Goal: Task Accomplishment & Management: Complete application form

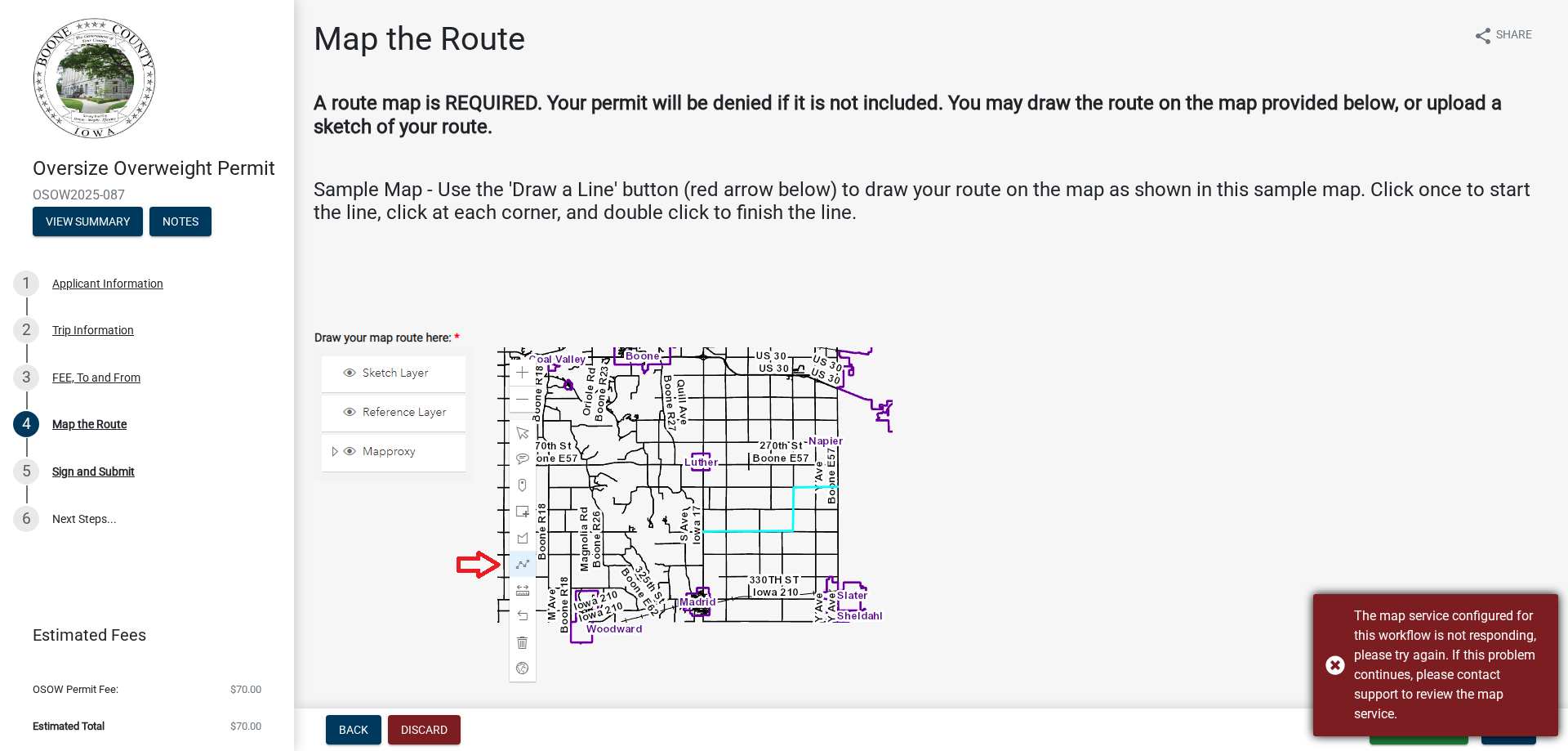
click at [1331, 667] on div "The map service configured for this workflow is not responding, please try agai…" at bounding box center [1435, 664] width 245 height 143
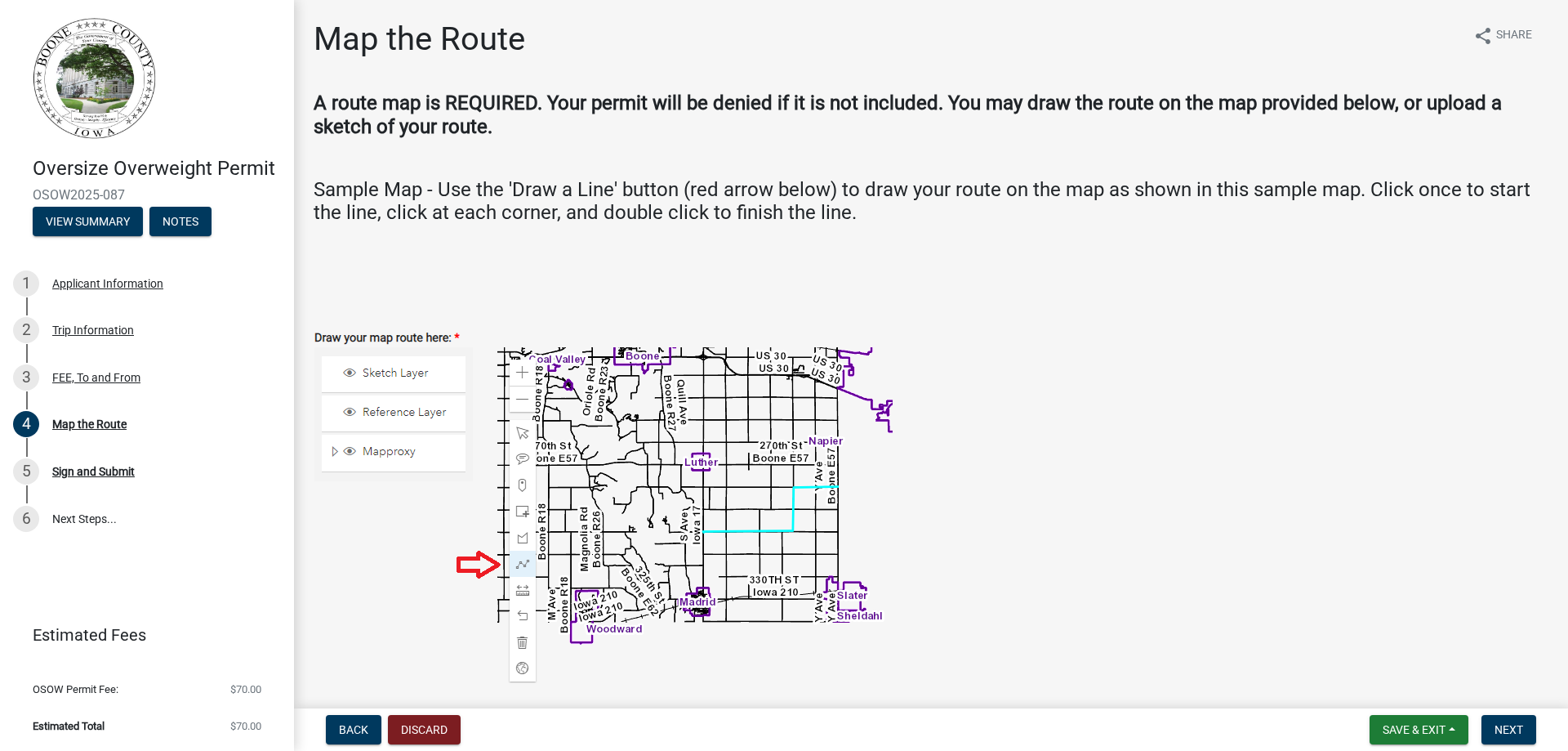
click at [476, 574] on img at bounding box center [603, 490] width 579 height 385
click at [516, 560] on img at bounding box center [603, 490] width 579 height 385
click at [387, 376] on img at bounding box center [603, 490] width 579 height 385
click at [354, 727] on span "Back" at bounding box center [354, 729] width 30 height 13
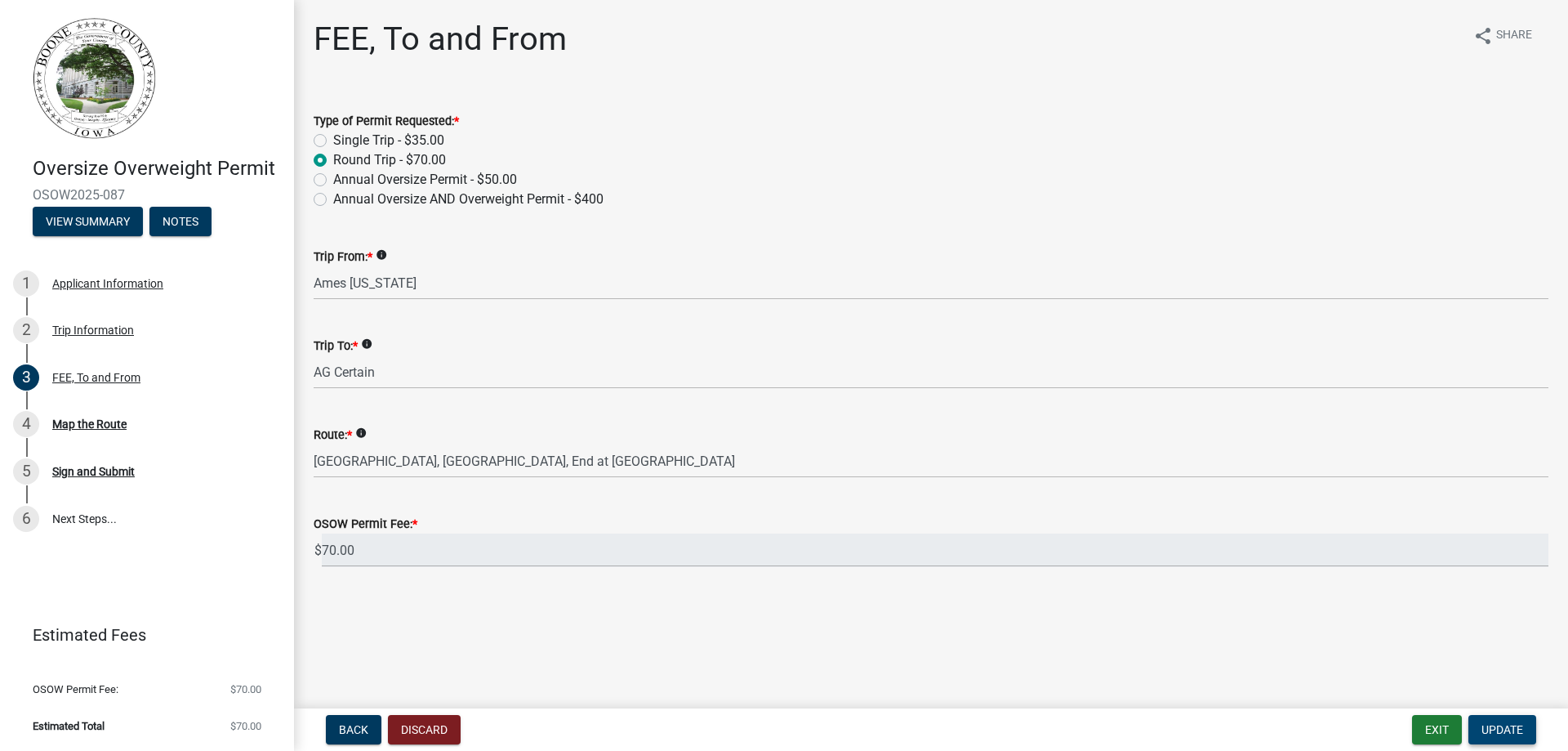
click at [1490, 726] on span "Update" at bounding box center [1502, 729] width 42 height 13
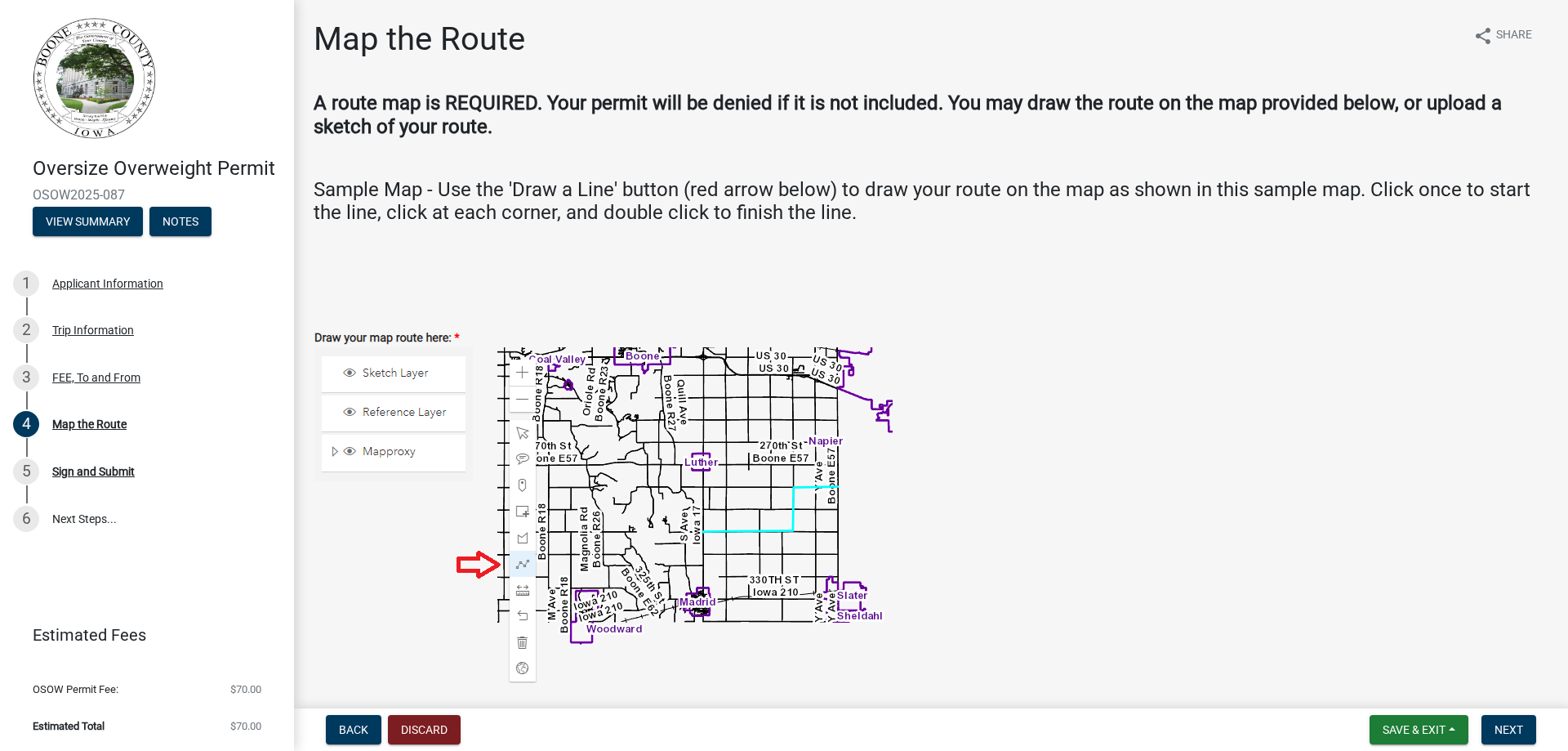
click at [377, 373] on img at bounding box center [603, 490] width 579 height 385
click at [517, 563] on img at bounding box center [603, 490] width 579 height 385
click at [1413, 730] on span "Save & Exit" at bounding box center [1414, 729] width 63 height 13
click at [1393, 651] on button "Save" at bounding box center [1402, 647] width 130 height 39
click at [1507, 723] on span "Next" at bounding box center [1509, 729] width 29 height 13
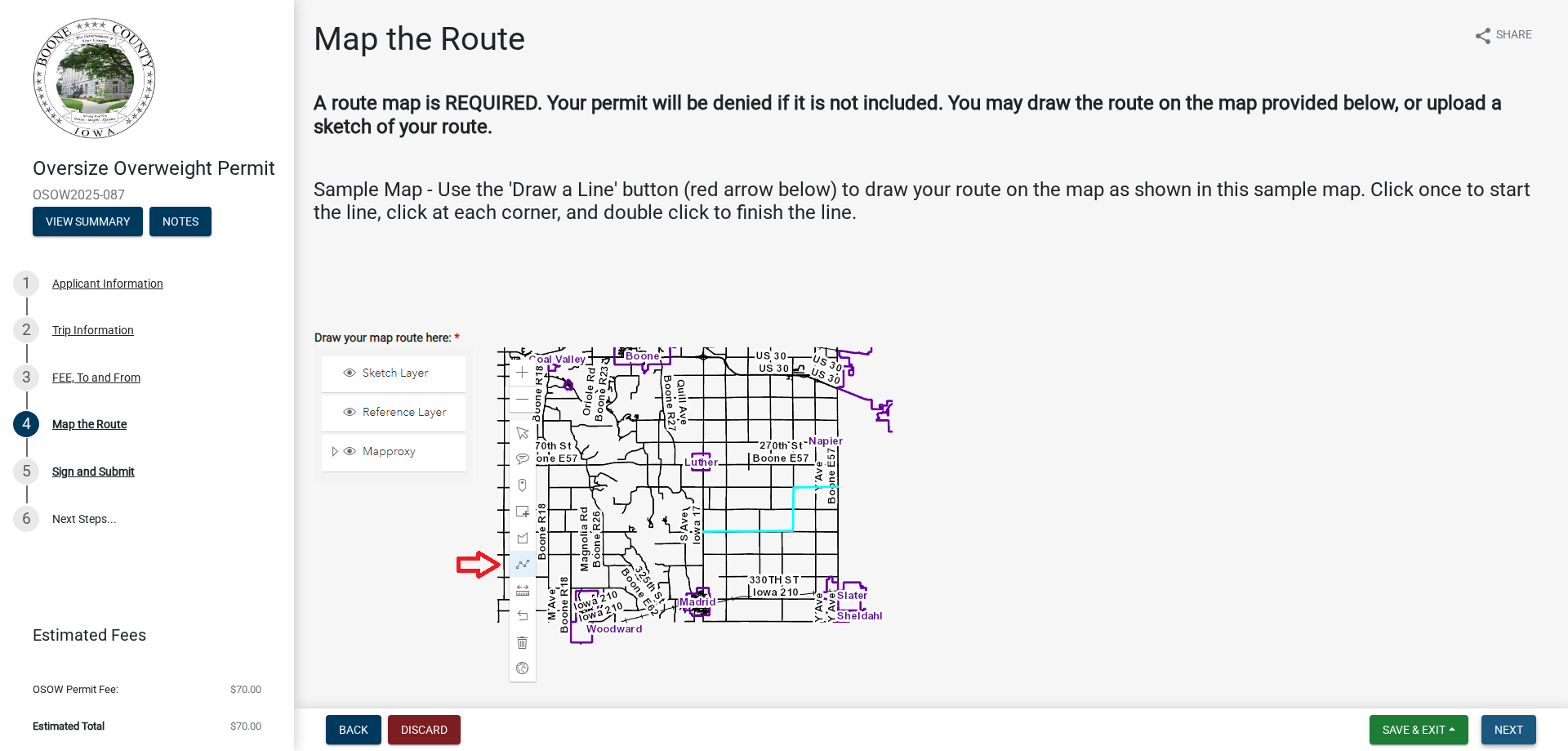
click at [1518, 729] on span "Next" at bounding box center [1509, 729] width 29 height 13
click at [518, 562] on img at bounding box center [603, 490] width 579 height 385
click at [381, 453] on img at bounding box center [603, 490] width 579 height 385
click at [400, 406] on img at bounding box center [603, 490] width 579 height 385
click at [401, 366] on img at bounding box center [603, 490] width 579 height 385
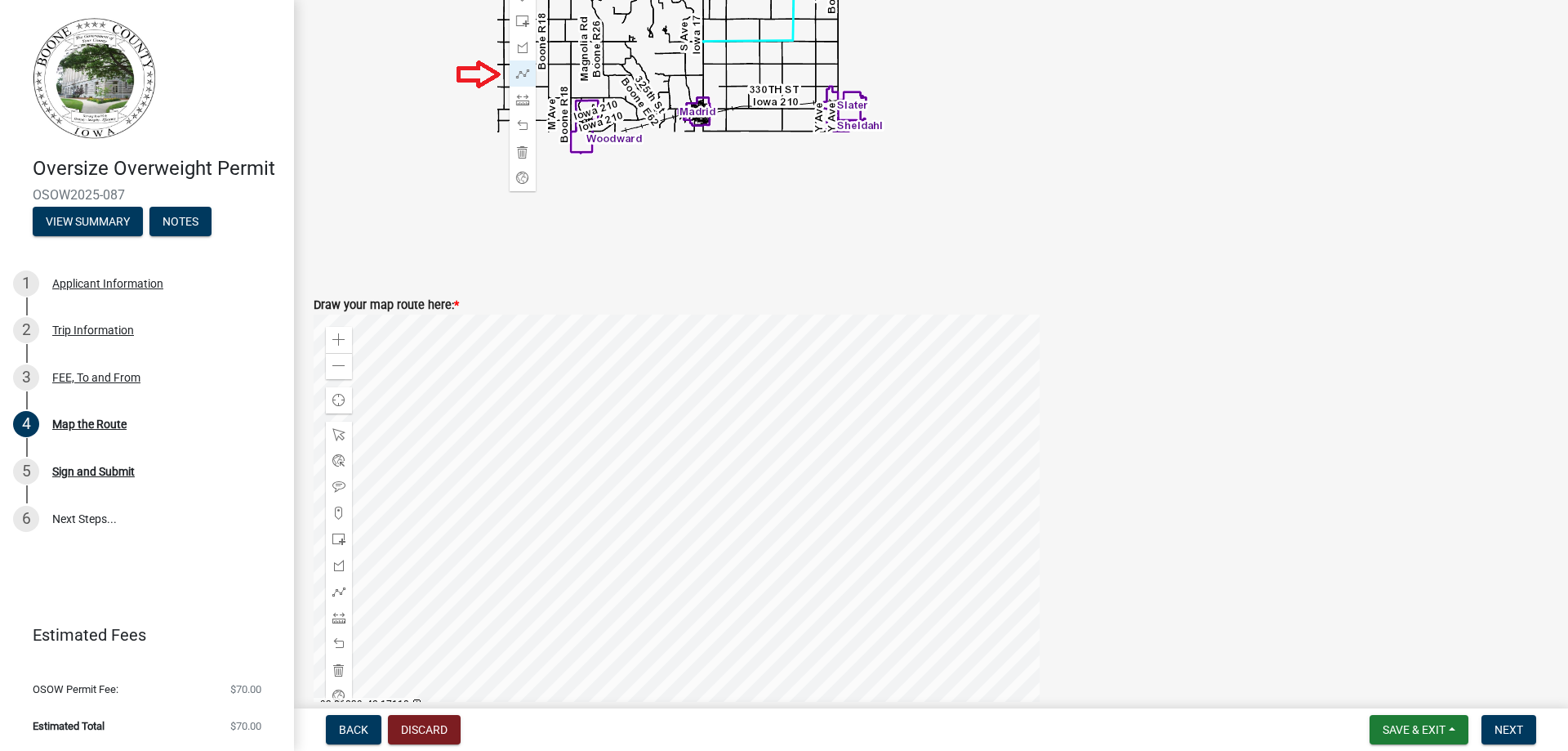
scroll to position [653, 0]
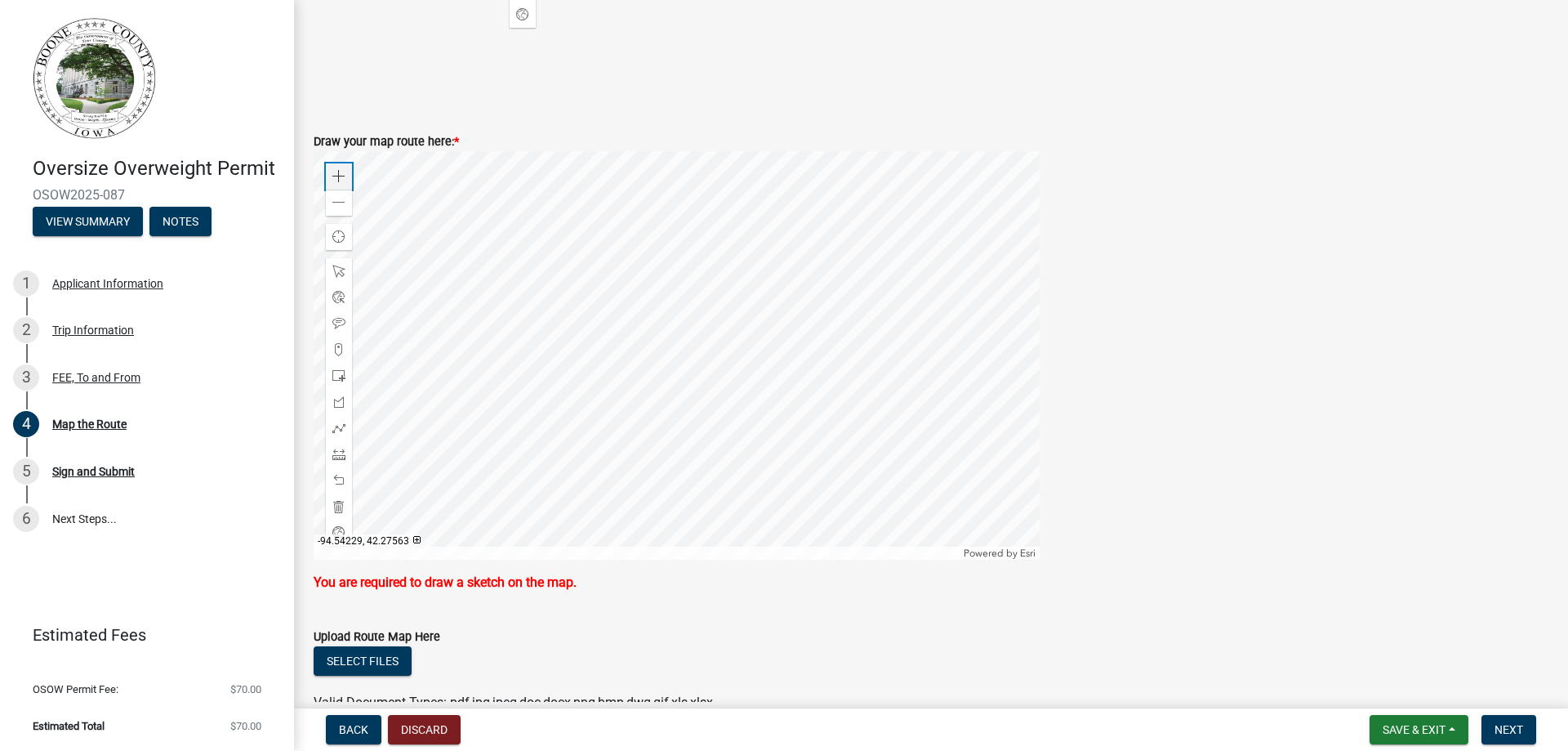
click at [333, 180] on span at bounding box center [338, 176] width 13 height 13
click at [746, 394] on div at bounding box center [676, 355] width 725 height 408
click at [341, 177] on span at bounding box center [338, 176] width 13 height 13
click at [331, 177] on div "Zoom in" at bounding box center [339, 177] width 26 height 26
click at [336, 437] on div at bounding box center [339, 428] width 26 height 26
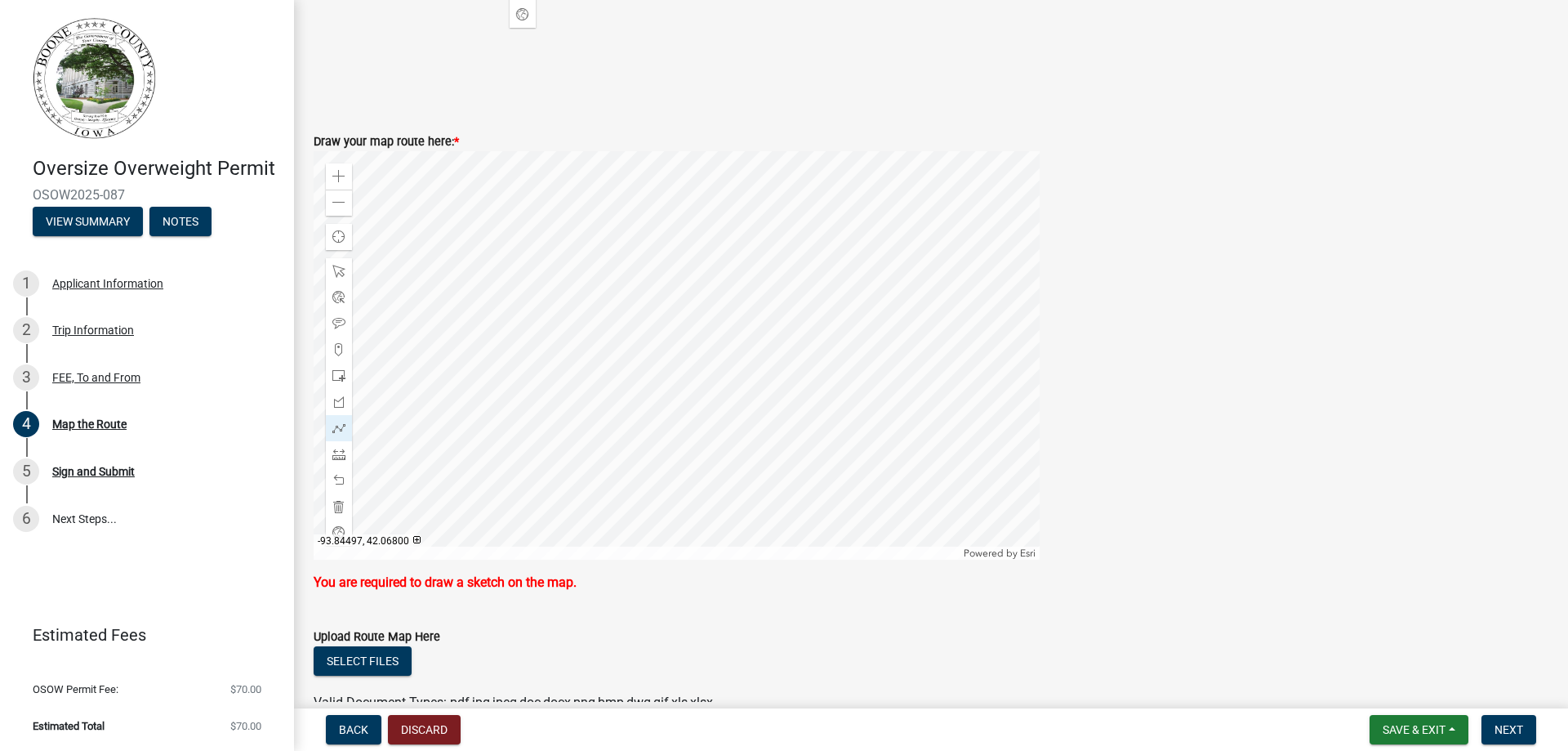
click at [656, 225] on div at bounding box center [676, 355] width 725 height 408
click at [658, 253] on div at bounding box center [676, 355] width 725 height 408
click at [790, 251] on div at bounding box center [676, 355] width 725 height 408
click at [793, 430] on div at bounding box center [676, 355] width 725 height 408
click at [866, 434] on div at bounding box center [676, 355] width 725 height 408
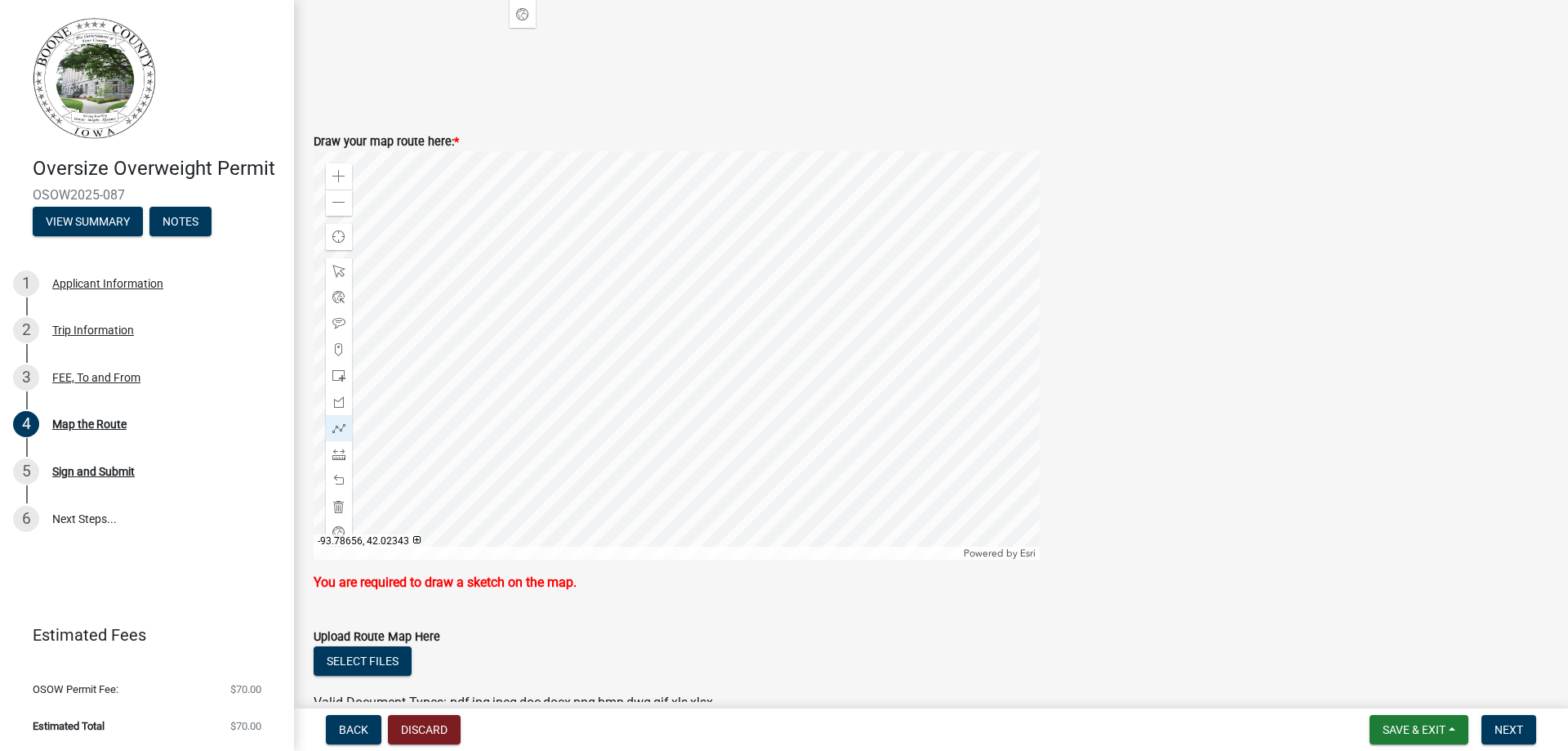
click at [924, 500] on div at bounding box center [676, 355] width 725 height 408
click at [1036, 502] on div at bounding box center [676, 355] width 725 height 408
click at [1039, 497] on div "Zoom in Zoom out Find my location Powered by Esri [GEOGRAPHIC_DATA] Loading..." at bounding box center [931, 355] width 1259 height 408
click at [1037, 497] on div at bounding box center [676, 355] width 725 height 408
click at [332, 205] on span at bounding box center [338, 202] width 13 height 13
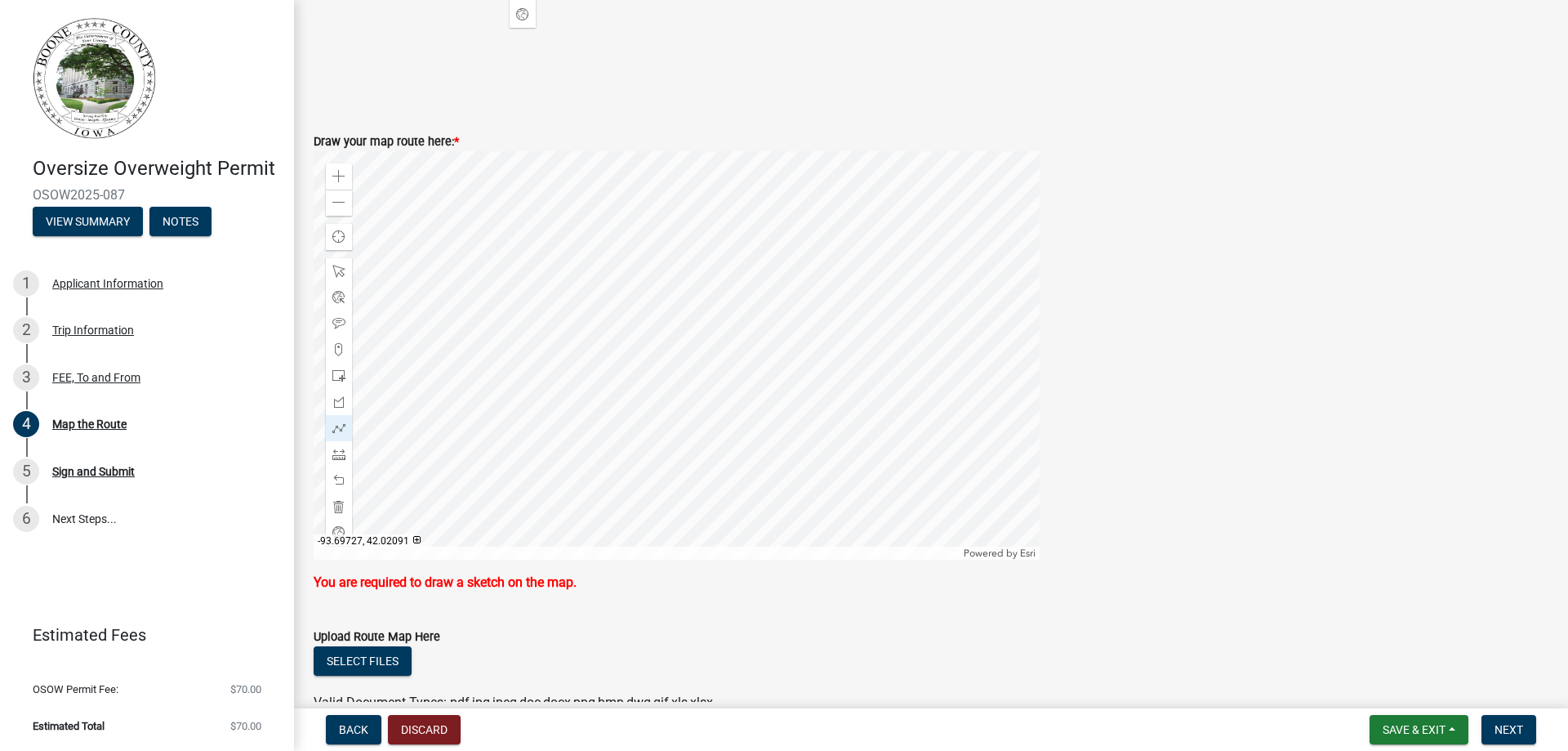
click at [885, 428] on div at bounding box center [676, 355] width 725 height 408
click at [336, 424] on span at bounding box center [338, 428] width 13 height 13
click at [342, 177] on span at bounding box center [338, 176] width 13 height 13
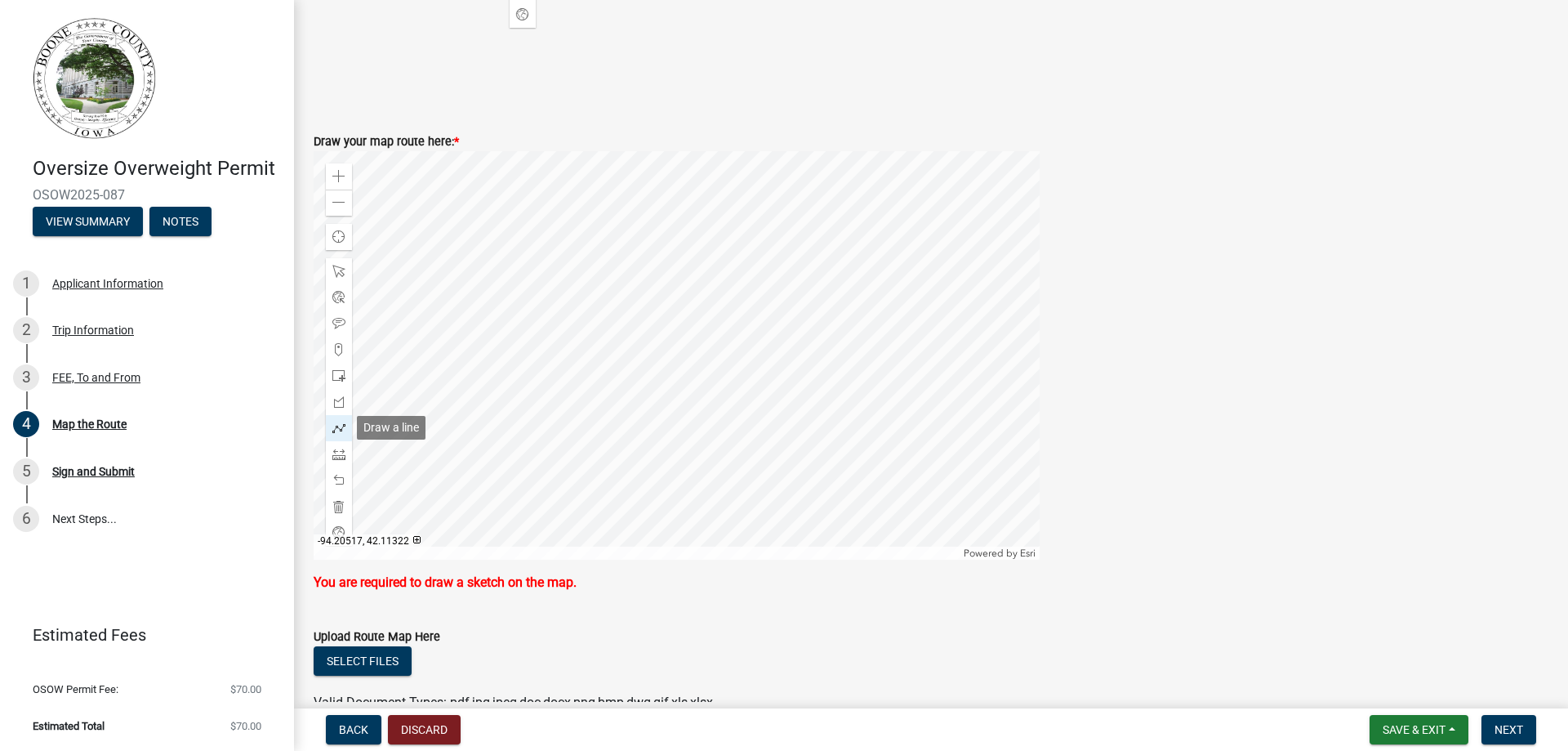
click at [344, 434] on span at bounding box center [338, 428] width 13 height 13
click at [333, 208] on span at bounding box center [338, 202] width 13 height 13
click at [743, 436] on div at bounding box center [676, 355] width 725 height 408
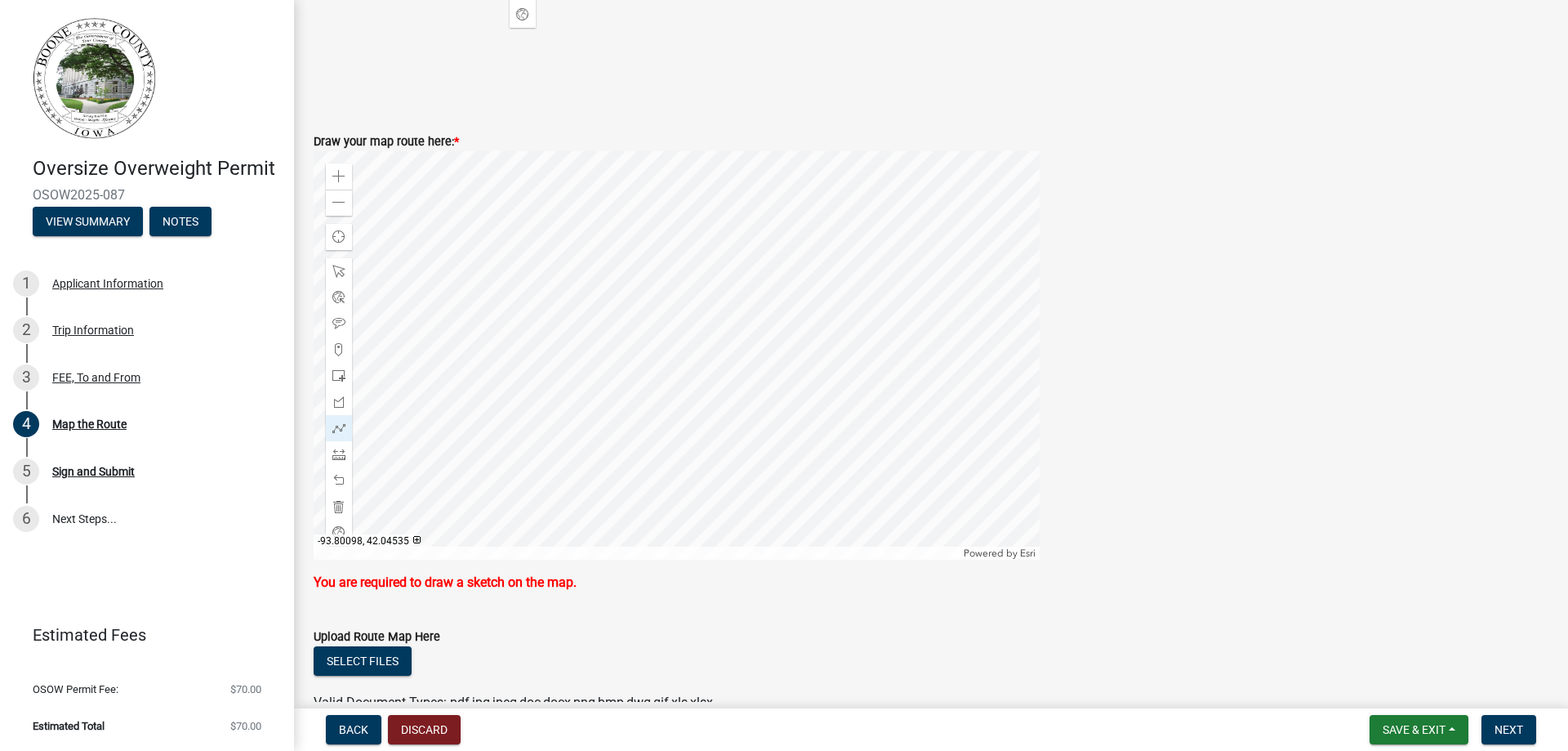
click at [627, 401] on div at bounding box center [676, 355] width 725 height 408
click at [341, 177] on span at bounding box center [338, 176] width 13 height 13
click at [1013, 277] on div at bounding box center [676, 355] width 725 height 408
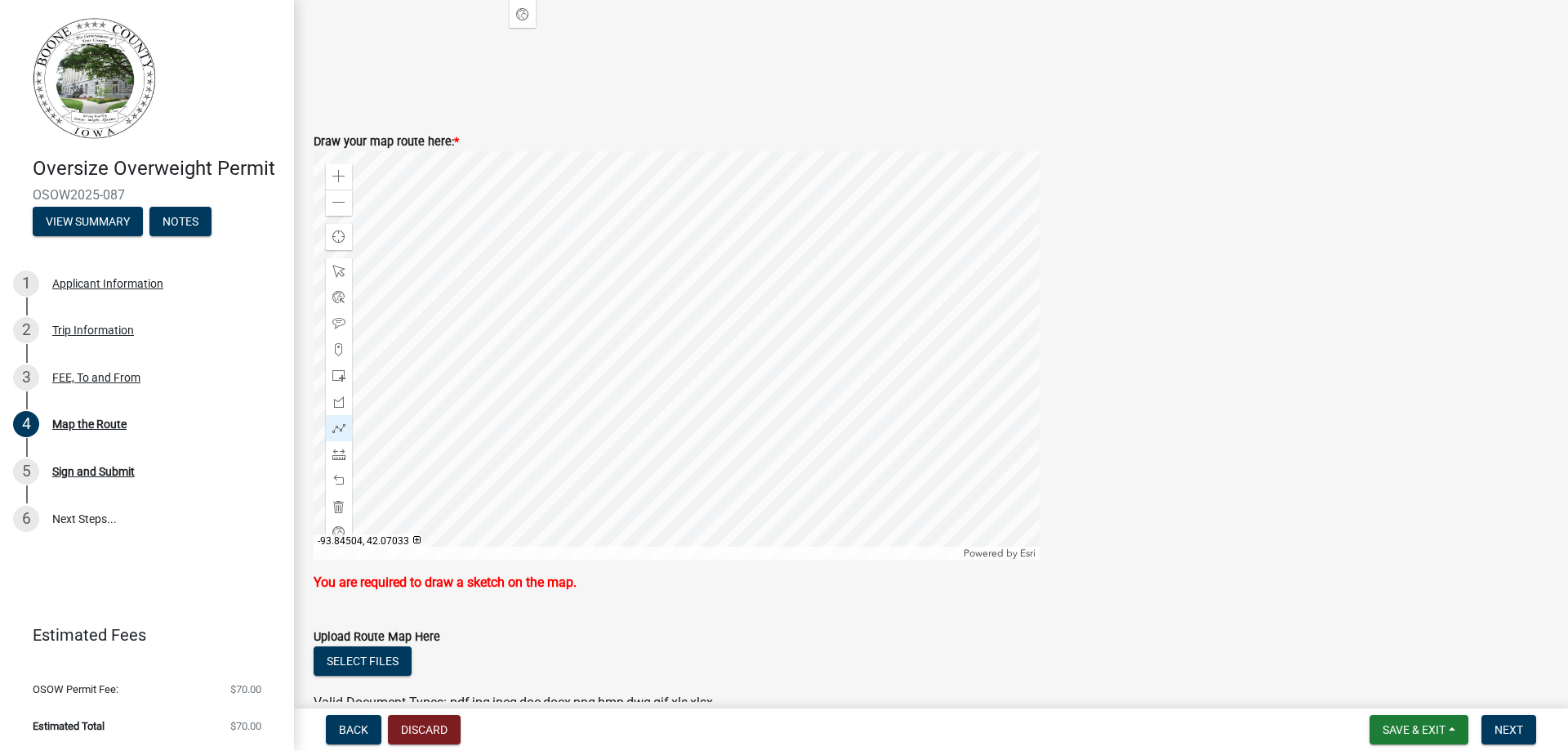
click at [656, 403] on div at bounding box center [676, 355] width 725 height 408
click at [658, 434] on div at bounding box center [676, 355] width 725 height 408
click at [757, 435] on div at bounding box center [676, 355] width 725 height 408
click at [747, 301] on div at bounding box center [676, 355] width 725 height 408
click at [751, 351] on div at bounding box center [676, 355] width 725 height 408
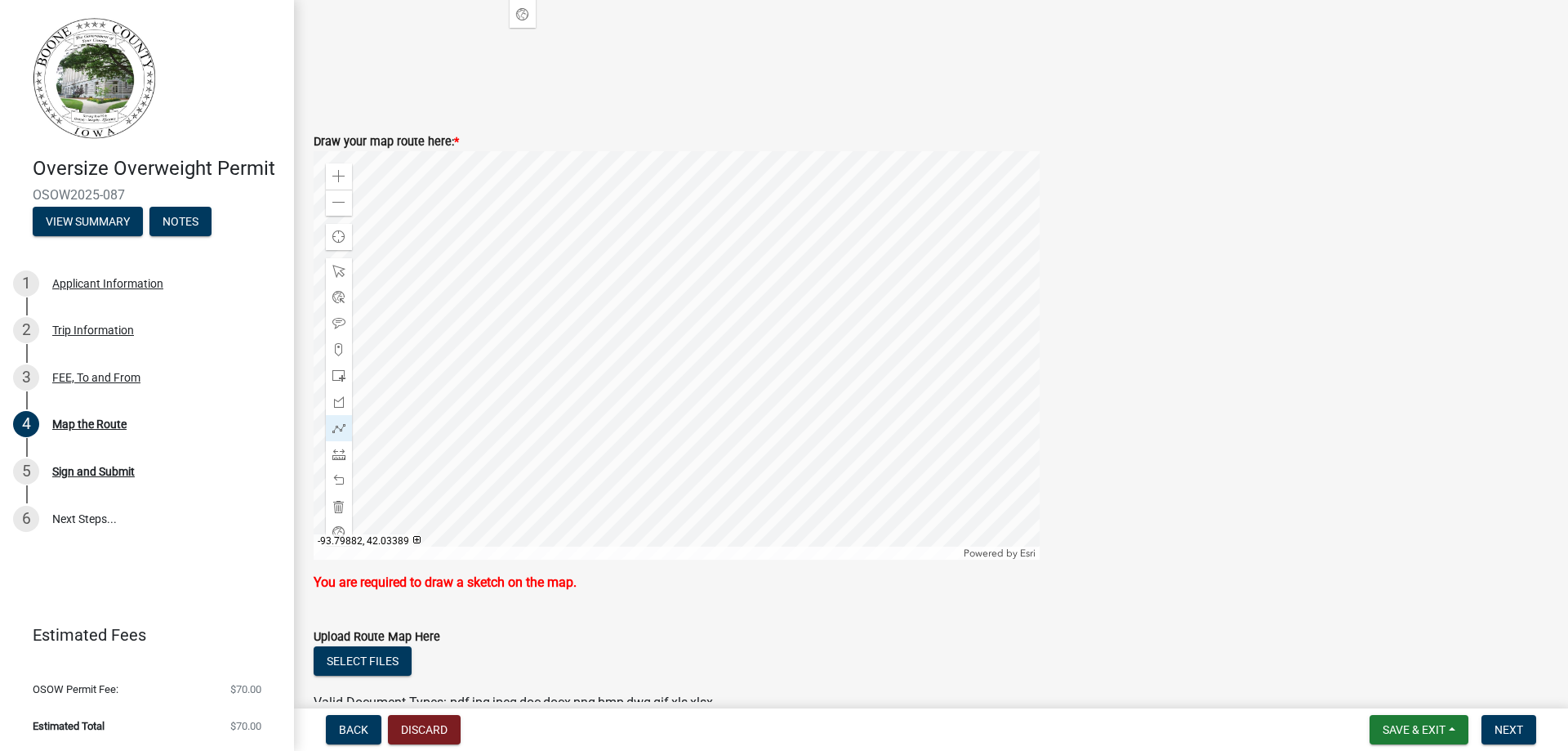
click at [807, 358] on div at bounding box center [676, 355] width 725 height 408
click at [843, 403] on div at bounding box center [676, 355] width 725 height 408
click at [704, 406] on div at bounding box center [676, 355] width 725 height 408
click at [763, 407] on div at bounding box center [676, 355] width 725 height 408
click at [858, 446] on div at bounding box center [676, 355] width 725 height 408
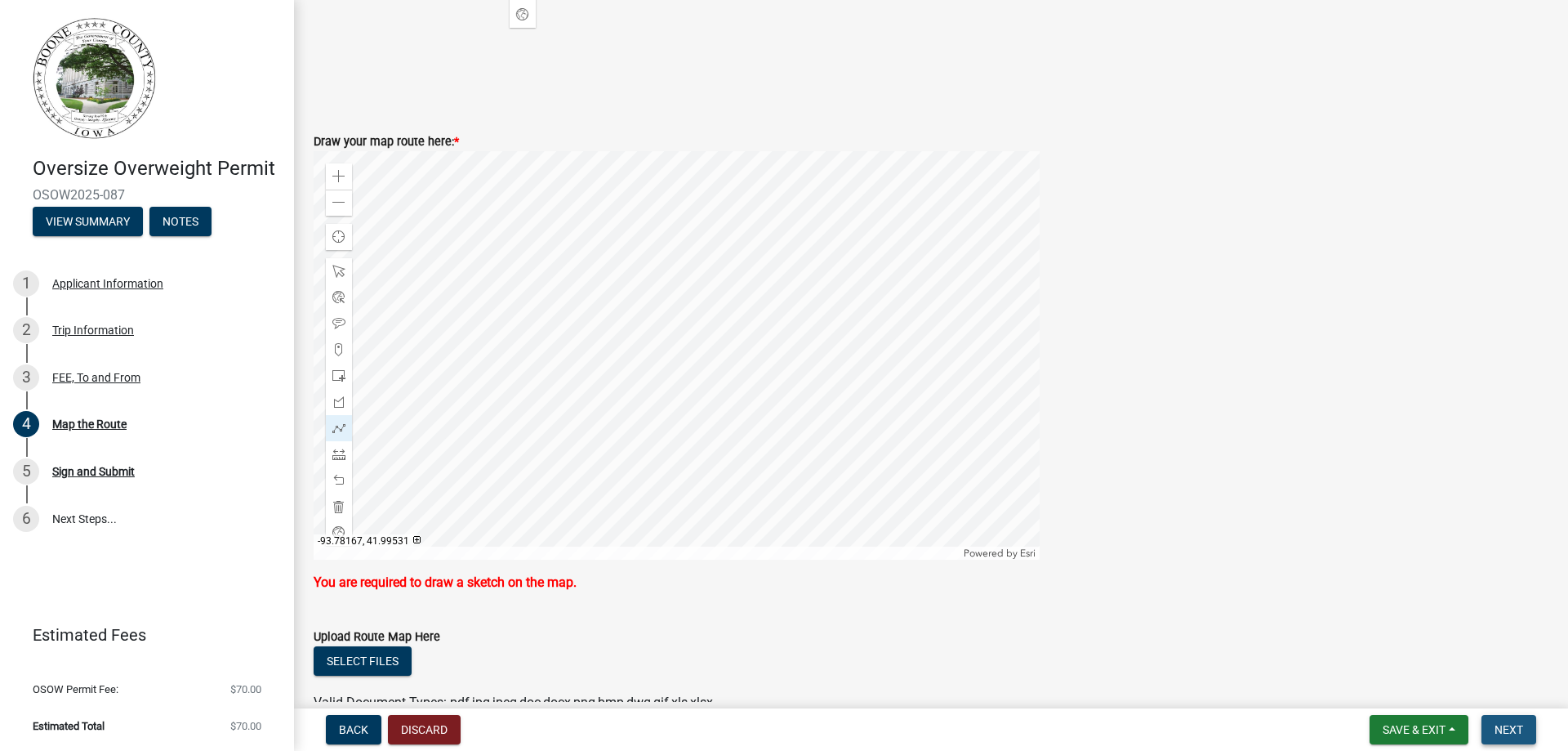
click at [1518, 730] on span "Next" at bounding box center [1509, 729] width 29 height 13
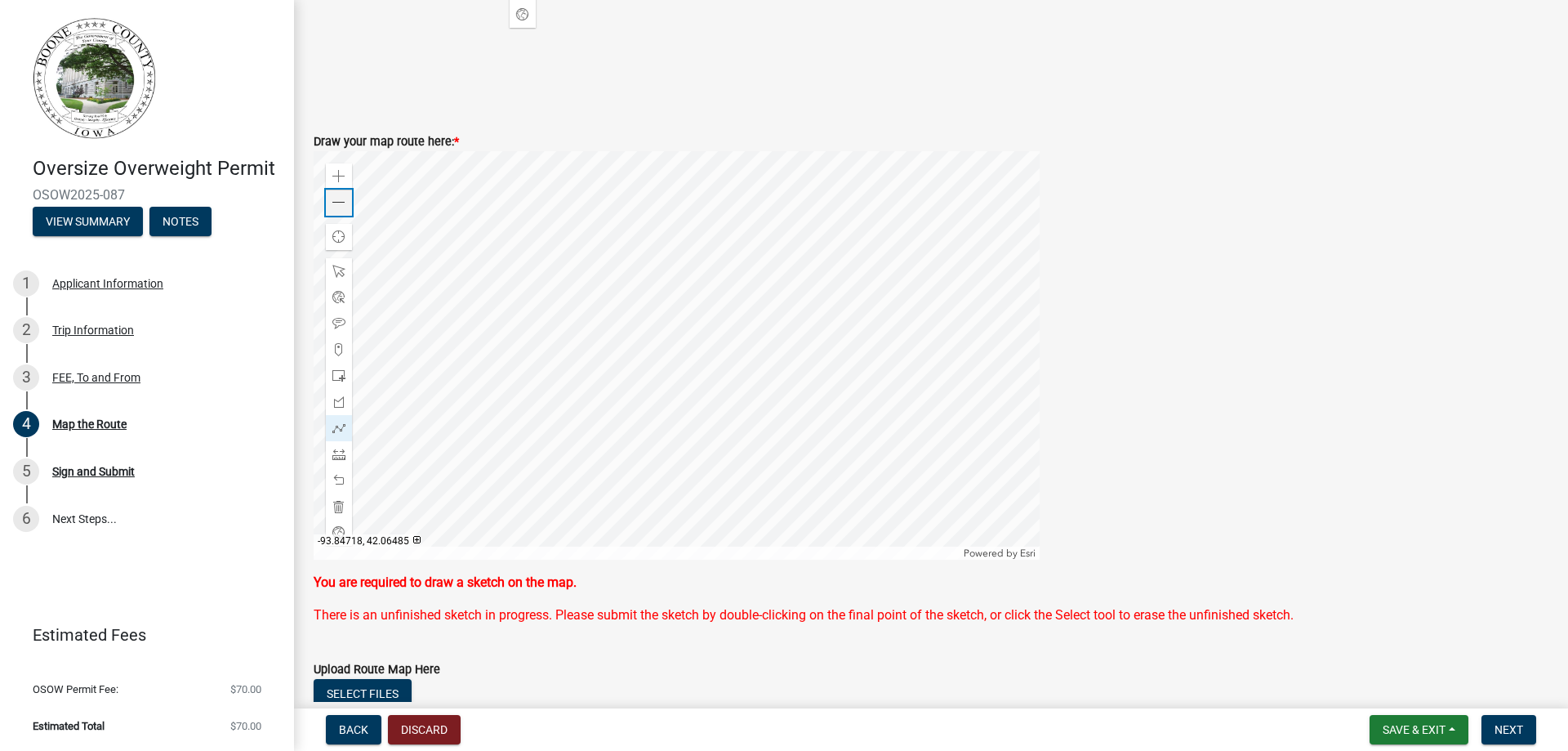
click at [336, 199] on span at bounding box center [338, 202] width 13 height 13
click at [336, 268] on span at bounding box center [338, 271] width 13 height 13
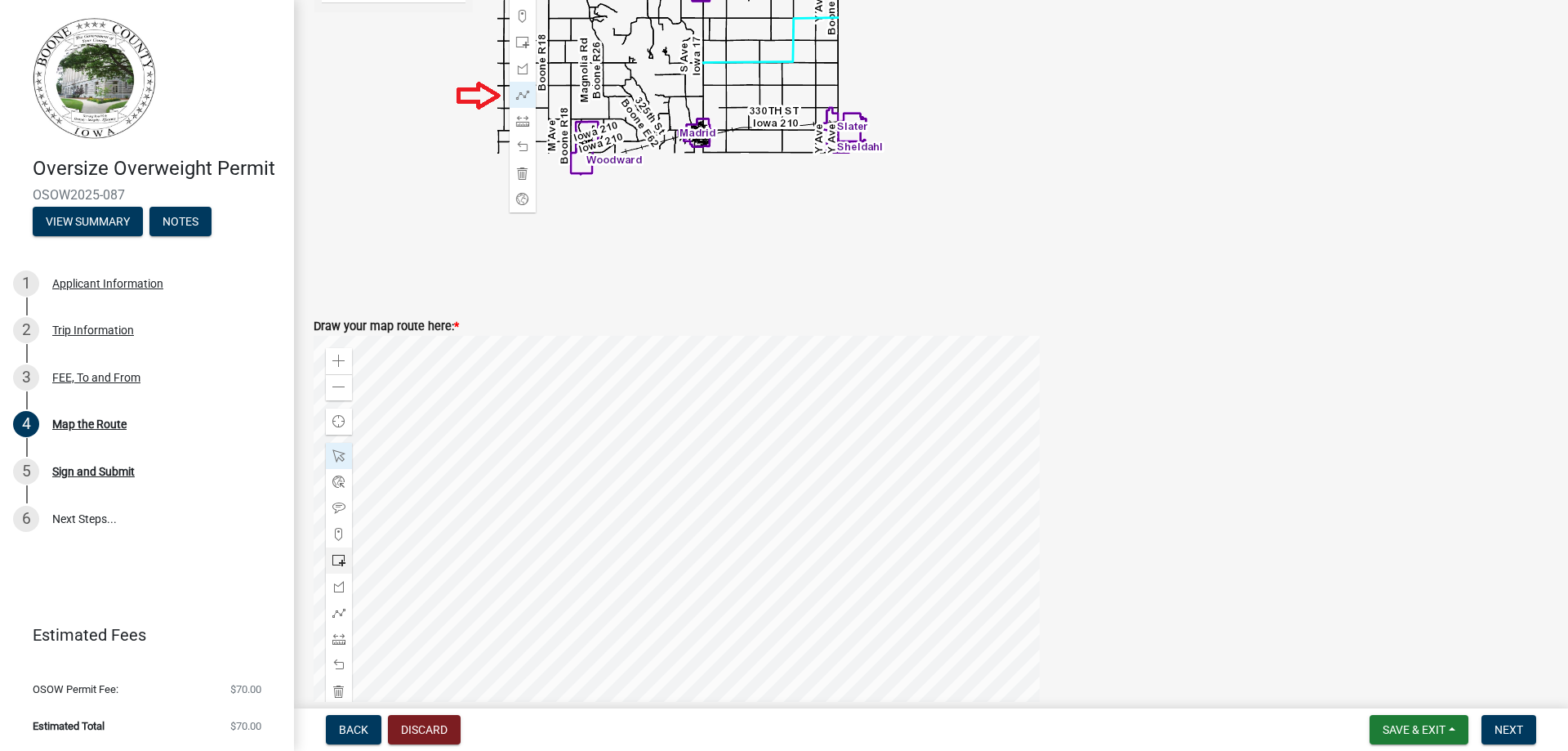
scroll to position [572, 0]
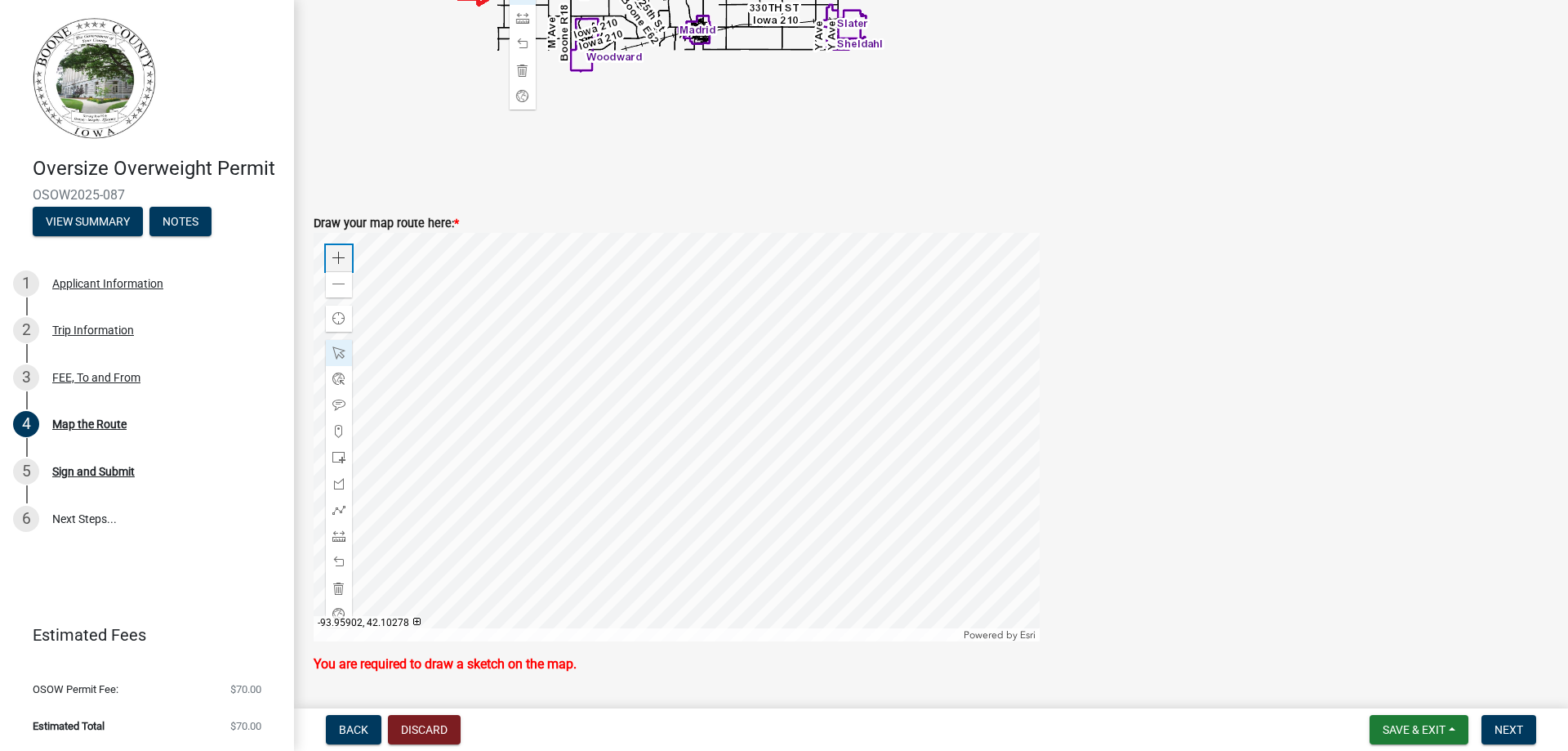
click at [344, 254] on span at bounding box center [338, 258] width 13 height 13
click at [1039, 492] on div at bounding box center [676, 436] width 725 height 408
click at [686, 595] on div at bounding box center [676, 436] width 725 height 408
click at [342, 511] on span at bounding box center [338, 509] width 13 height 13
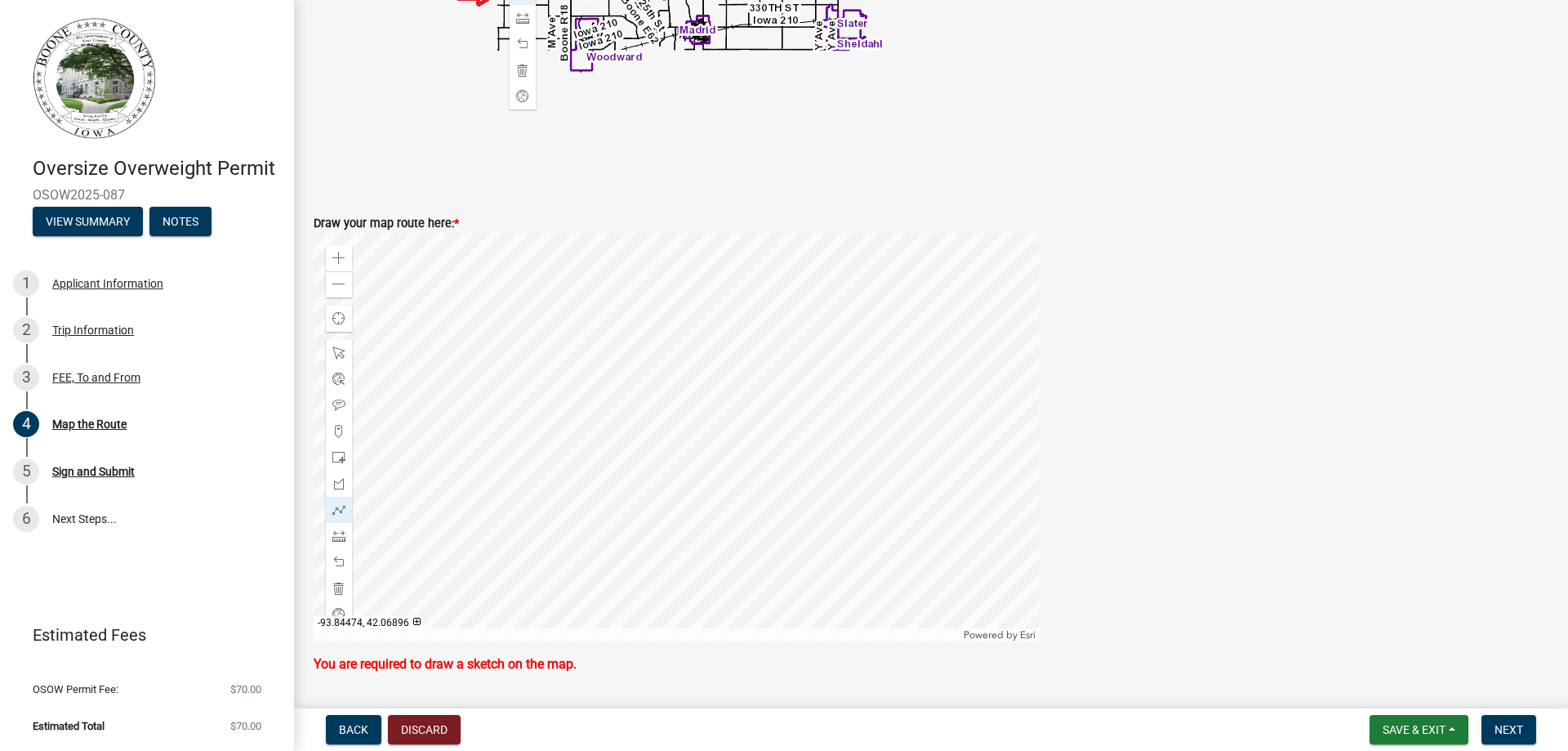
click at [631, 328] on div at bounding box center [676, 436] width 725 height 408
click at [630, 375] on div at bounding box center [676, 436] width 725 height 408
click at [828, 374] on div at bounding box center [676, 436] width 725 height 408
click at [807, 385] on div at bounding box center [676, 436] width 725 height 408
click at [807, 462] on div at bounding box center [676, 436] width 725 height 408
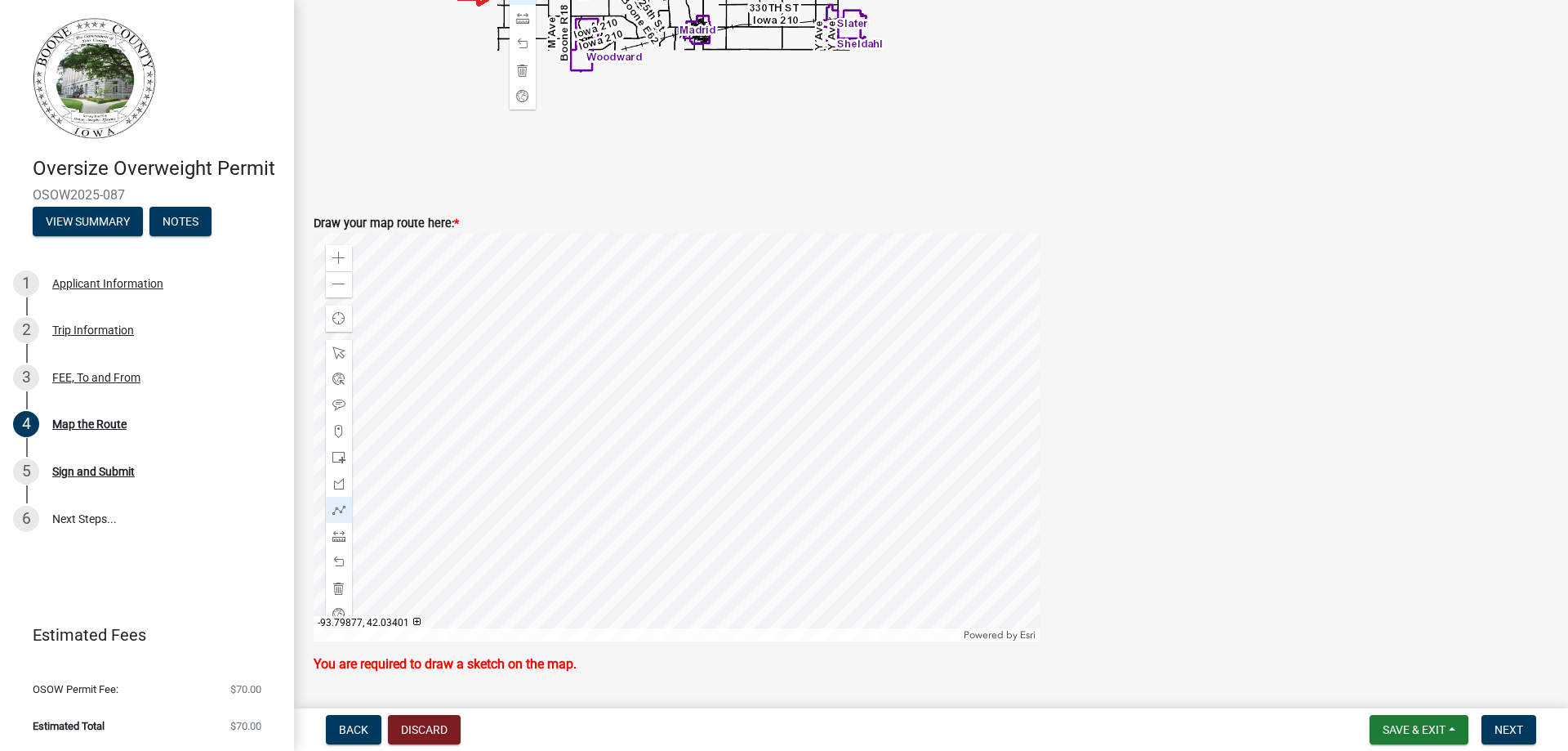
click at [919, 468] on div at bounding box center [676, 436] width 725 height 408
click at [985, 553] on div at bounding box center [676, 436] width 725 height 408
click at [800, 316] on div at bounding box center [676, 436] width 725 height 408
click at [663, 304] on div at bounding box center [676, 436] width 725 height 408
click at [815, 321] on div at bounding box center [676, 436] width 725 height 408
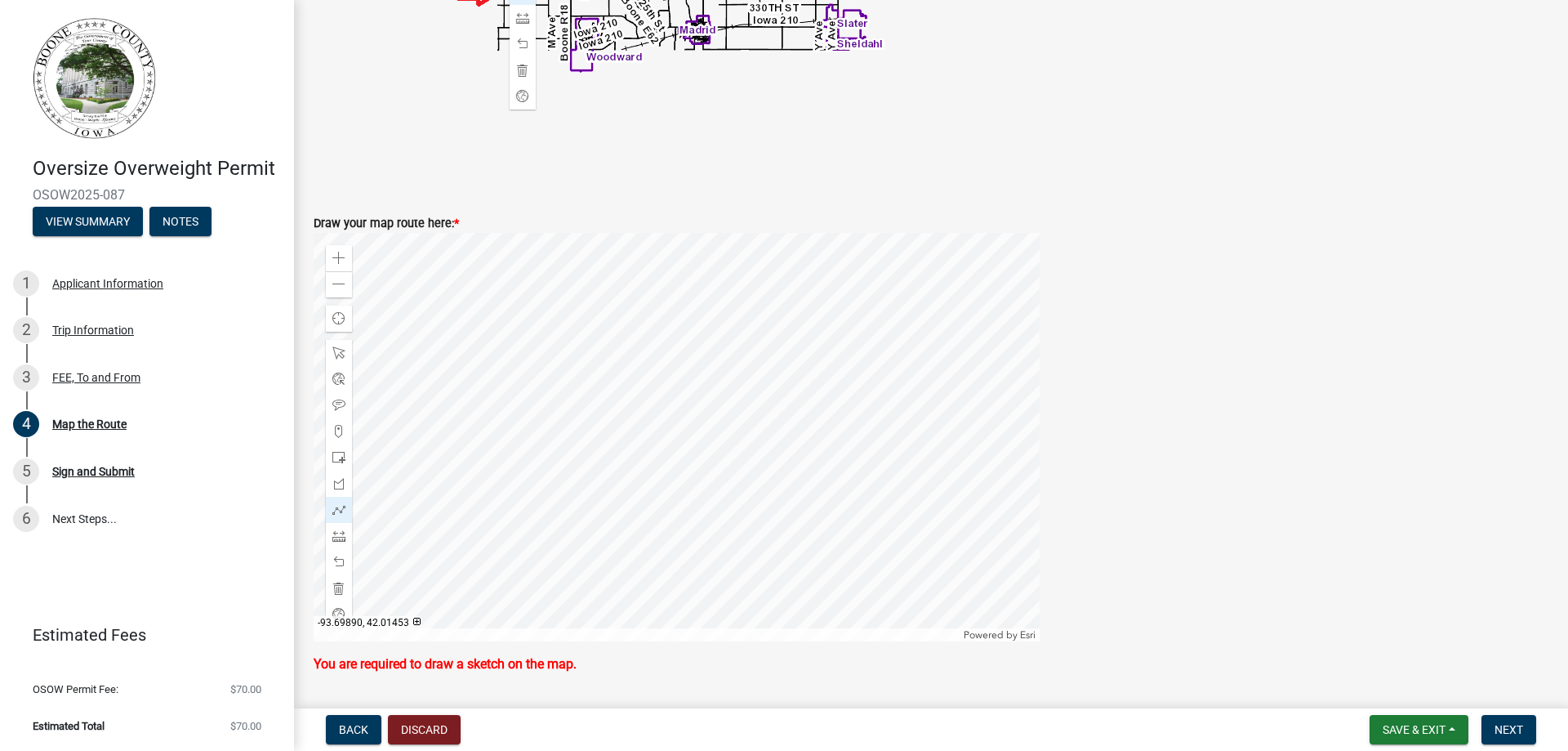
click at [1003, 396] on div at bounding box center [676, 436] width 725 height 408
click at [336, 503] on span at bounding box center [338, 509] width 13 height 13
click at [785, 641] on div at bounding box center [676, 436] width 725 height 408
click at [750, 468] on div at bounding box center [676, 436] width 725 height 408
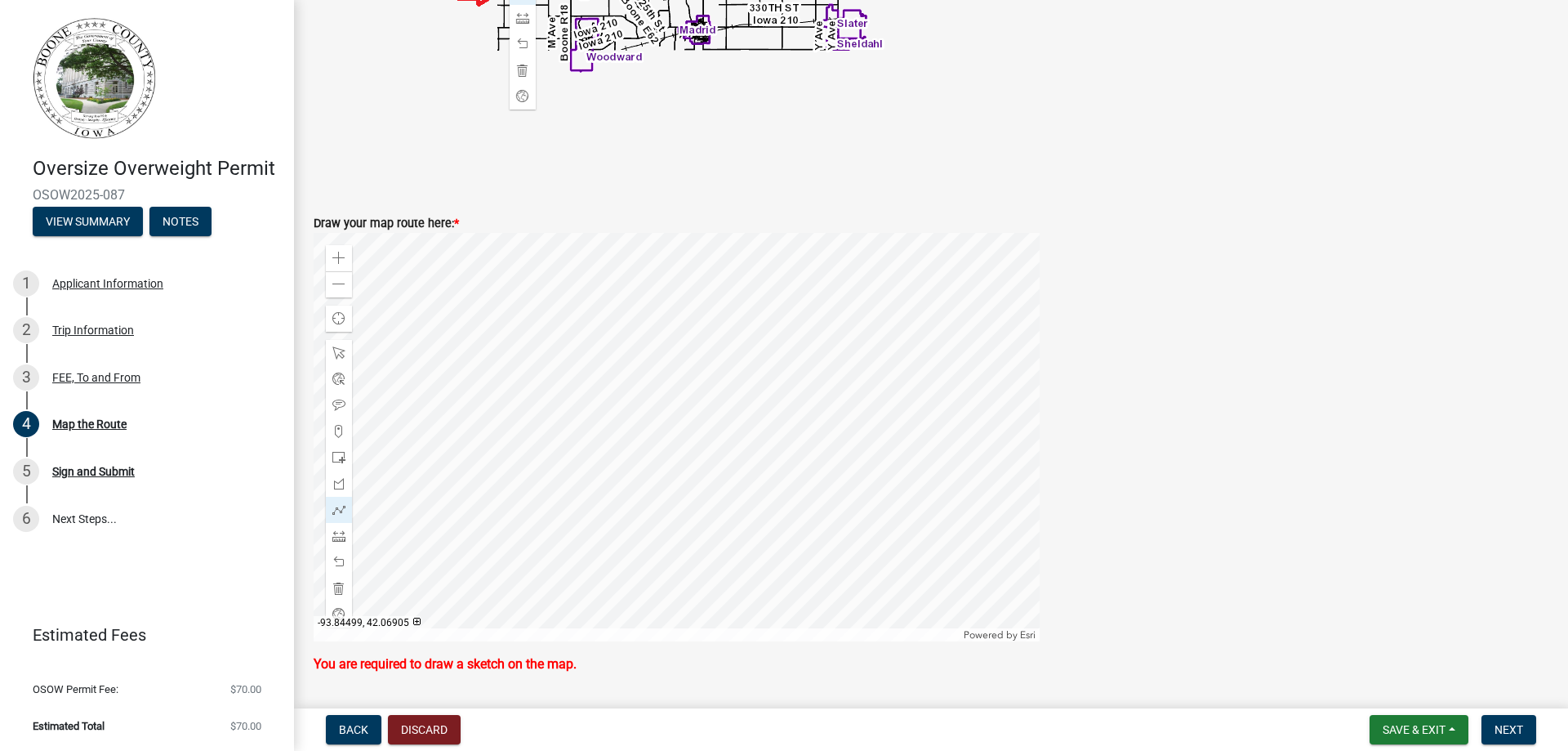
click at [621, 361] on div at bounding box center [676, 436] width 725 height 408
click at [621, 409] on div at bounding box center [676, 436] width 725 height 408
click at [816, 410] on div at bounding box center [676, 436] width 725 height 408
click at [786, 233] on div at bounding box center [676, 436] width 725 height 408
click at [785, 336] on div at bounding box center [676, 436] width 725 height 408
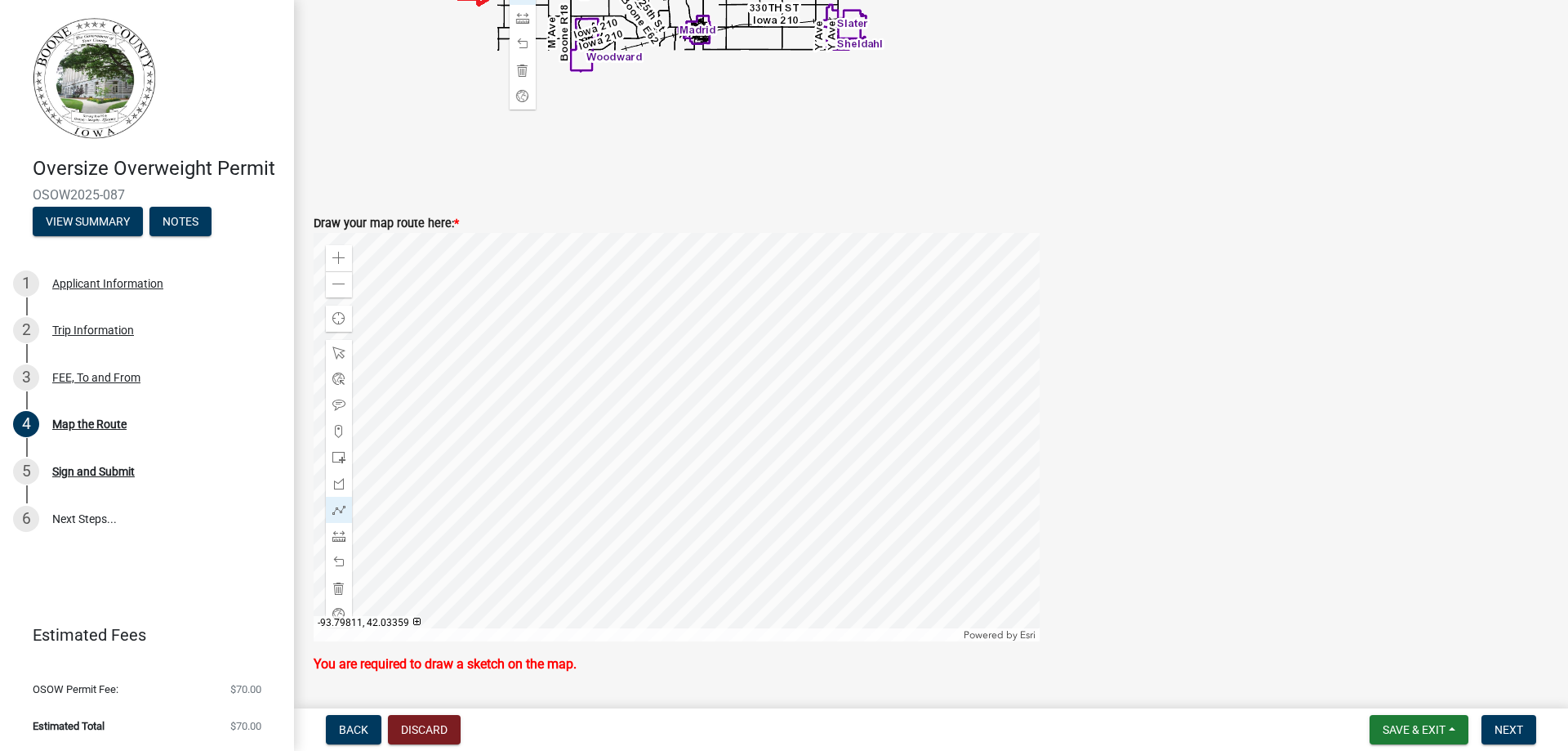
click at [976, 353] on div at bounding box center [676, 436] width 725 height 408
click at [773, 250] on div at bounding box center [676, 436] width 725 height 408
click at [892, 362] on div at bounding box center [676, 436] width 725 height 408
click at [501, 337] on div at bounding box center [676, 436] width 725 height 408
click at [734, 343] on div at bounding box center [676, 436] width 725 height 408
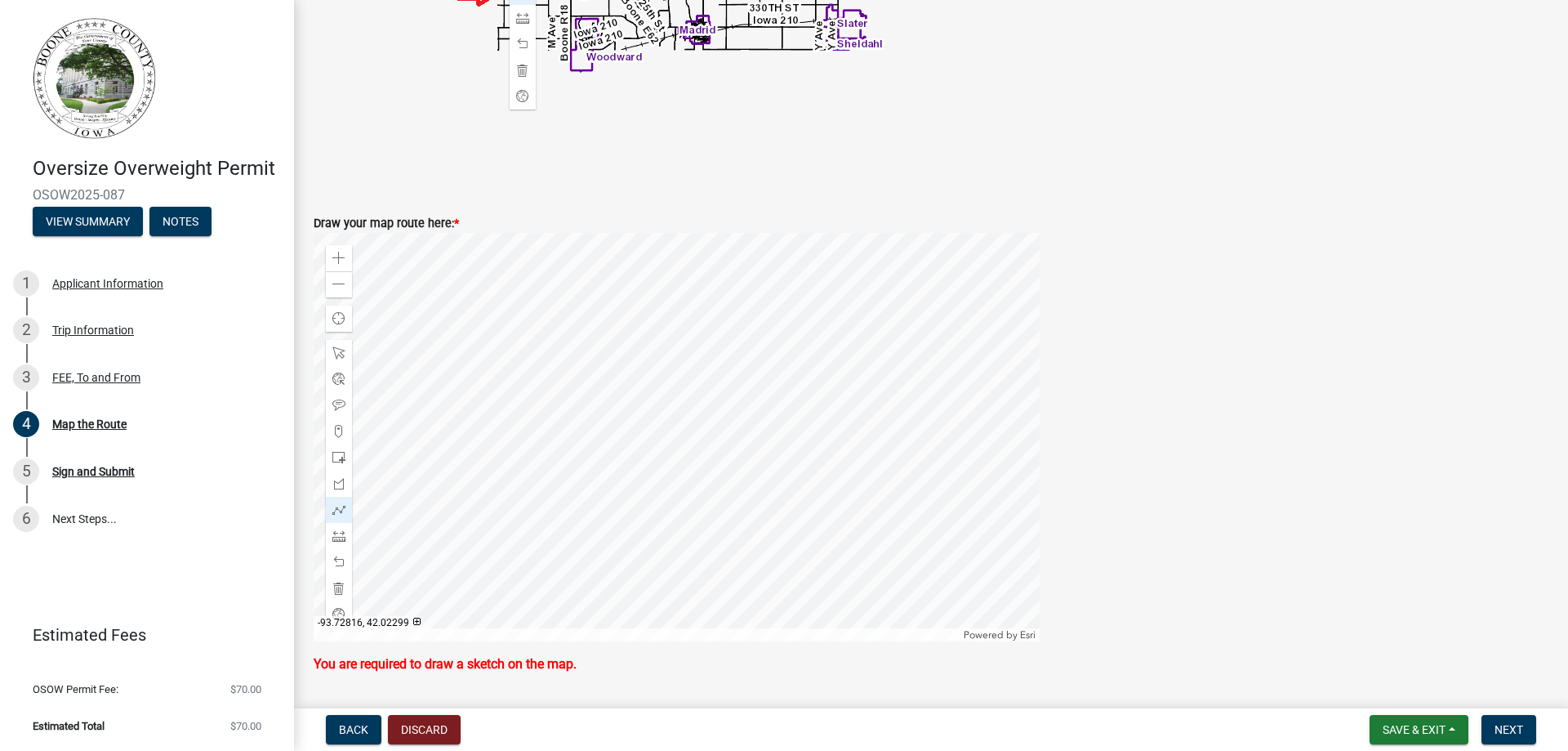
click at [805, 339] on div at bounding box center [676, 436] width 725 height 408
click at [529, 331] on div at bounding box center [676, 436] width 725 height 408
click at [773, 419] on div at bounding box center [676, 436] width 725 height 408
click at [1417, 726] on span "Save & Exit" at bounding box center [1414, 729] width 63 height 13
click at [1398, 647] on button "Save" at bounding box center [1402, 647] width 130 height 39
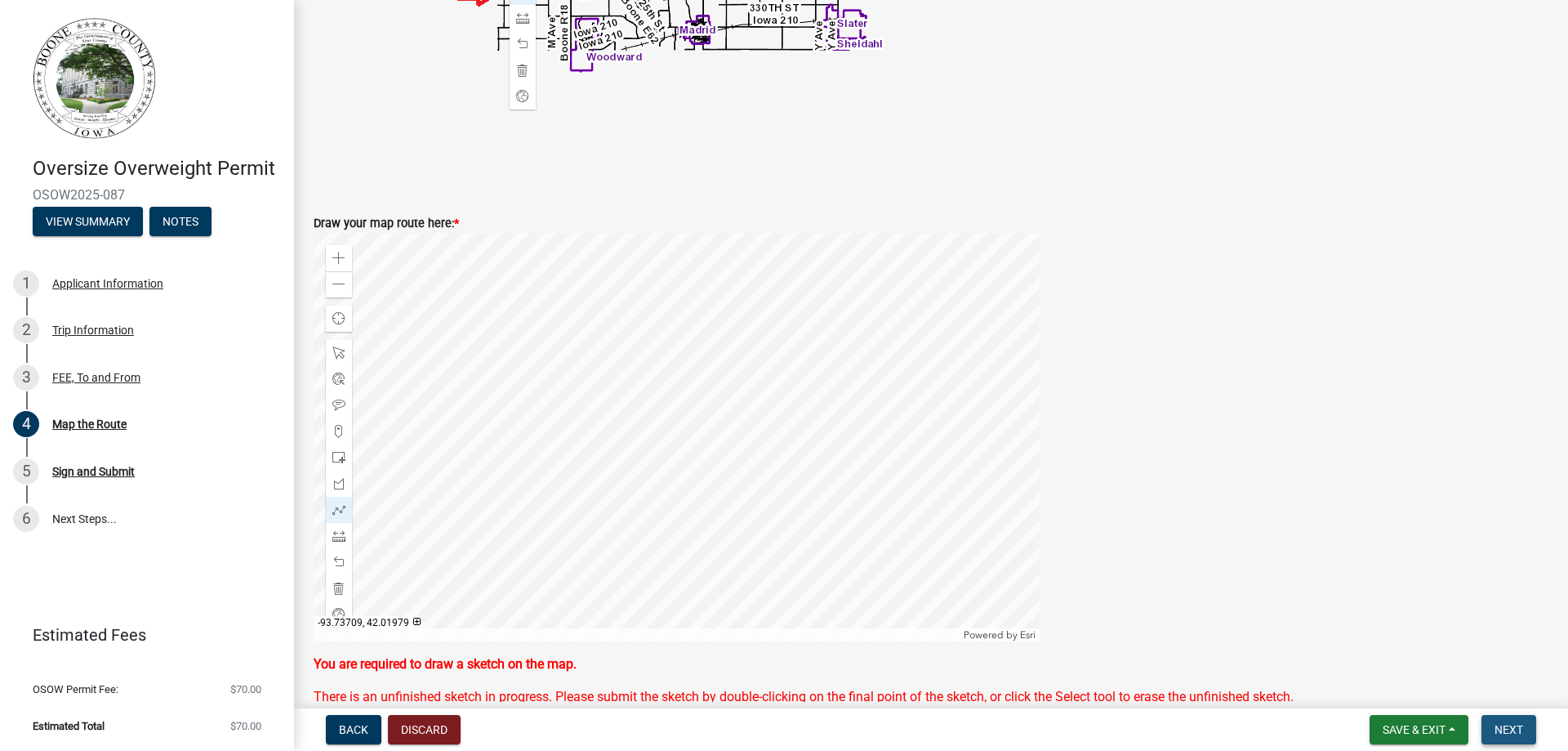
click at [1519, 734] on span "Next" at bounding box center [1509, 729] width 29 height 13
click at [984, 531] on div at bounding box center [676, 436] width 725 height 408
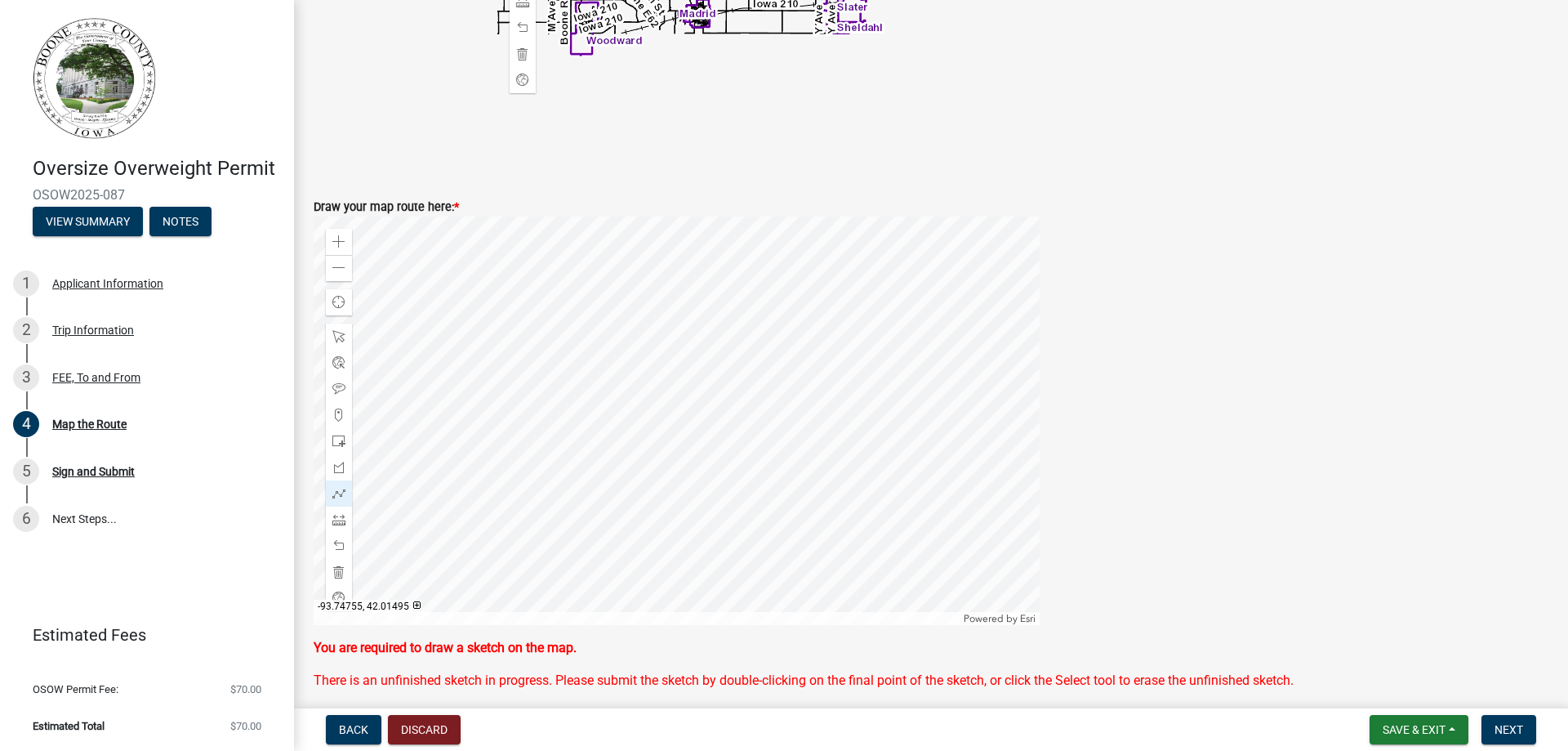
scroll to position [612, 0]
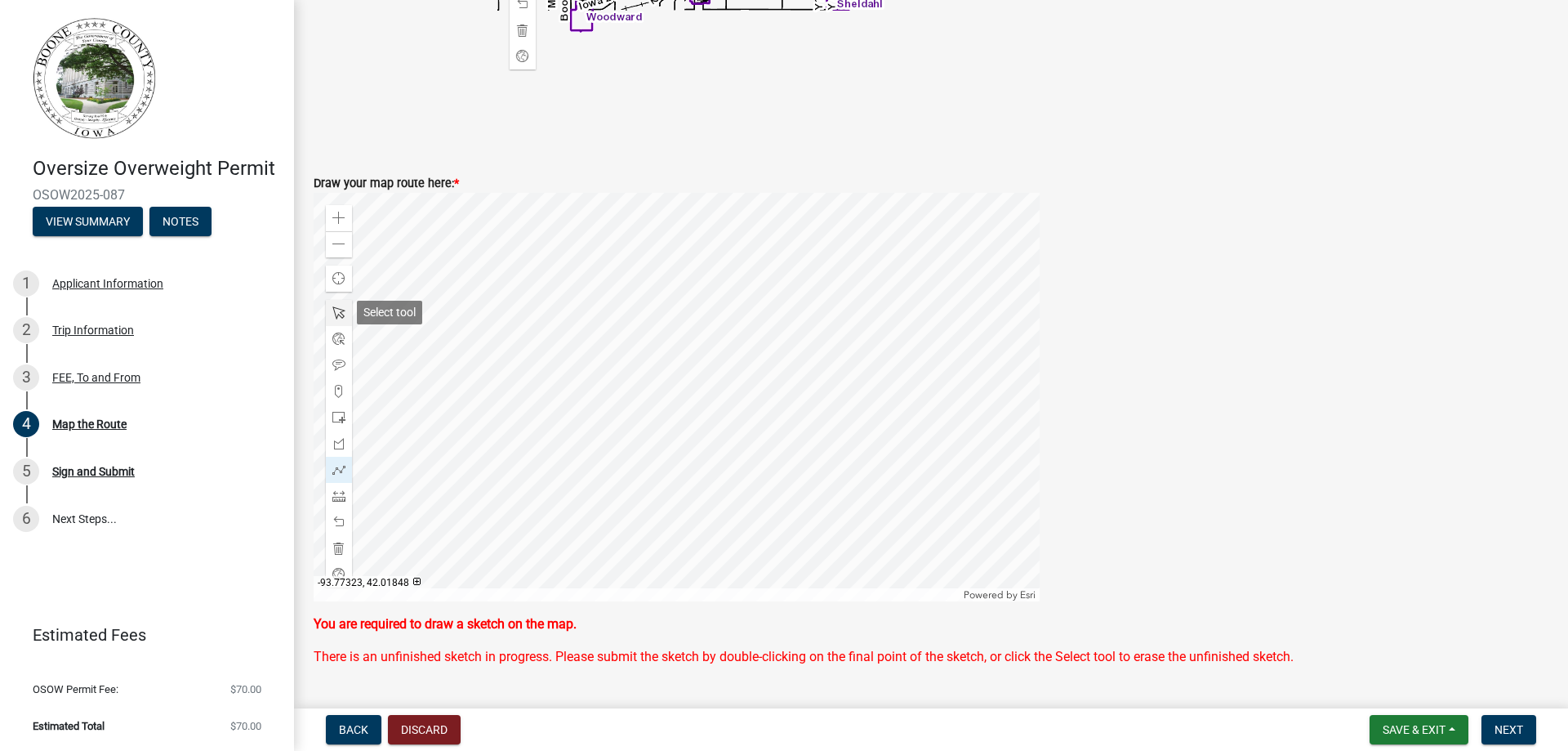
click at [338, 316] on span at bounding box center [338, 312] width 13 height 13
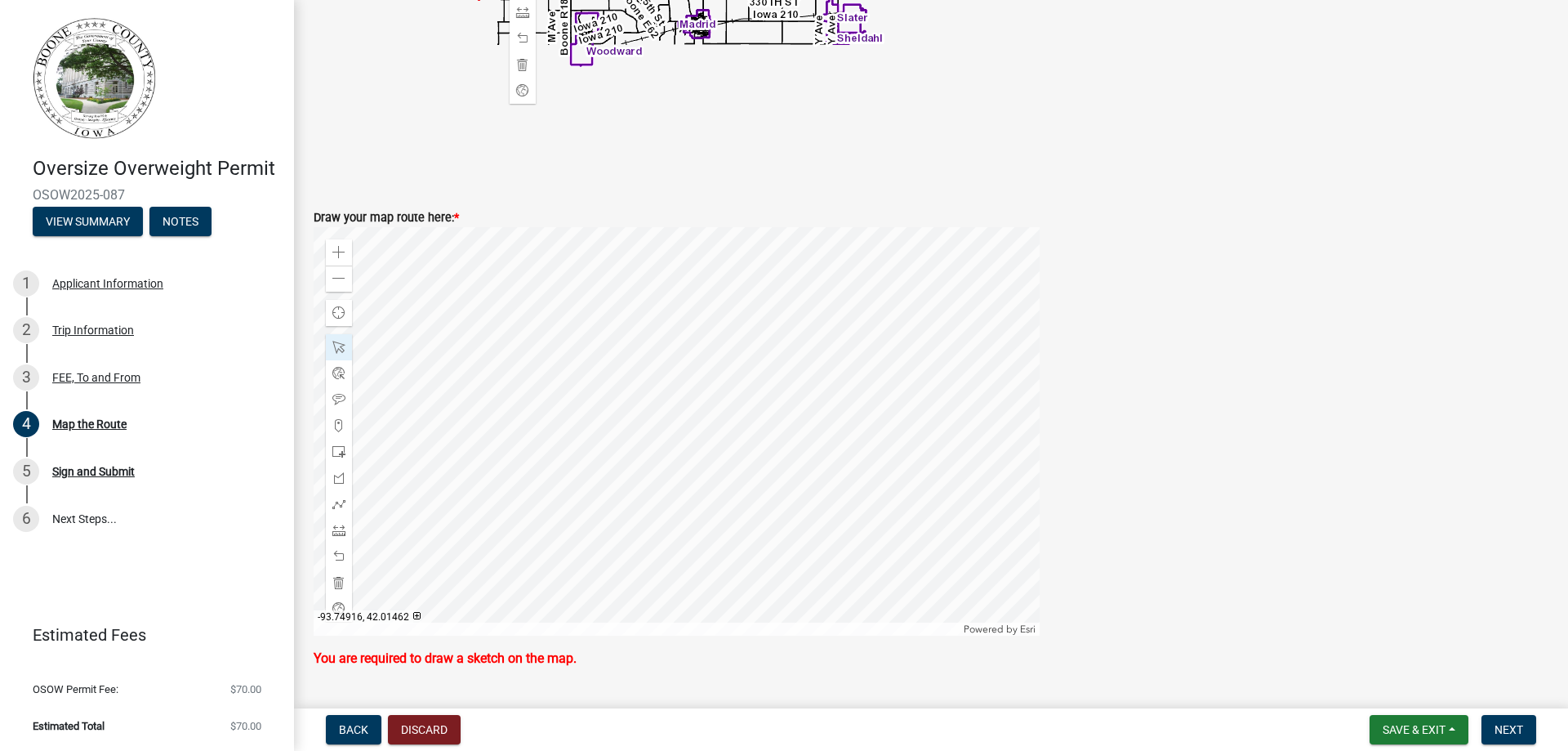
scroll to position [579, 0]
click at [339, 279] on span at bounding box center [338, 276] width 13 height 13
click at [564, 473] on div at bounding box center [676, 429] width 725 height 408
click at [342, 507] on span at bounding box center [338, 502] width 13 height 13
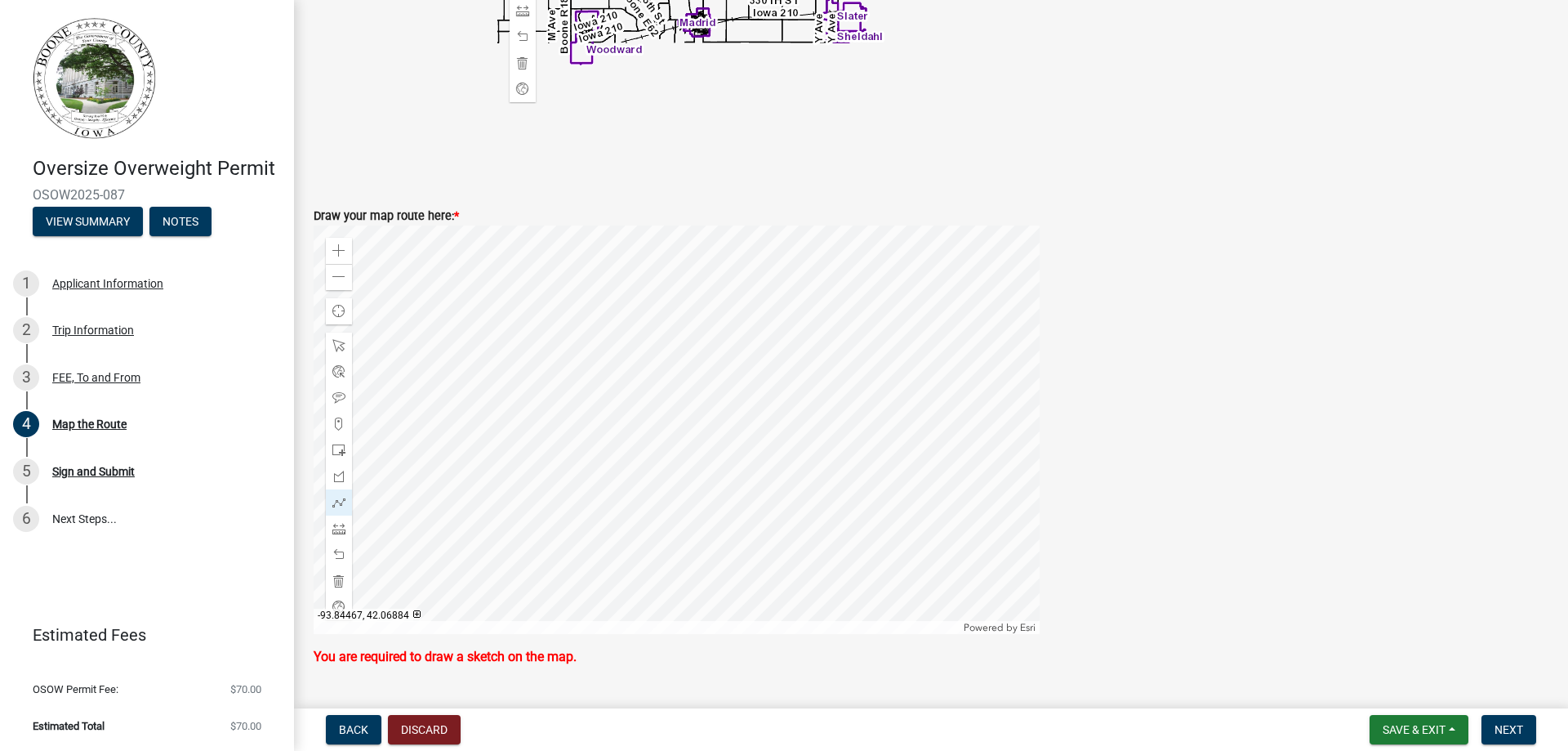
click at [510, 375] on div at bounding box center [676, 429] width 725 height 408
click at [510, 398] on div at bounding box center [676, 429] width 725 height 408
click at [594, 394] on div at bounding box center [676, 429] width 725 height 408
click at [592, 500] on div at bounding box center [676, 429] width 725 height 408
click at [648, 515] on div at bounding box center [676, 429] width 725 height 408
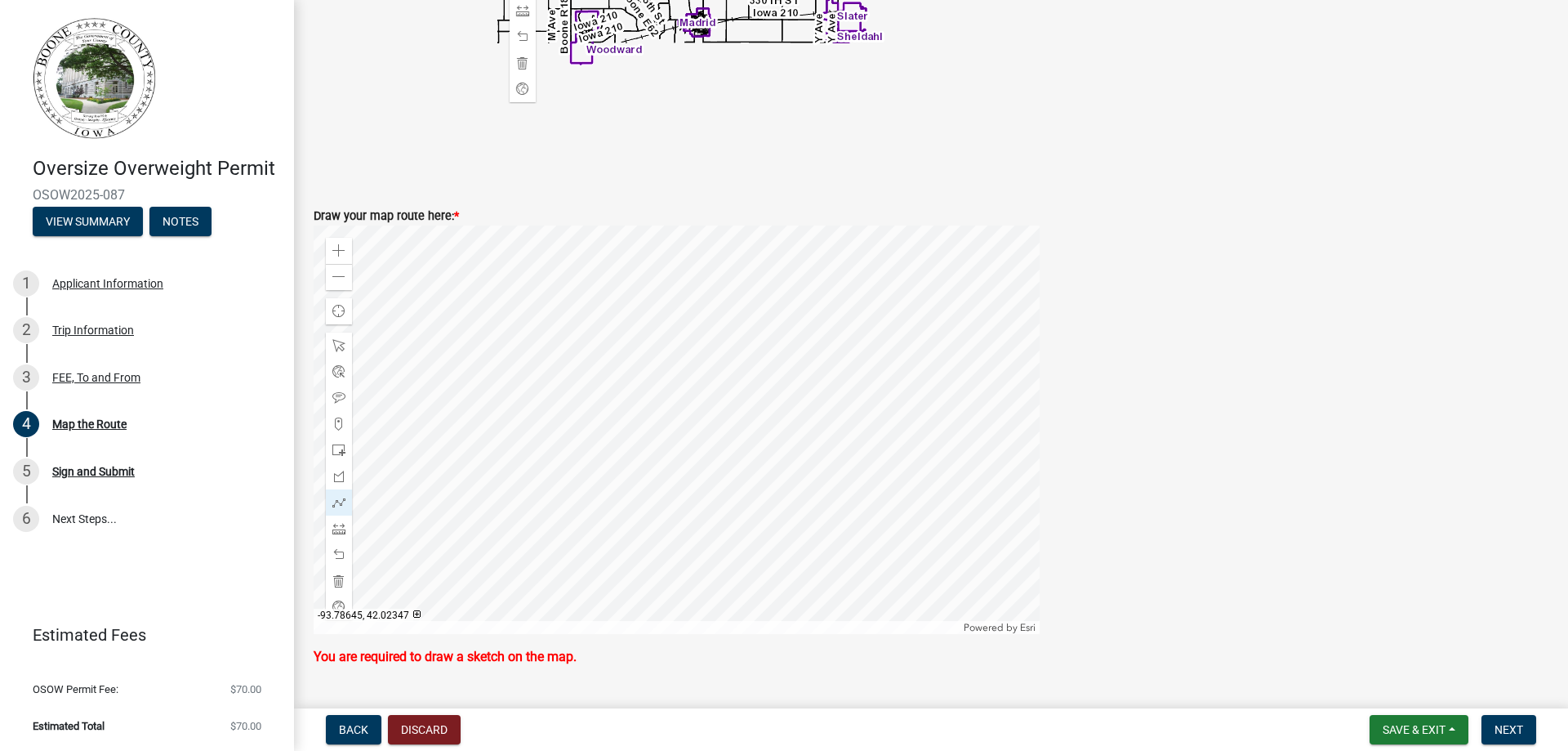
click at [675, 548] on div at bounding box center [676, 429] width 725 height 408
click at [850, 553] on div at bounding box center [676, 429] width 725 height 408
click at [923, 583] on div at bounding box center [676, 429] width 725 height 408
click at [1004, 610] on div at bounding box center [676, 429] width 725 height 408
click at [880, 481] on div at bounding box center [676, 429] width 725 height 408
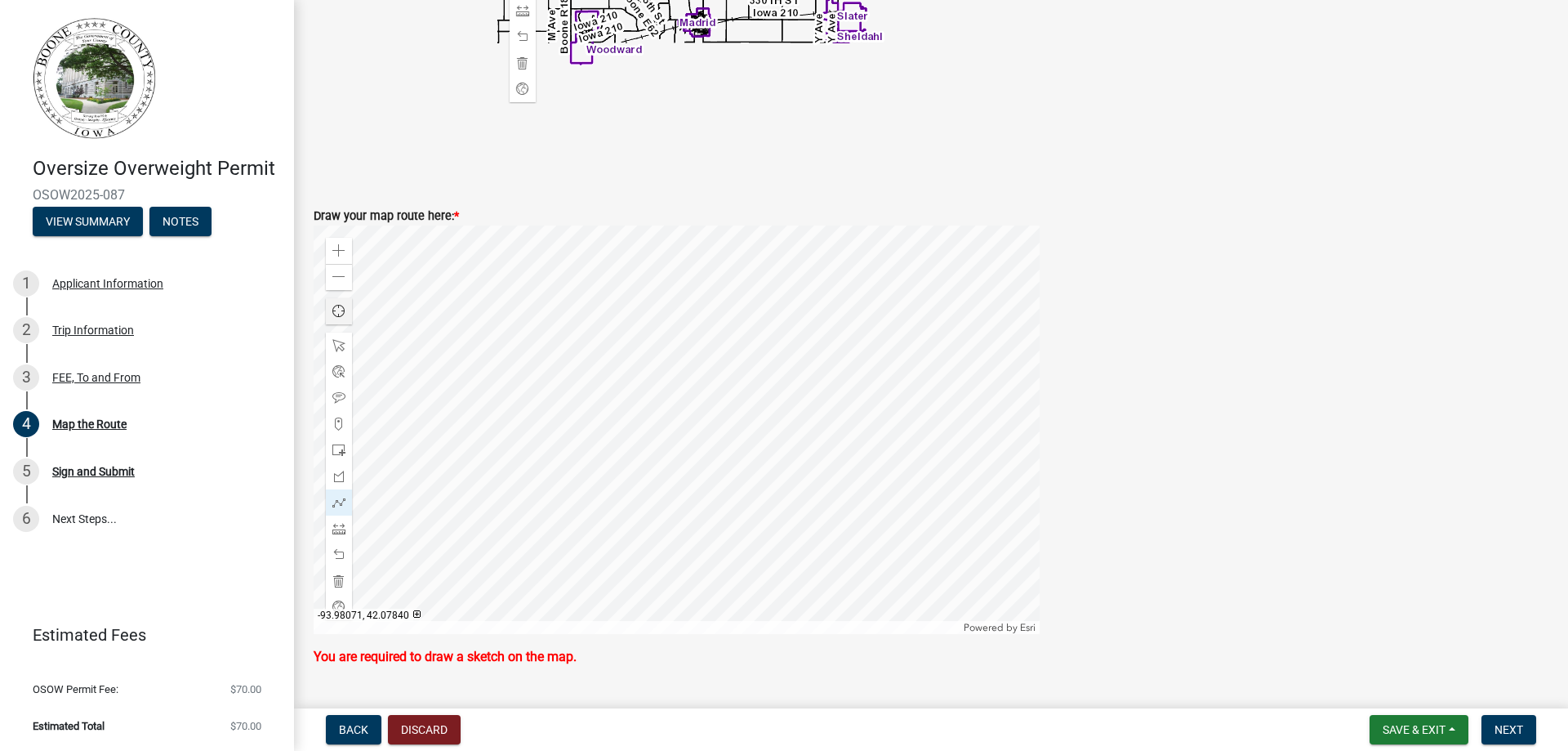
click at [338, 316] on span "Find my location" at bounding box center [338, 310] width 13 height 13
click at [339, 601] on span at bounding box center [338, 607] width 13 height 13
click at [1513, 727] on span "Next" at bounding box center [1509, 729] width 29 height 13
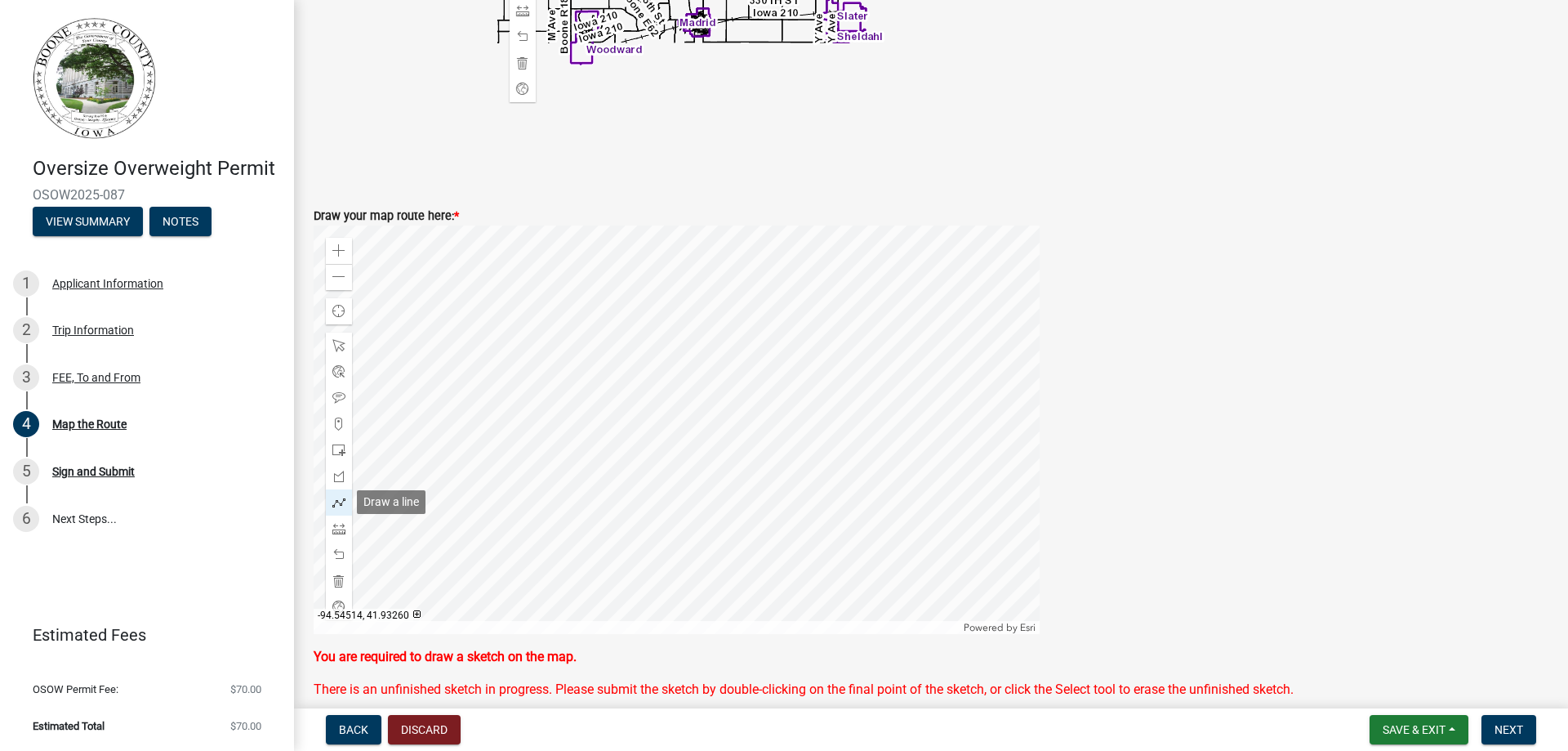
click at [336, 502] on span at bounding box center [338, 502] width 13 height 13
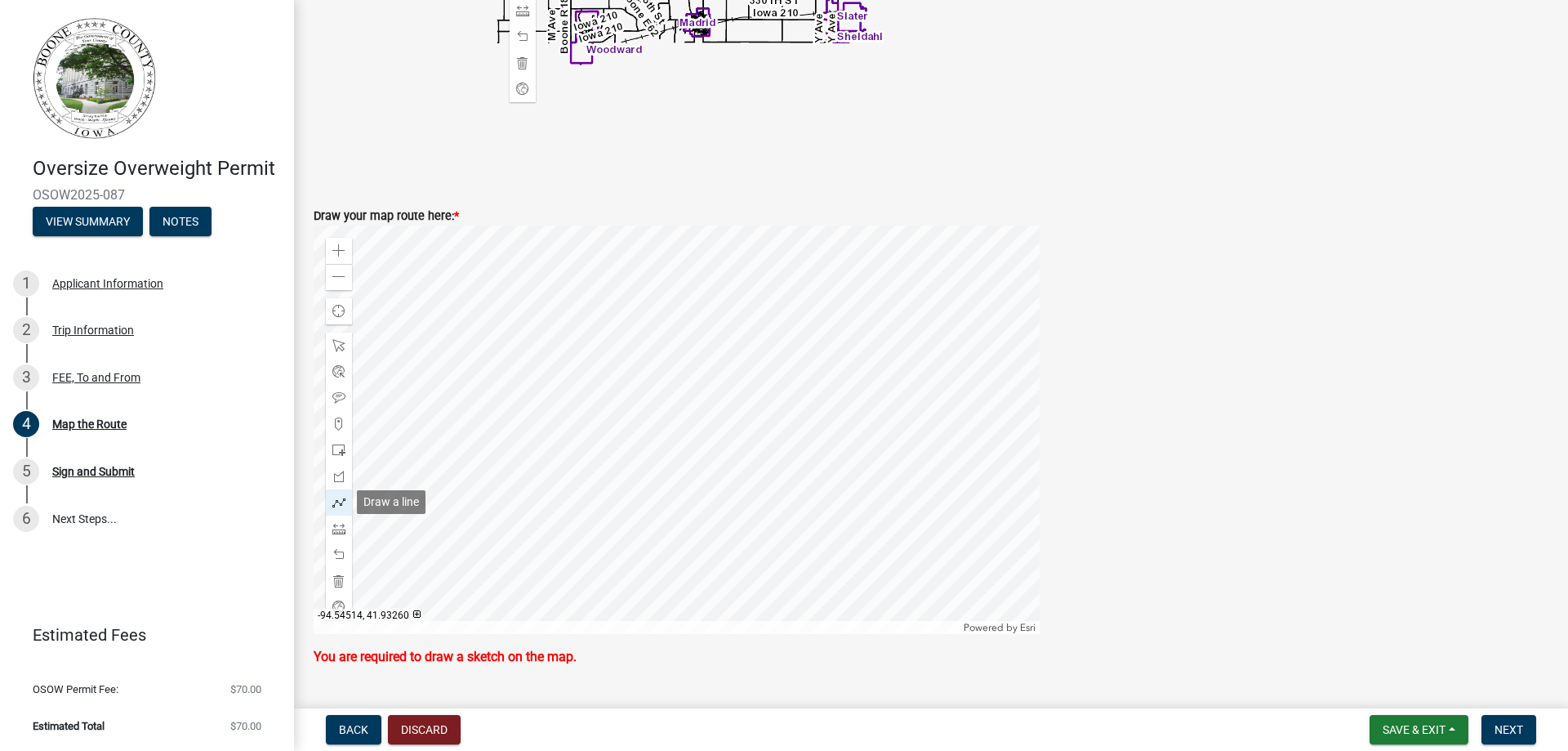
click at [336, 502] on span at bounding box center [338, 502] width 13 height 13
click at [336, 344] on span at bounding box center [338, 345] width 13 height 13
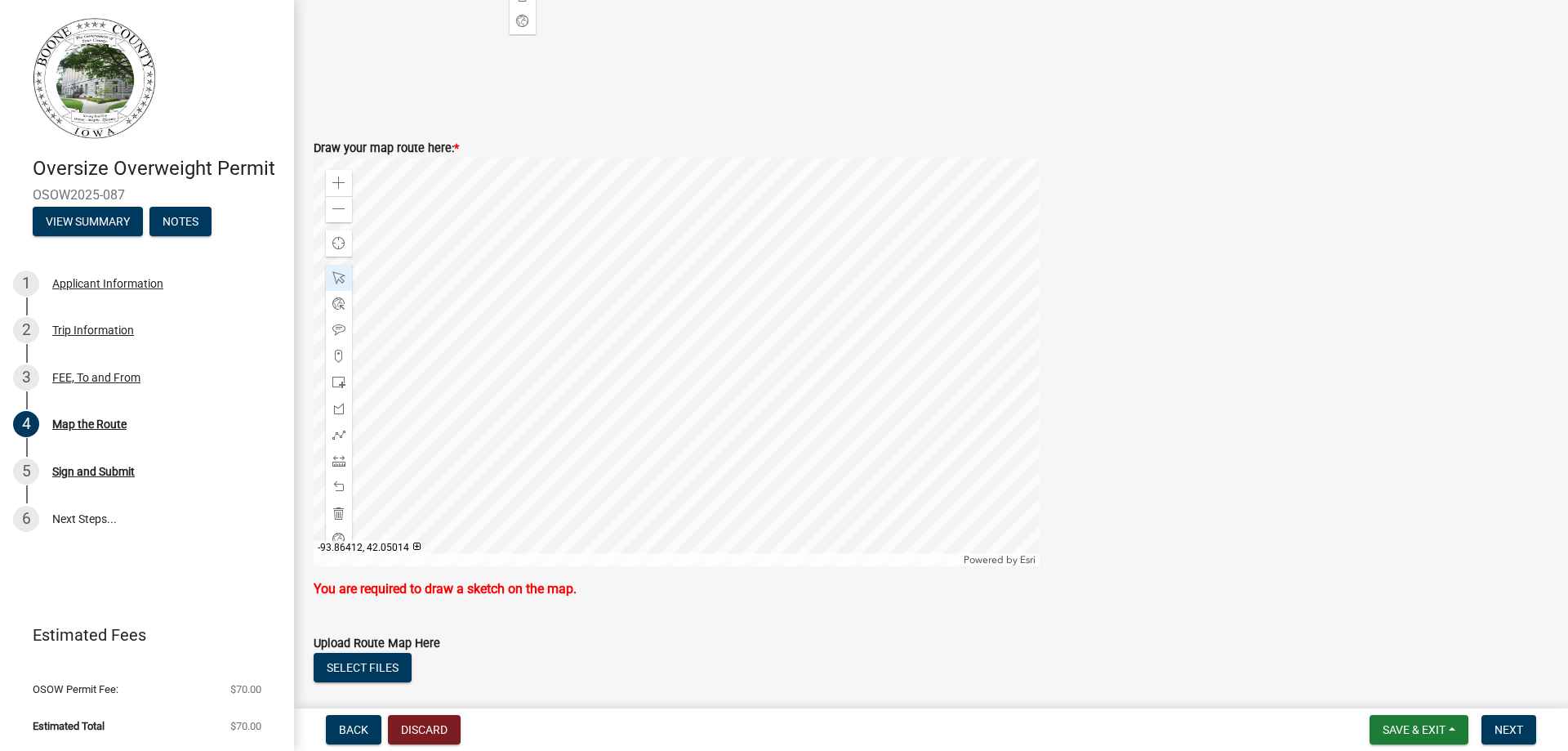
scroll to position [661, 0]
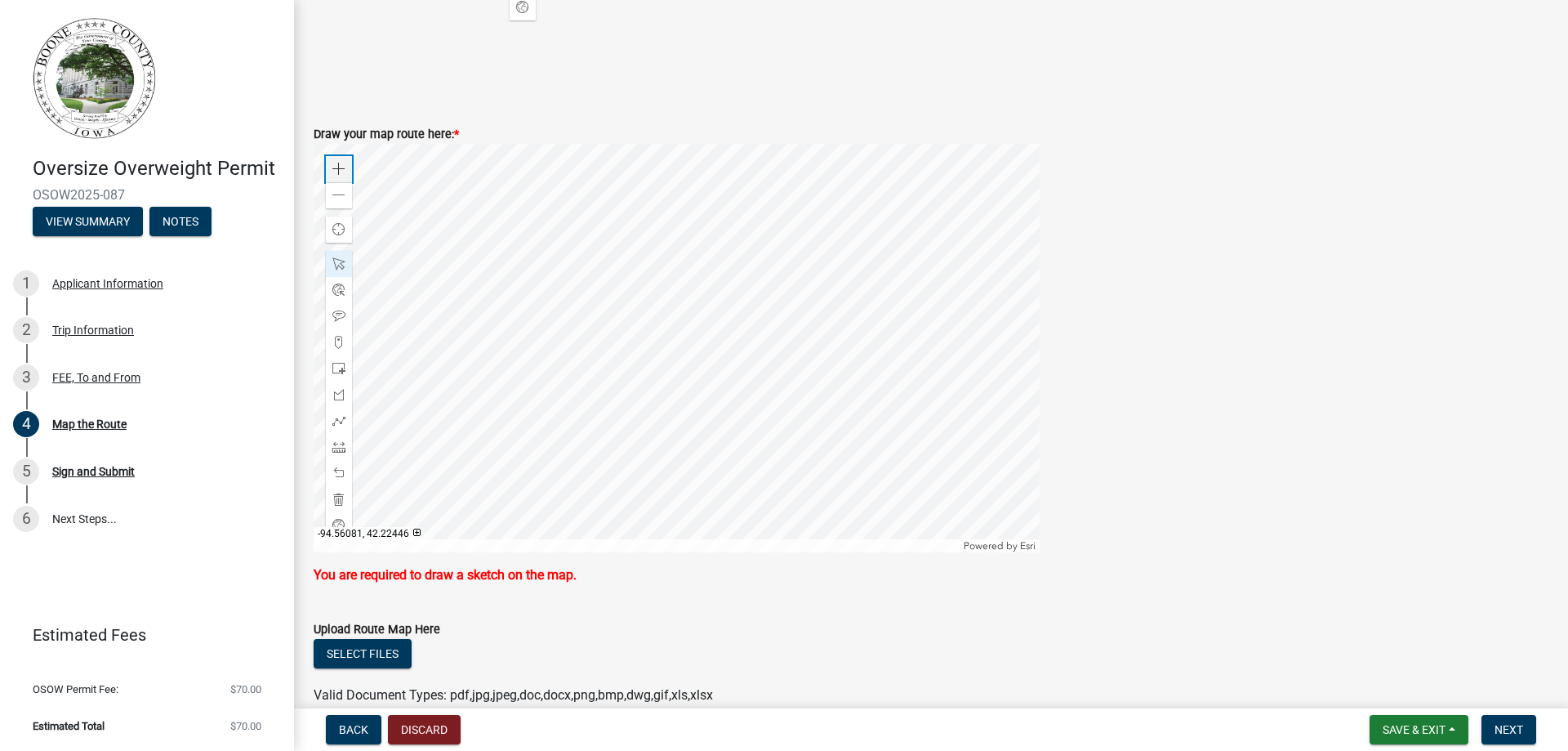
click at [331, 172] on div "Zoom in" at bounding box center [339, 169] width 26 height 26
click at [791, 361] on div at bounding box center [676, 347] width 725 height 408
click at [338, 168] on span at bounding box center [338, 169] width 13 height 13
click at [336, 419] on span at bounding box center [338, 421] width 13 height 13
click at [792, 316] on div at bounding box center [676, 347] width 725 height 408
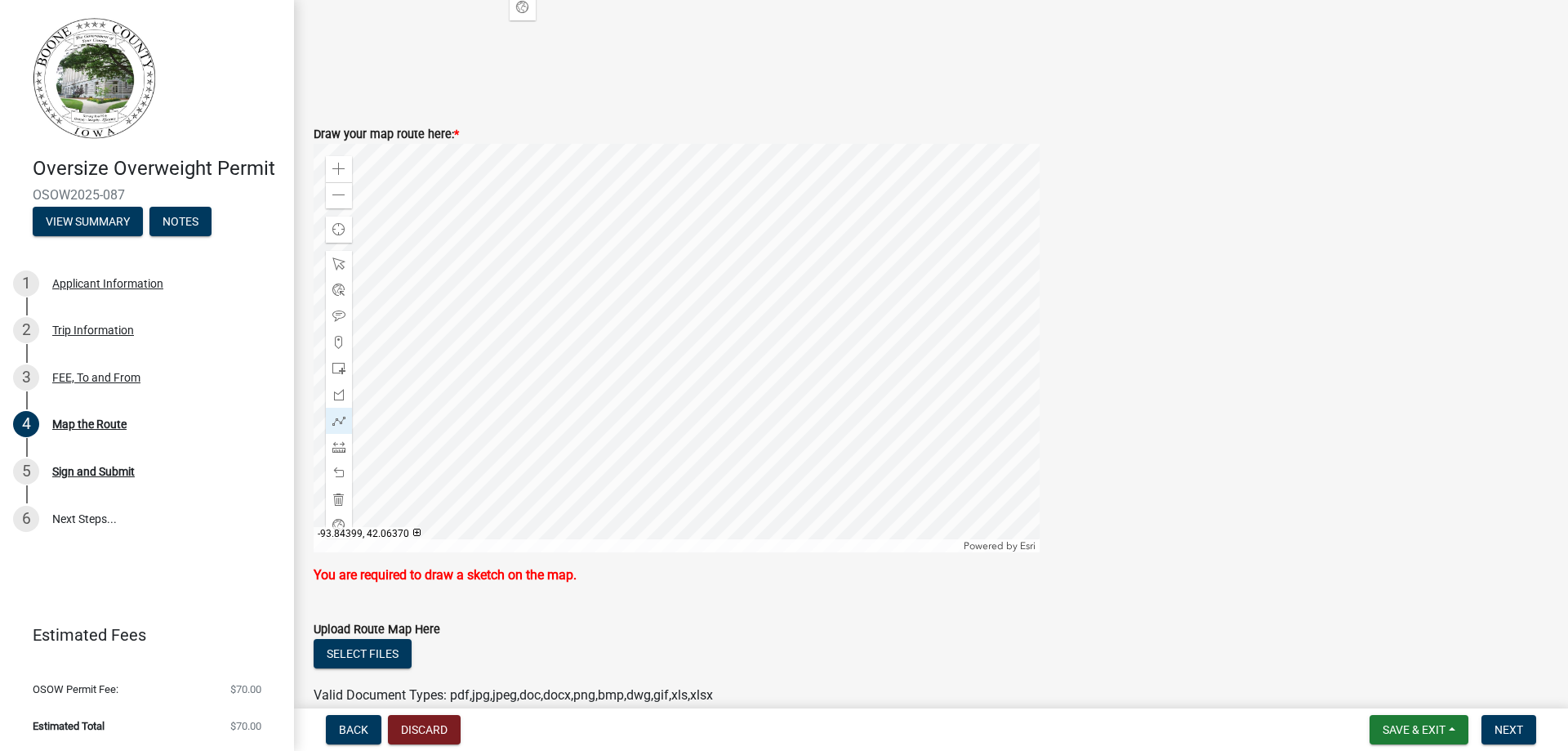
click at [793, 330] on div at bounding box center [676, 347] width 725 height 408
click at [858, 330] on div at bounding box center [676, 347] width 725 height 408
click at [857, 419] on div at bounding box center [676, 347] width 725 height 408
click at [899, 421] on div at bounding box center [676, 347] width 725 height 408
click at [927, 456] on div at bounding box center [676, 347] width 725 height 408
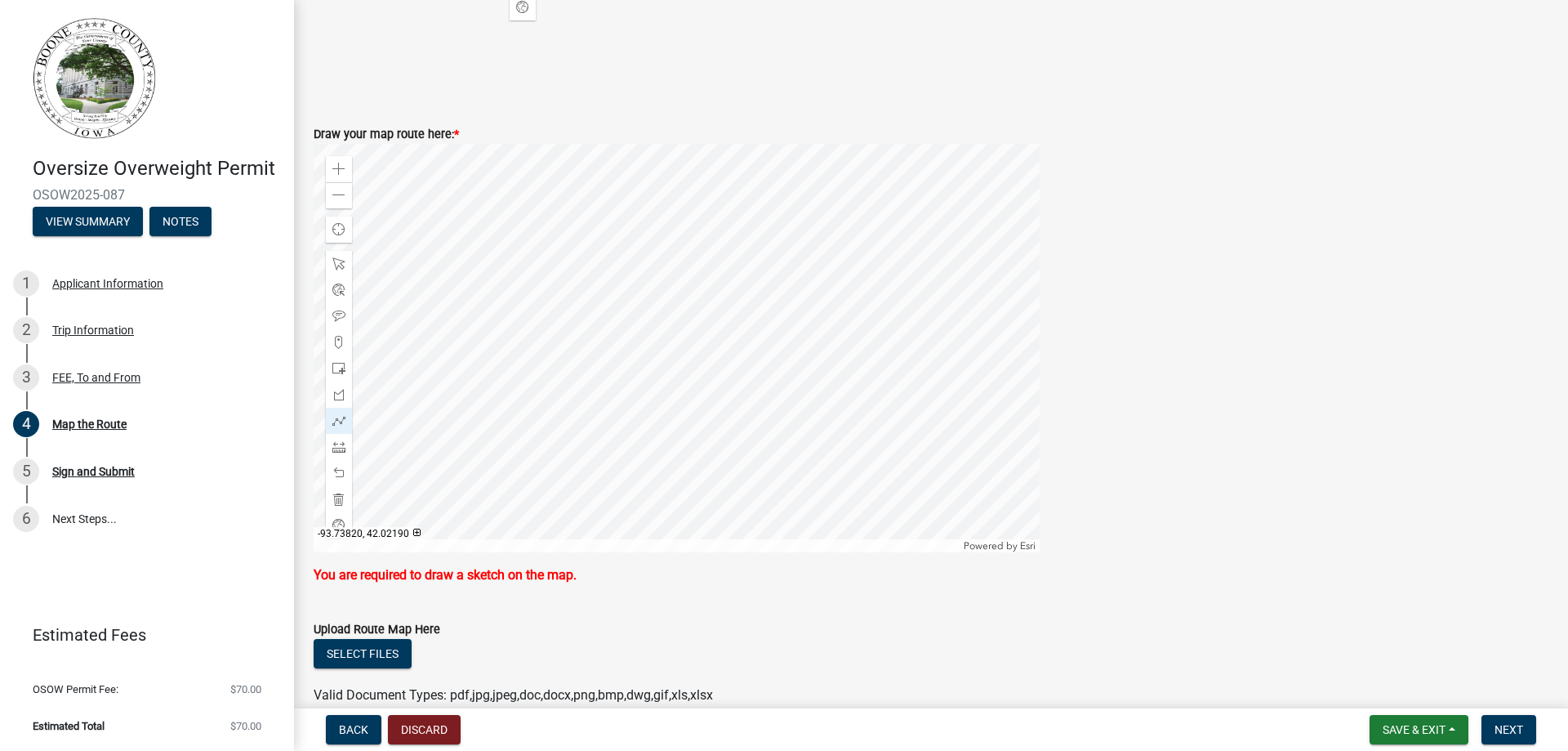
click at [1036, 459] on div at bounding box center [676, 347] width 725 height 408
click at [655, 416] on div at bounding box center [676, 347] width 725 height 408
click at [686, 415] on div at bounding box center [676, 347] width 725 height 408
click at [750, 441] on div at bounding box center [676, 347] width 725 height 408
click at [1519, 732] on span "Next" at bounding box center [1509, 729] width 29 height 13
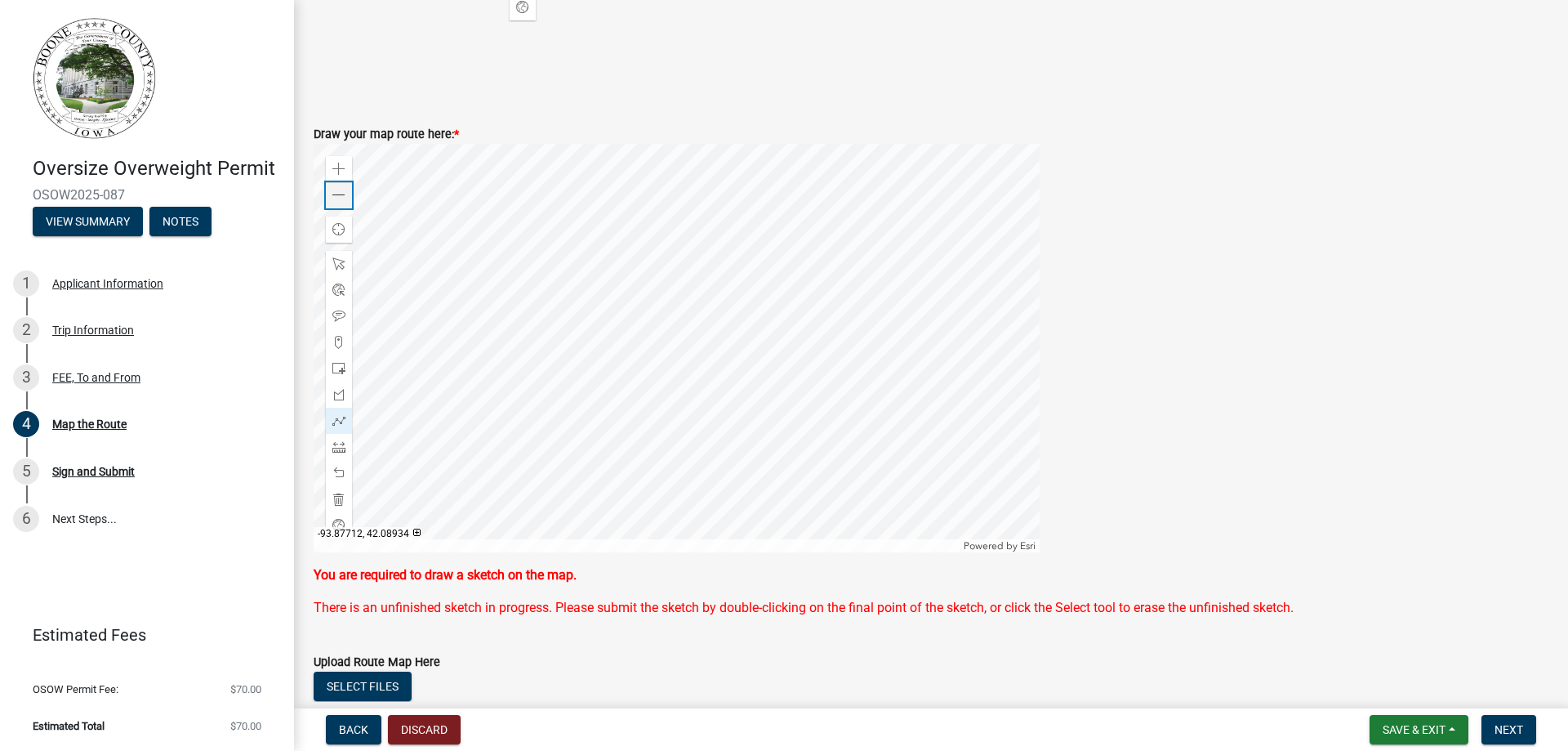
click at [336, 184] on div "Zoom out" at bounding box center [339, 195] width 26 height 26
click at [1004, 358] on div at bounding box center [676, 347] width 725 height 408
click at [803, 435] on div at bounding box center [676, 347] width 725 height 408
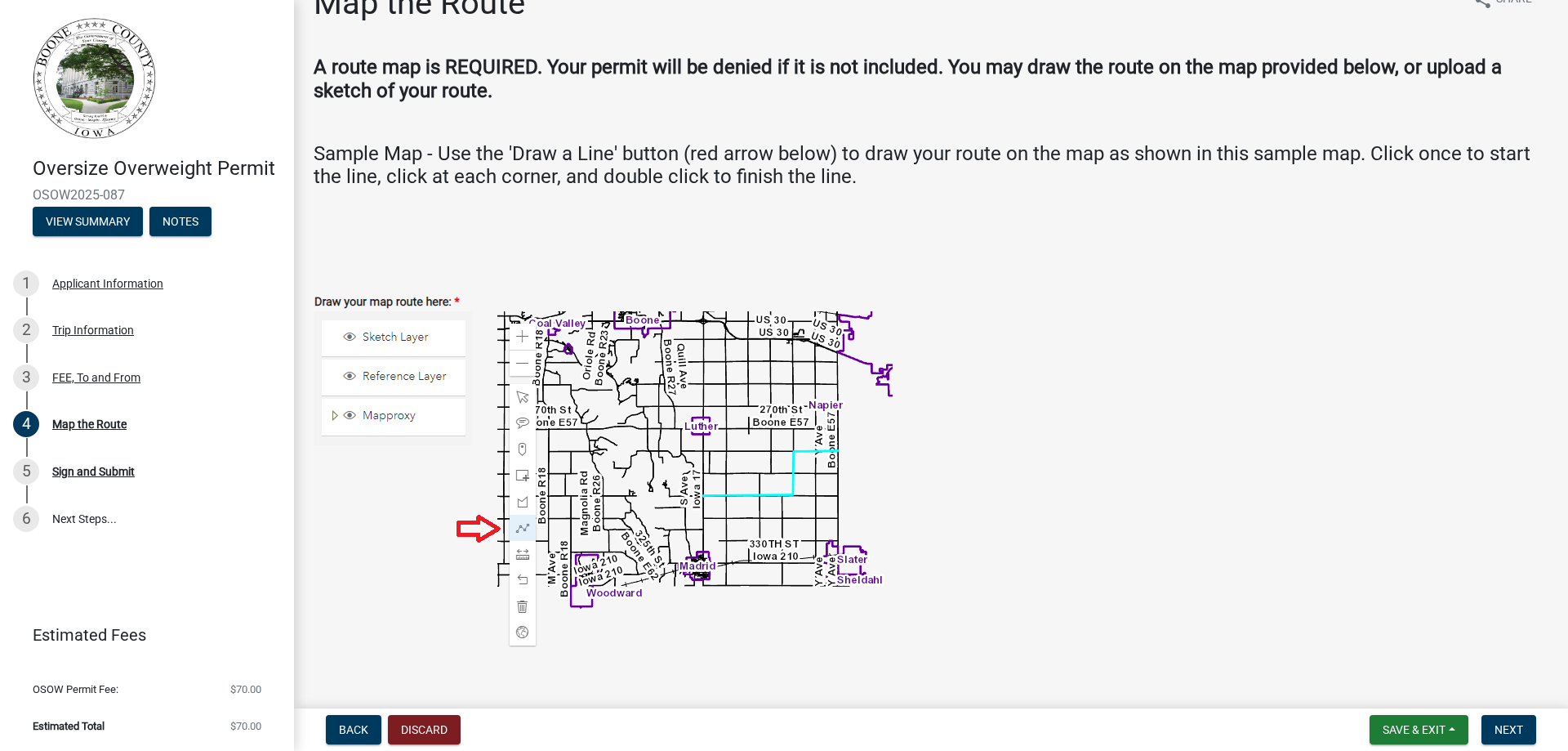
scroll to position [7, 0]
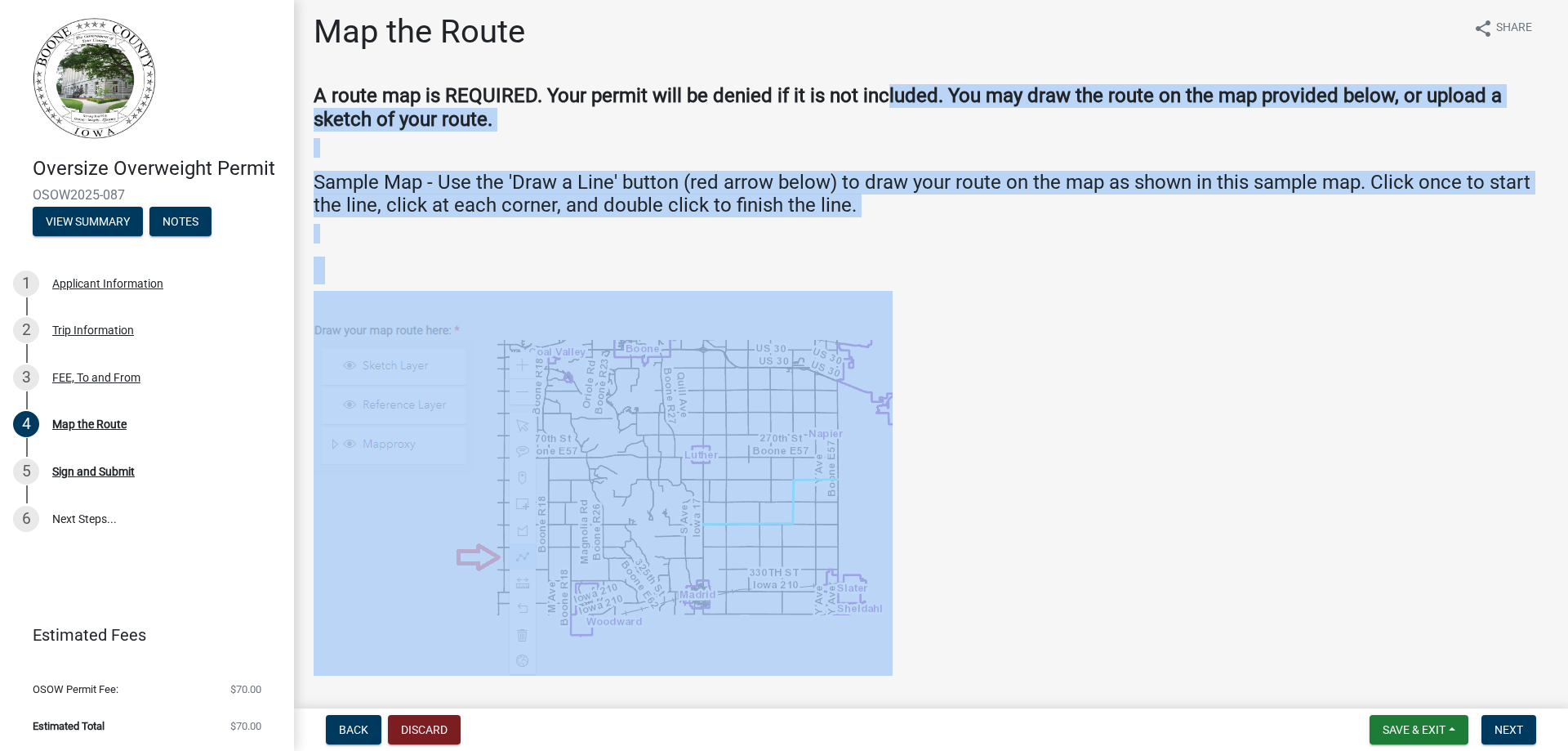
drag, startPoint x: 949, startPoint y: 550, endPoint x: 853, endPoint y: 4, distance: 554.4
click at [857, 17] on div "Map the Route share Share A route map is REQUIRED. Your permit will be denied i…" at bounding box center [931, 716] width 1259 height 1408
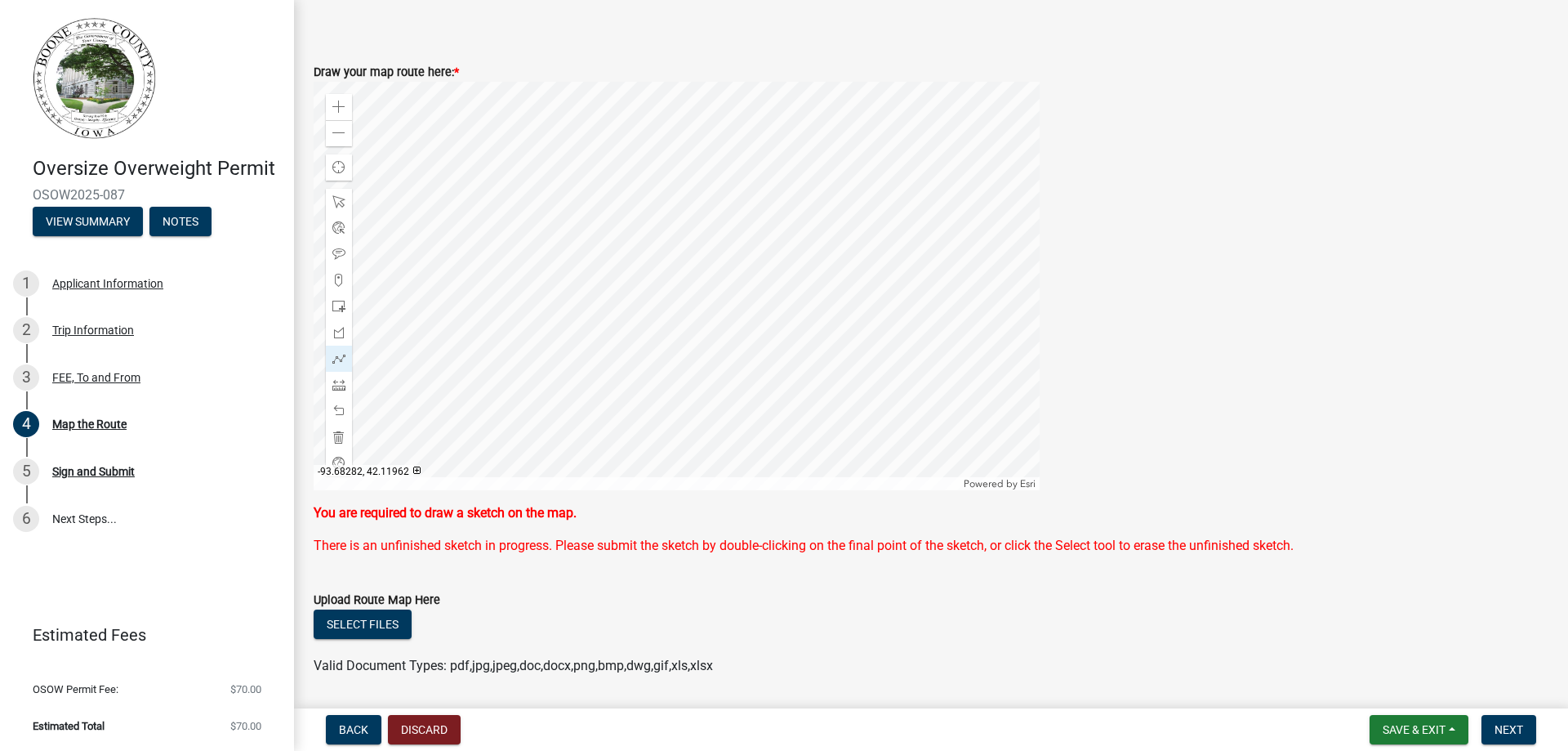
scroll to position [742, 0]
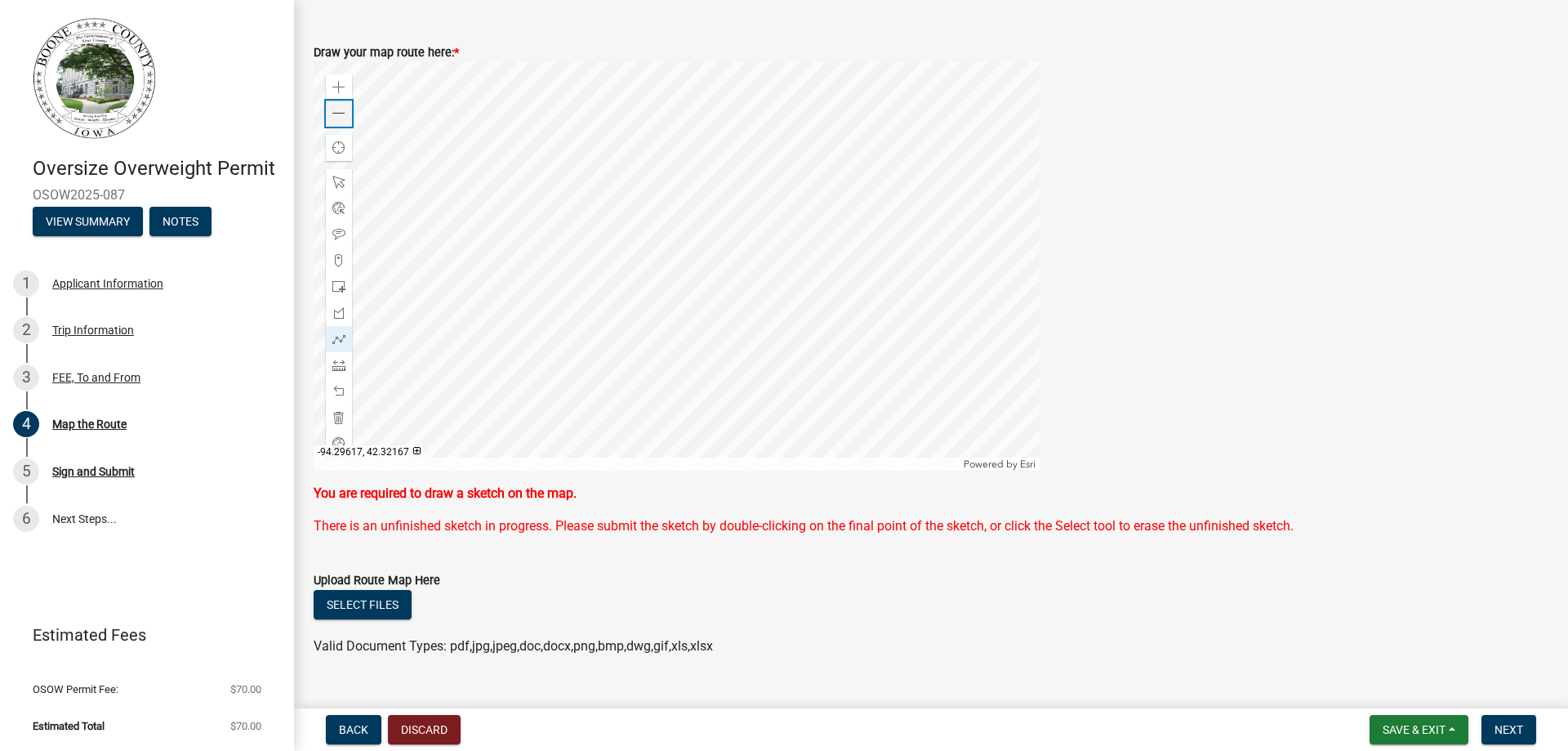
click at [331, 119] on div "Zoom out" at bounding box center [339, 114] width 26 height 26
click at [848, 437] on div at bounding box center [676, 266] width 725 height 408
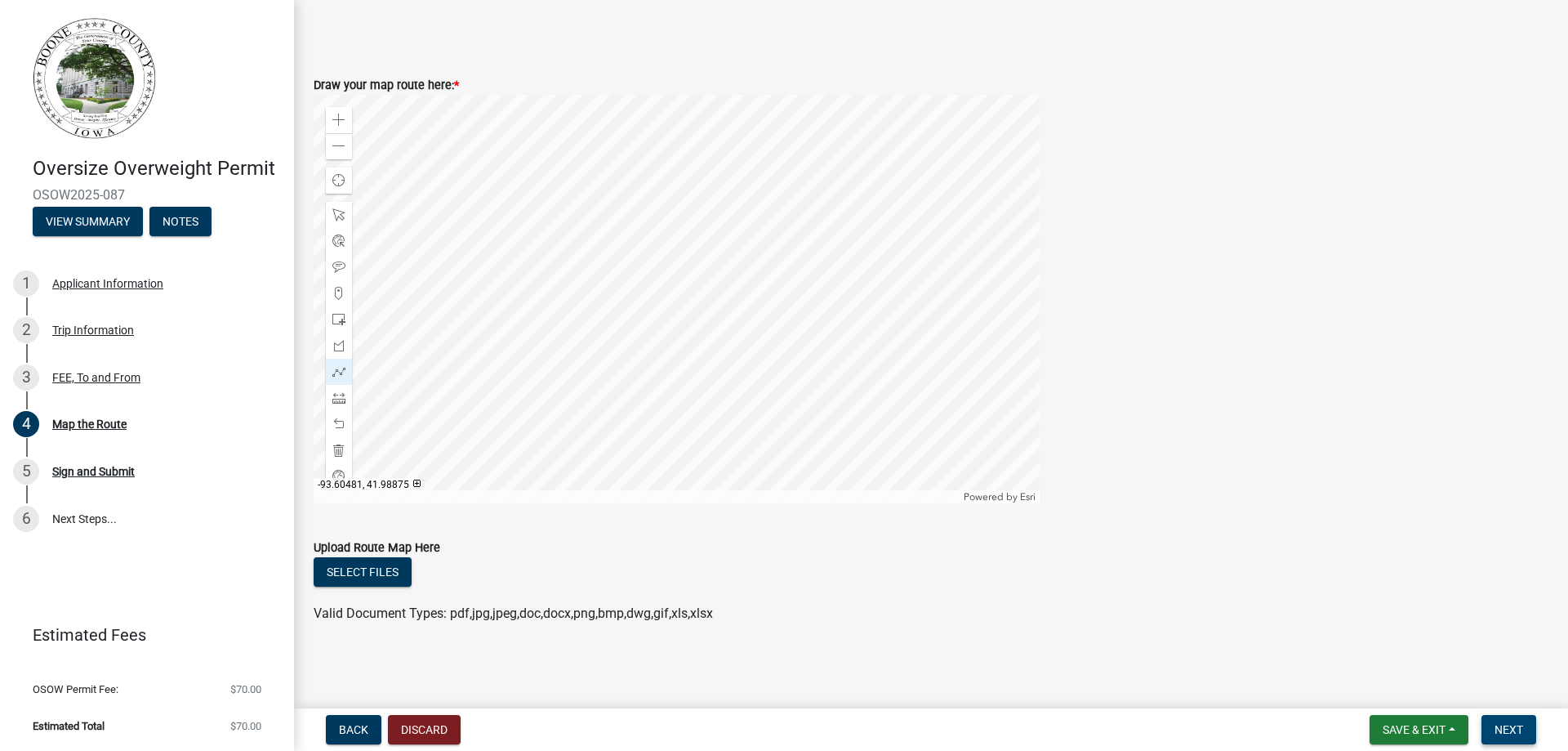
click at [1513, 723] on span "Next" at bounding box center [1509, 729] width 29 height 13
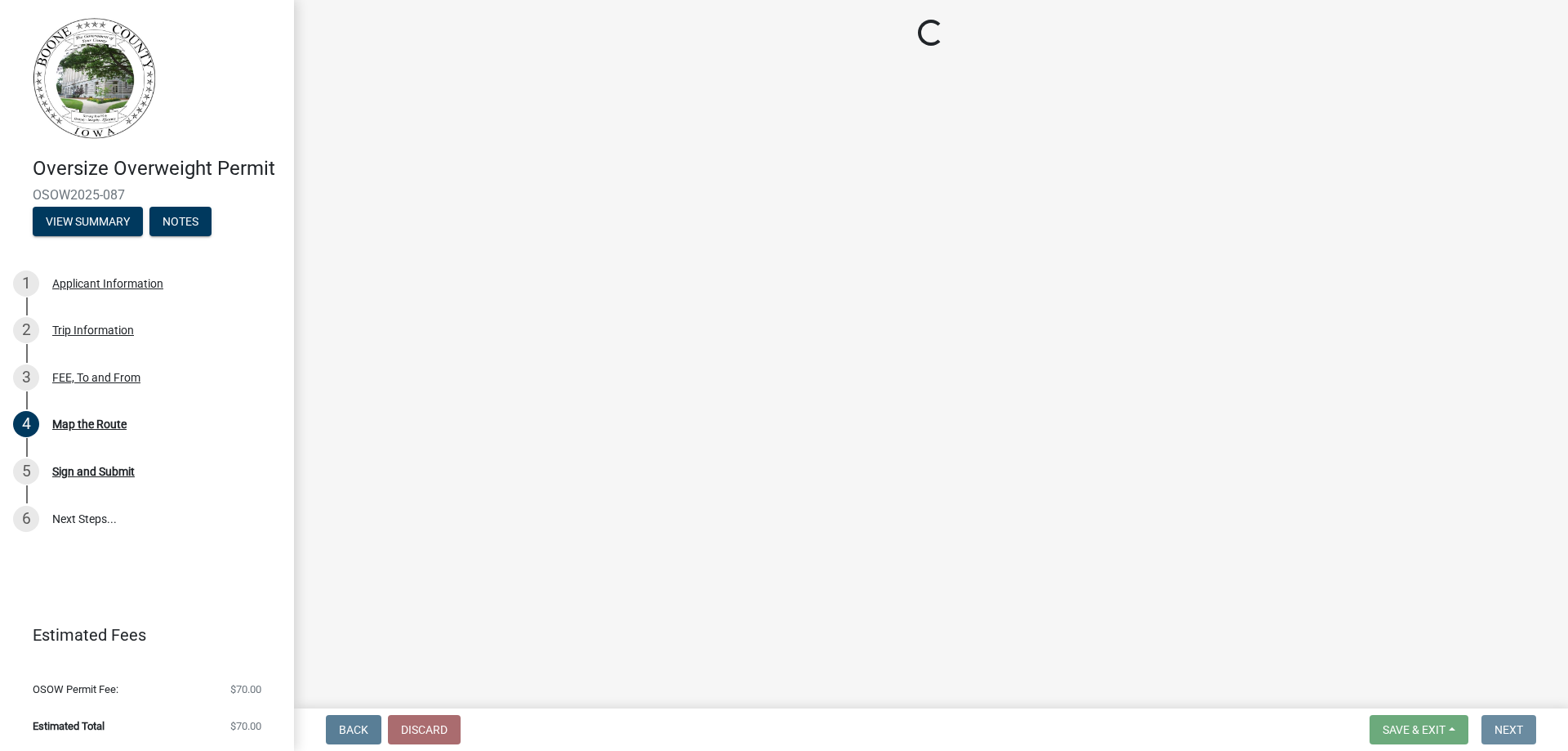
scroll to position [0, 0]
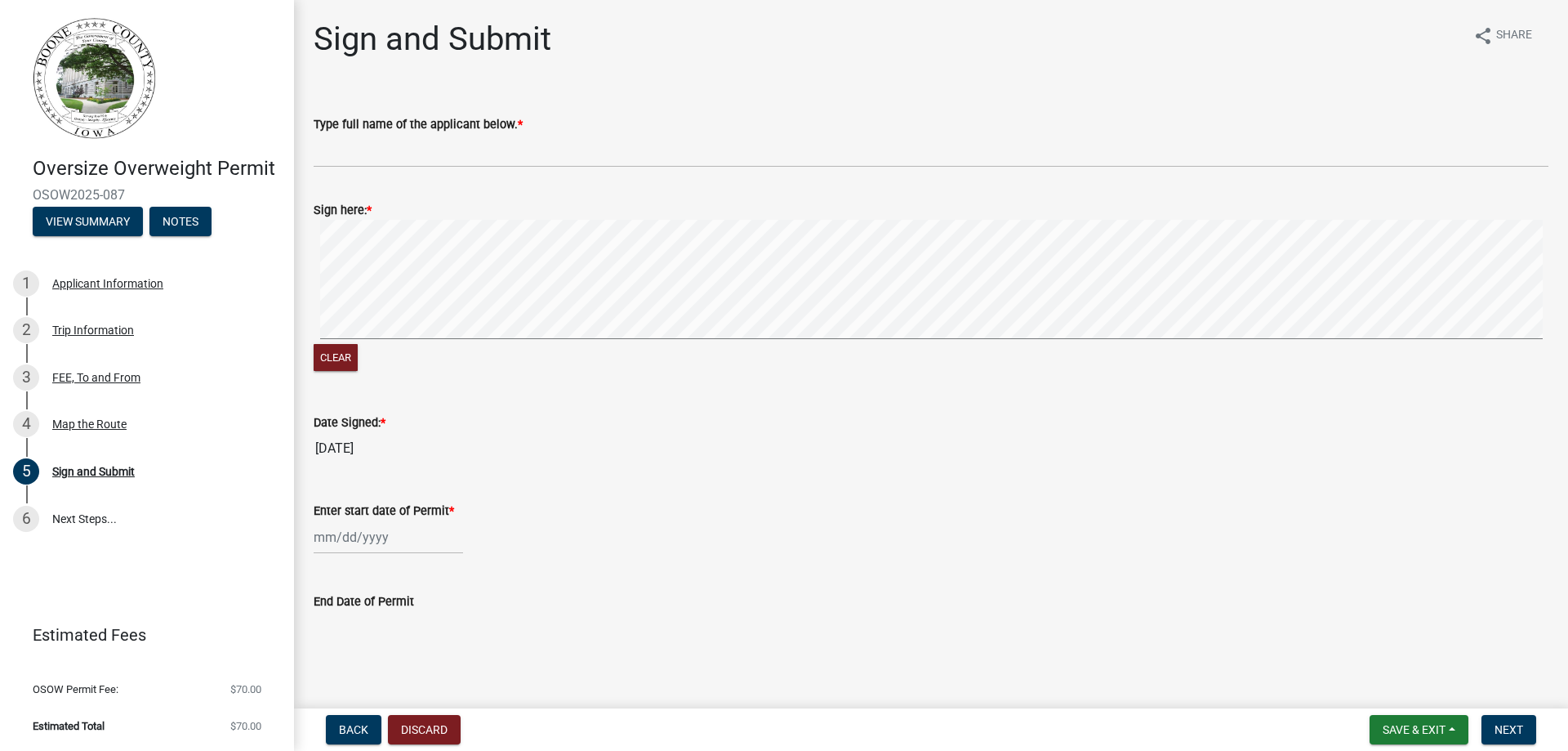
click at [602, 345] on div "Clear" at bounding box center [931, 296] width 1234 height 155
click at [327, 539] on div at bounding box center [388, 537] width 149 height 33
select select "8"
select select "2025"
click at [332, 446] on div "18" at bounding box center [330, 450] width 26 height 26
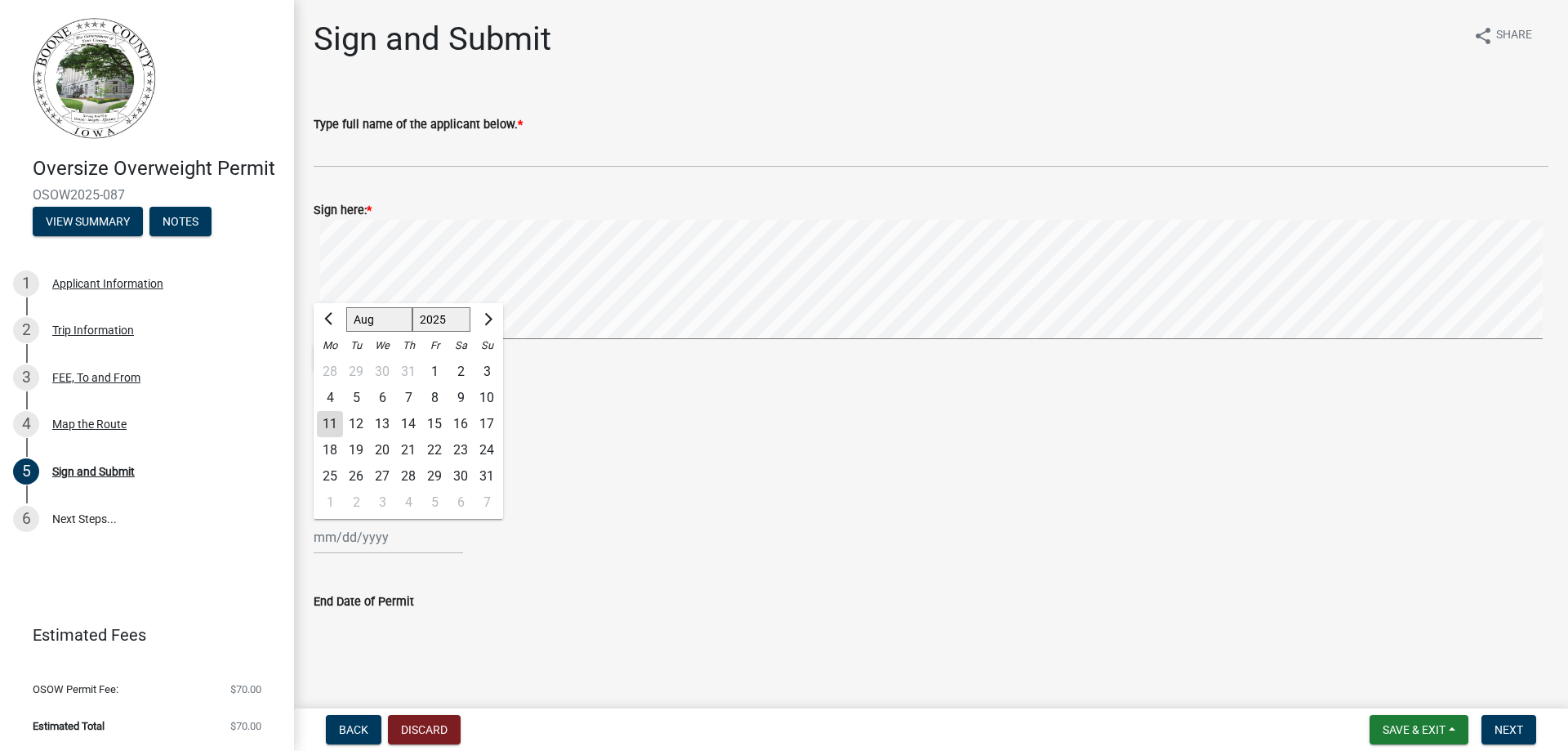
type input "[DATE]"
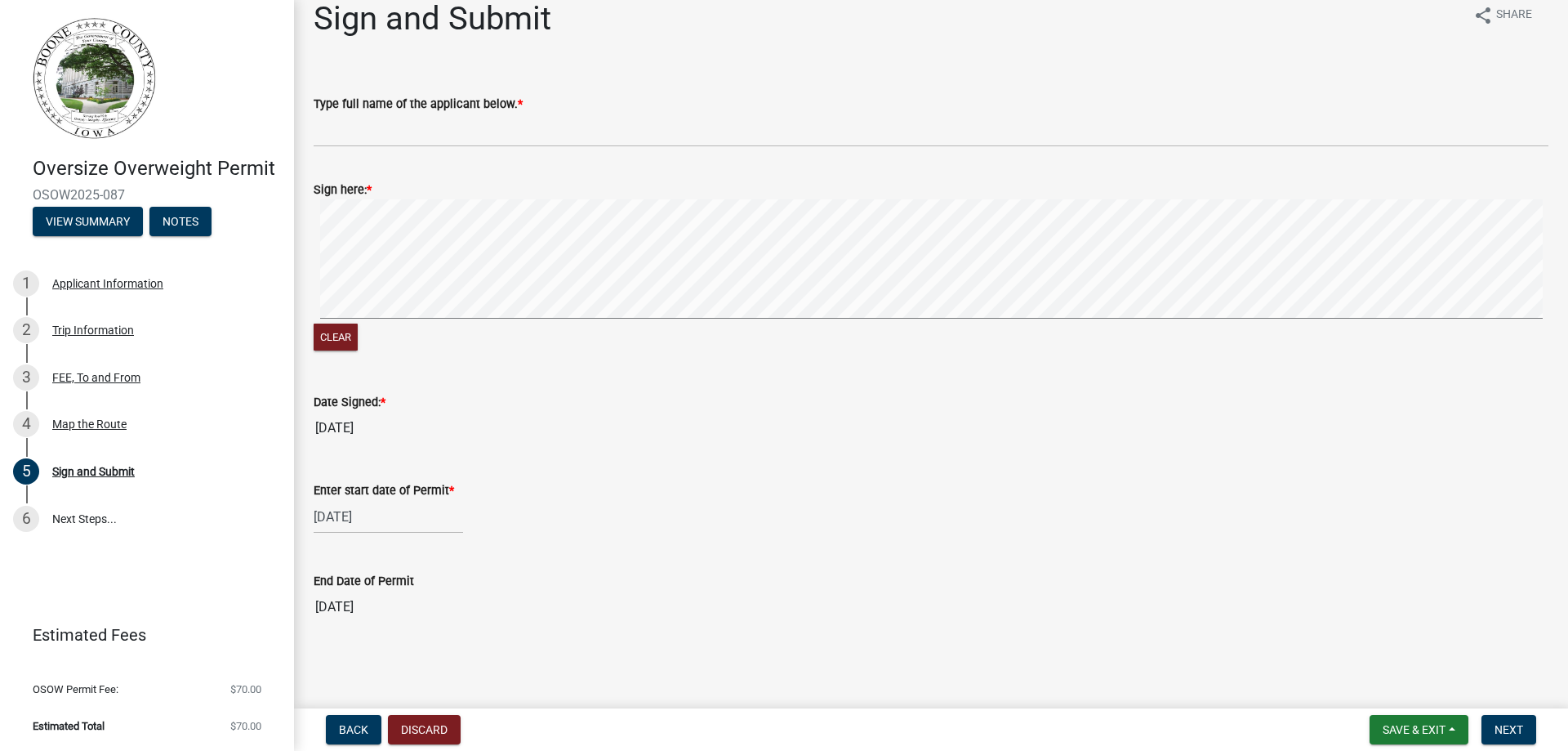
click at [350, 602] on input "[DATE]" at bounding box center [931, 606] width 1234 height 32
click at [361, 613] on input "[DATE]" at bounding box center [931, 606] width 1234 height 32
click at [70, 324] on div "Trip Information" at bounding box center [93, 330] width 81 height 11
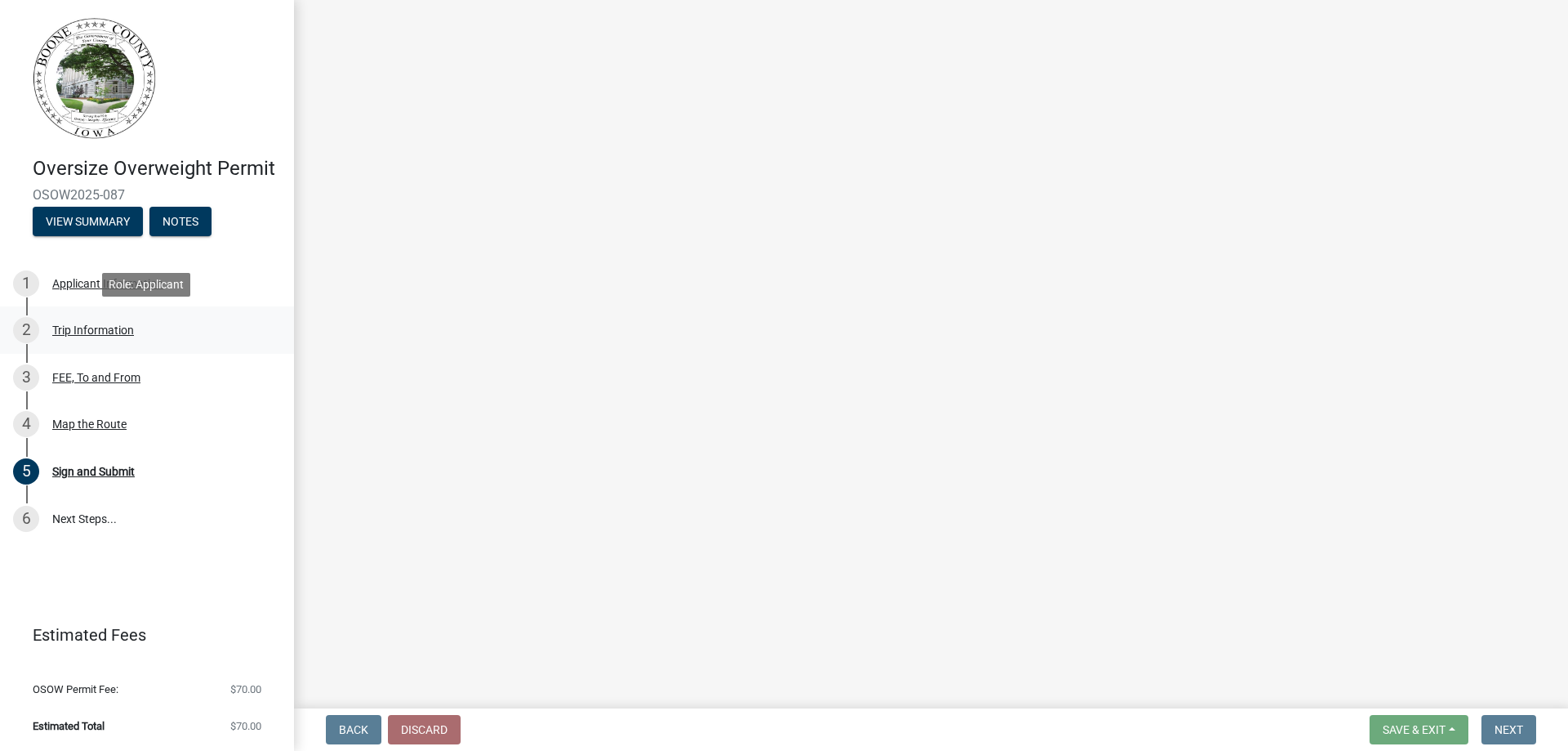
scroll to position [0, 0]
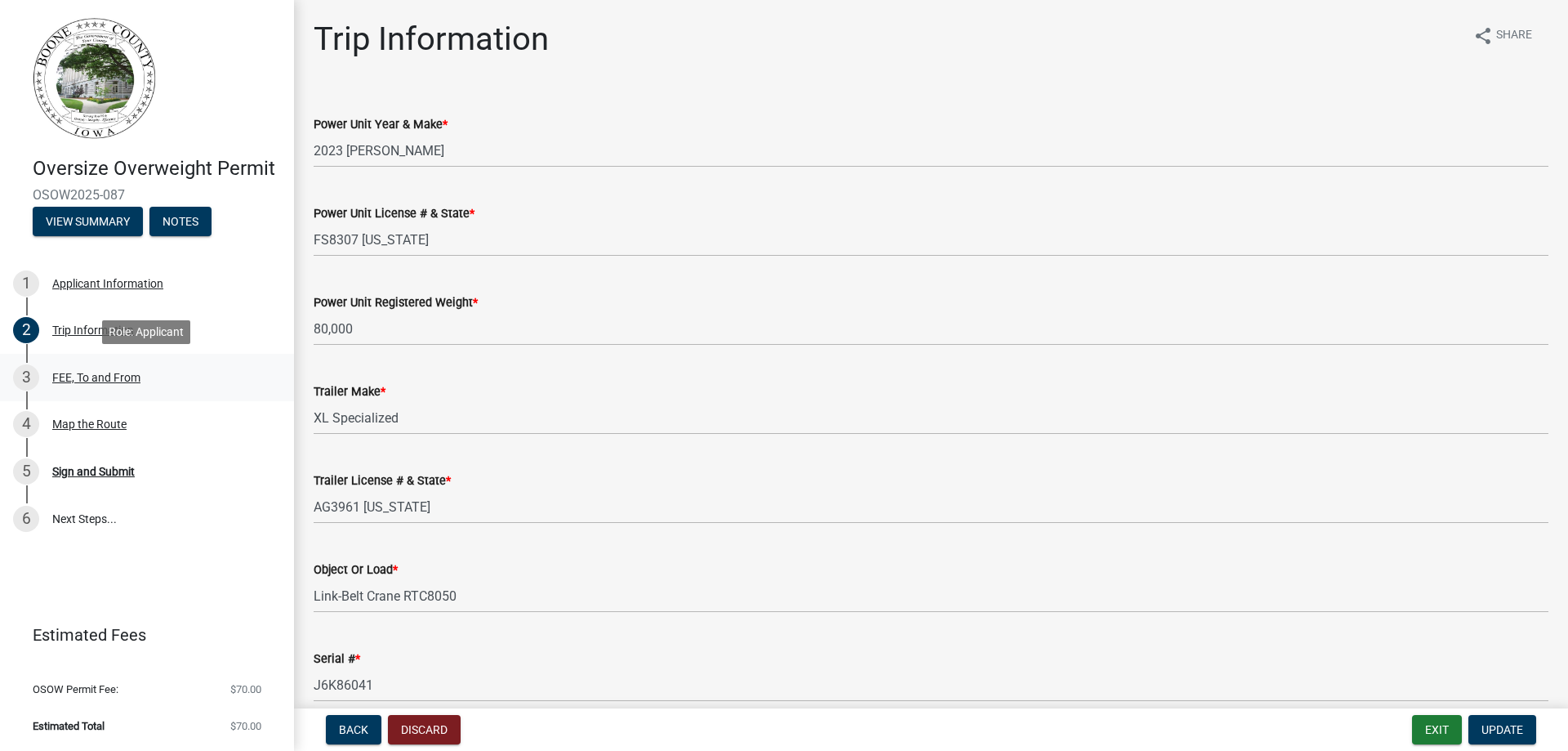
click at [87, 379] on div "FEE, To and From" at bounding box center [96, 377] width 88 height 11
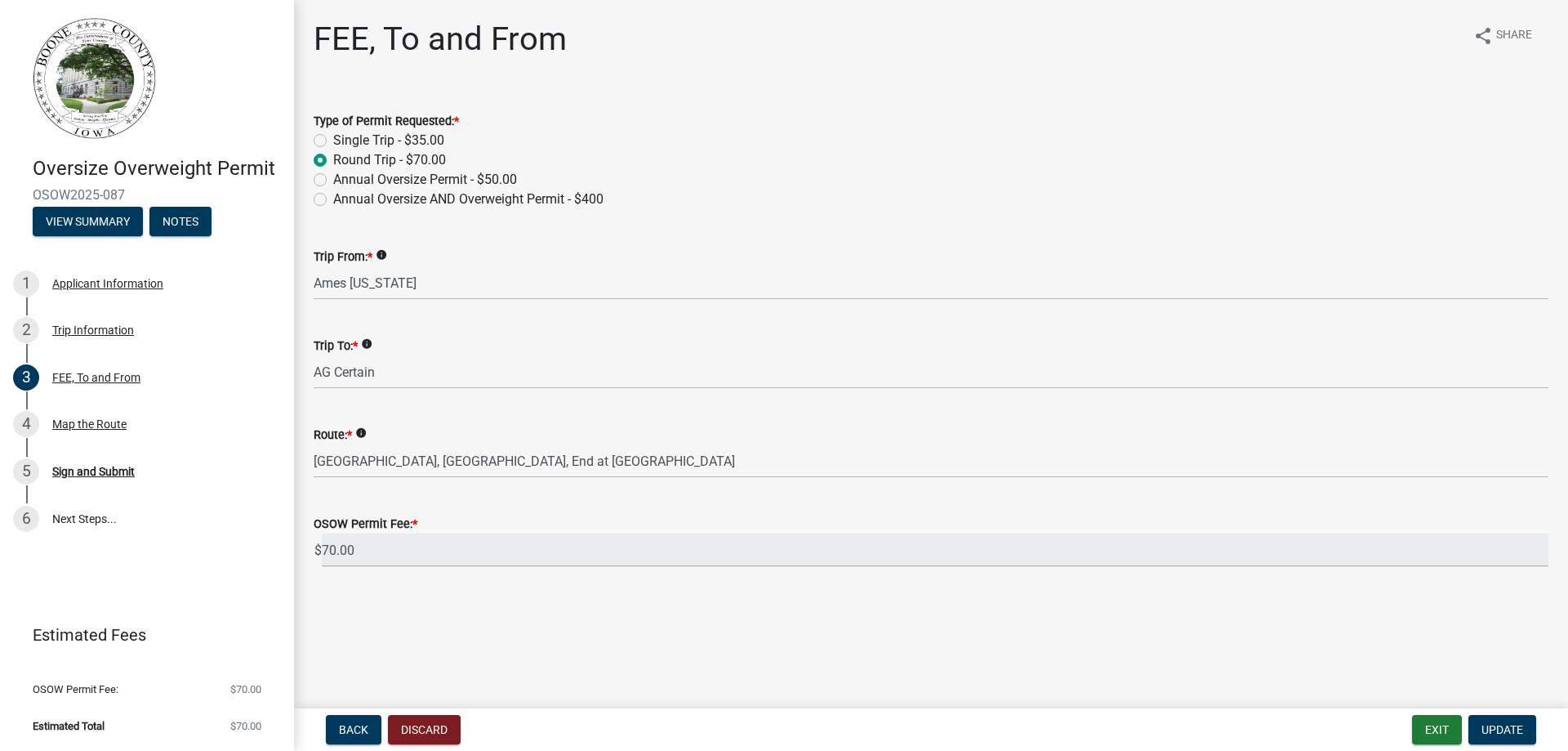
click at [333, 137] on label "Single Trip - $35.00" at bounding box center [388, 140] width 111 height 19
click at [333, 137] on input "Single Trip - $35.00" at bounding box center [338, 136] width 10 height 10
radio input "true"
click at [35, 475] on div "5" at bounding box center [26, 471] width 26 height 26
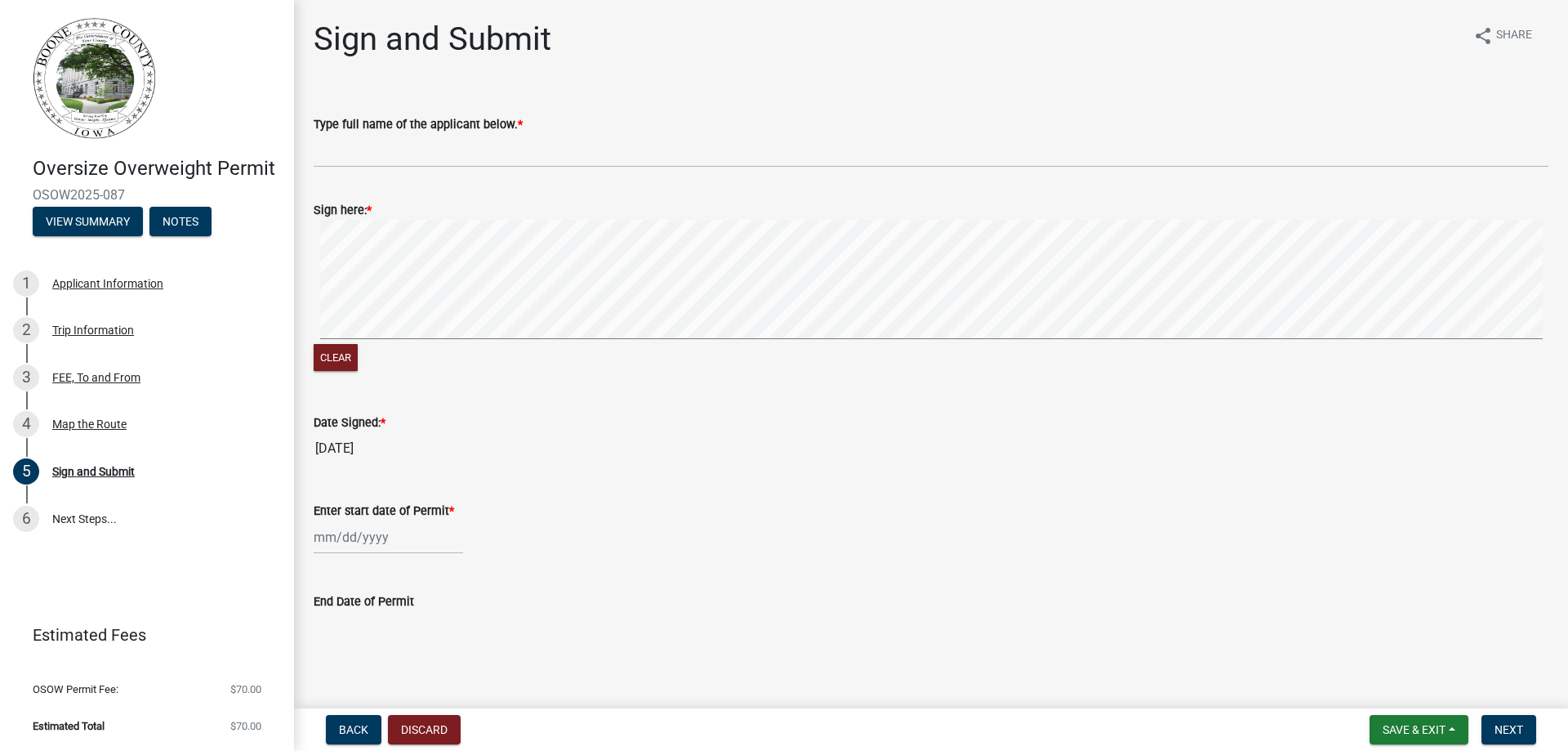
click at [860, 351] on div "Clear" at bounding box center [931, 296] width 1234 height 155
click at [342, 544] on div at bounding box center [388, 537] width 149 height 33
select select "8"
select select "2025"
click at [333, 444] on div "18" at bounding box center [330, 450] width 26 height 26
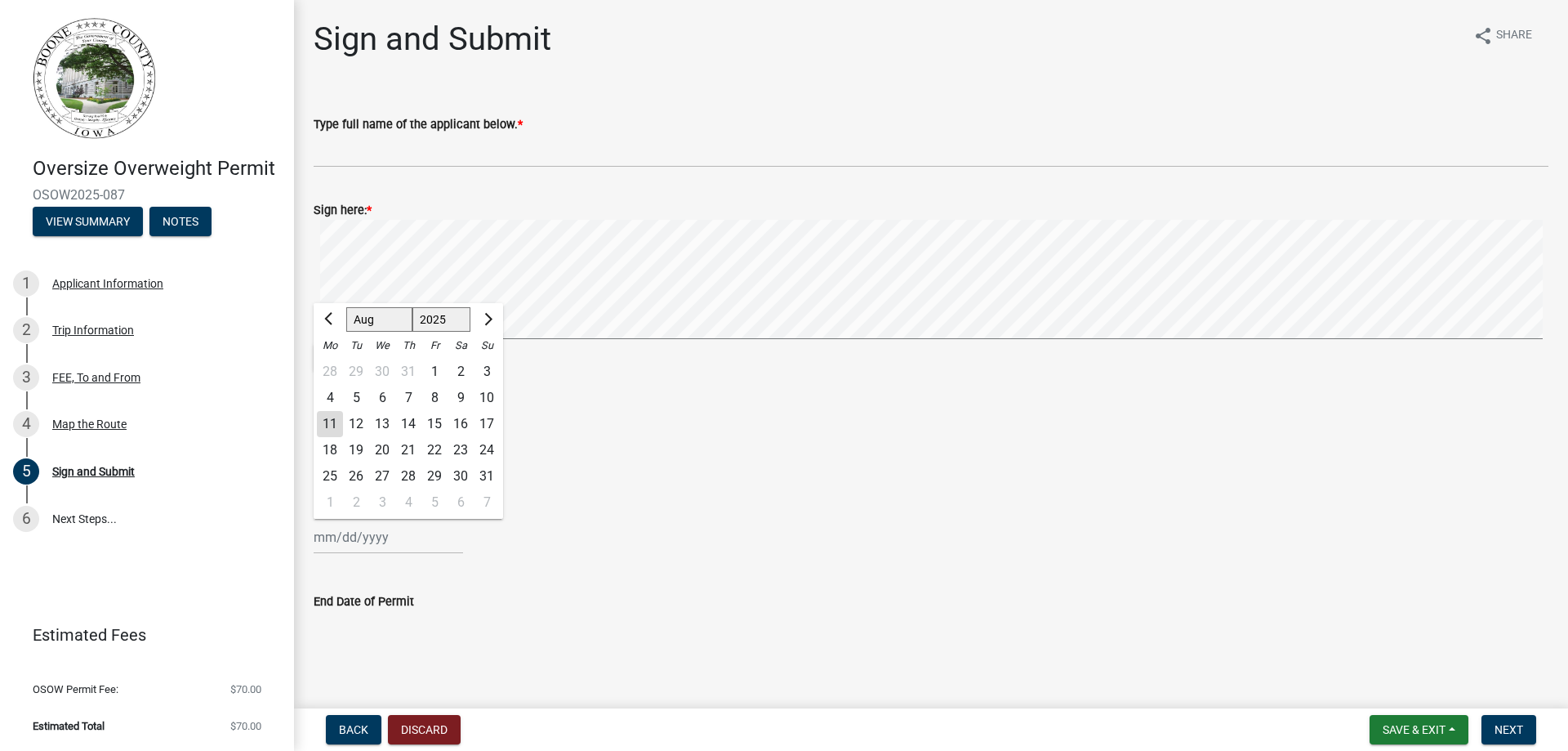
type input "[DATE]"
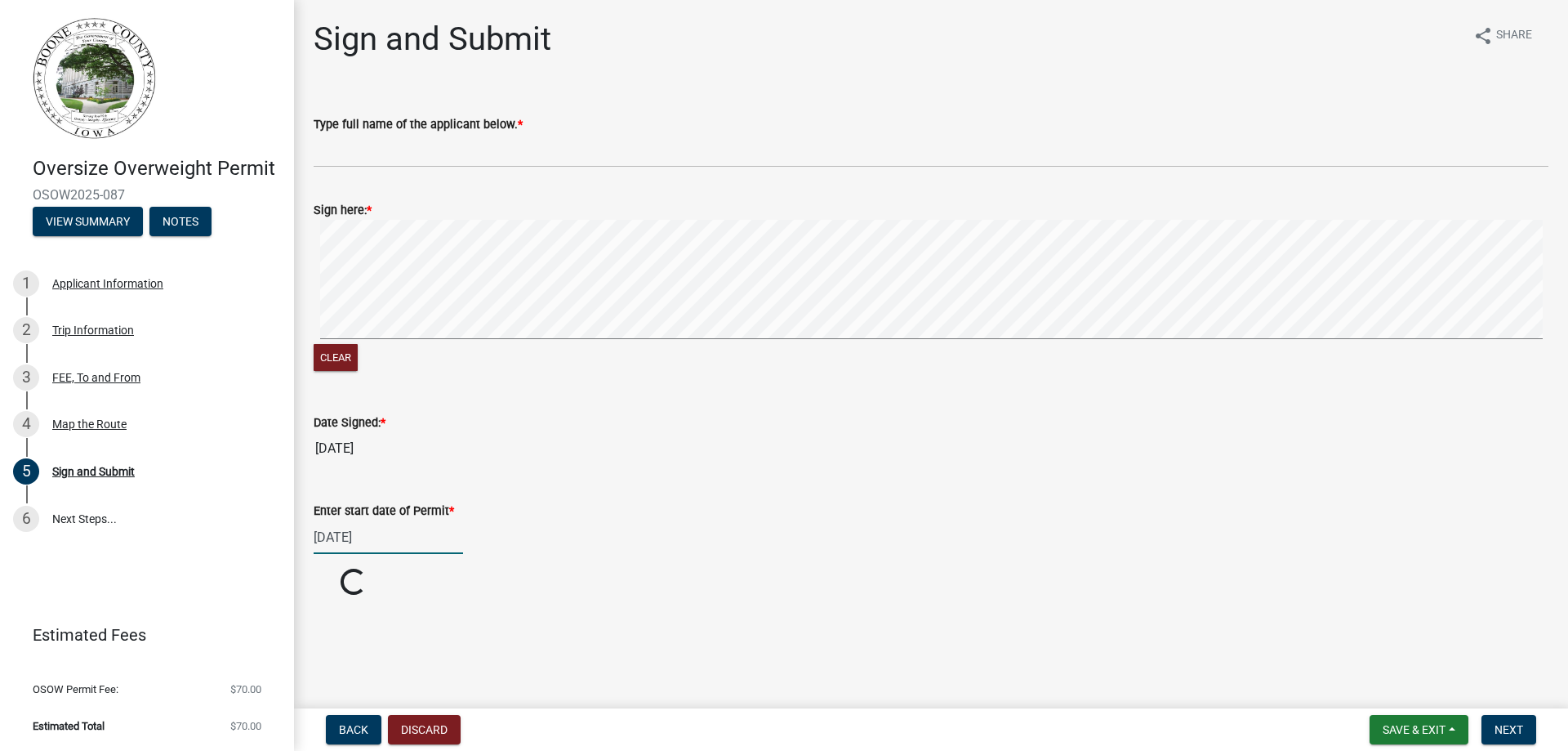
click at [341, 546] on div "[DATE]" at bounding box center [388, 537] width 149 height 33
select select "8"
select select "2025"
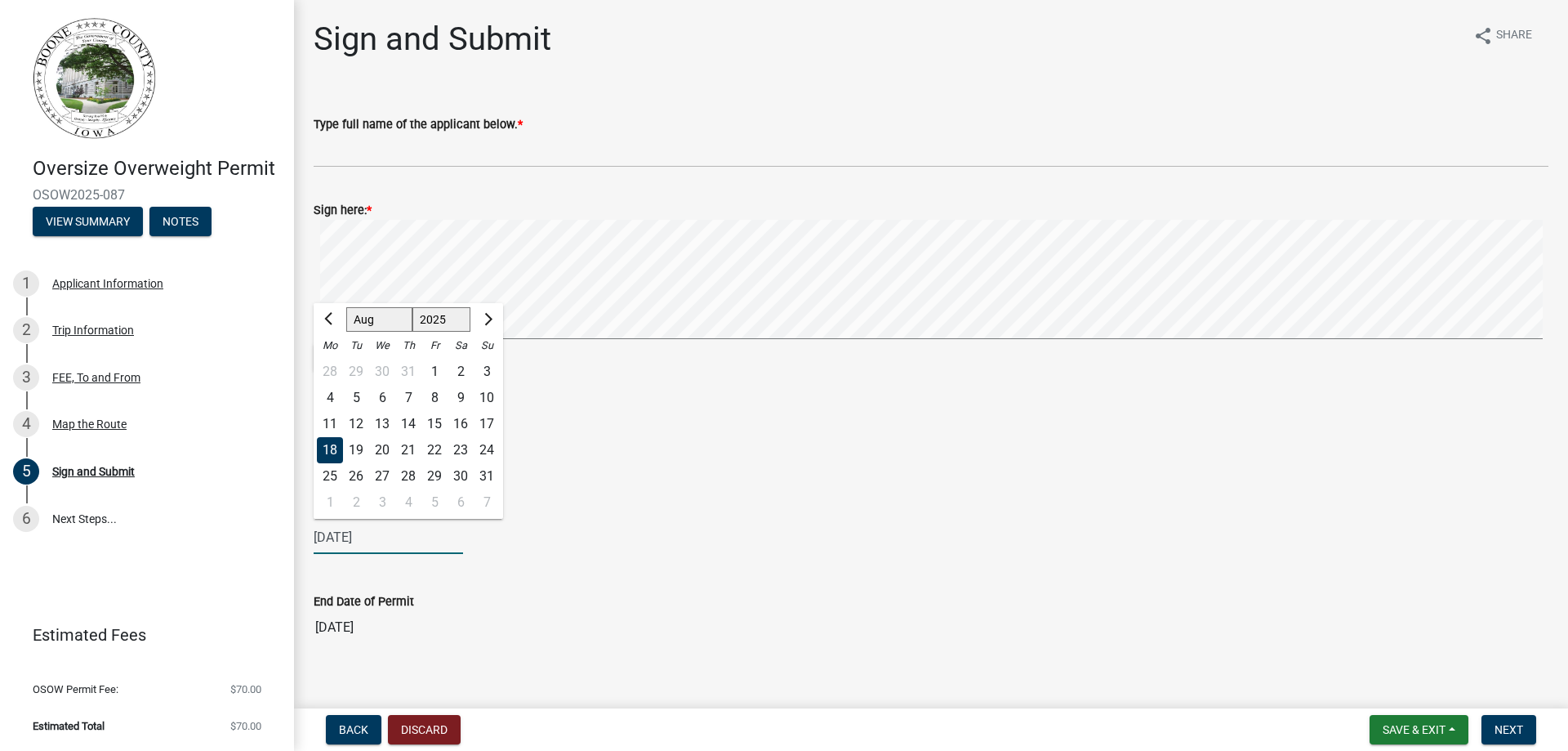
click at [341, 546] on input "[DATE]" at bounding box center [388, 537] width 149 height 33
click at [484, 595] on div "End Date of Permit" at bounding box center [931, 601] width 1234 height 19
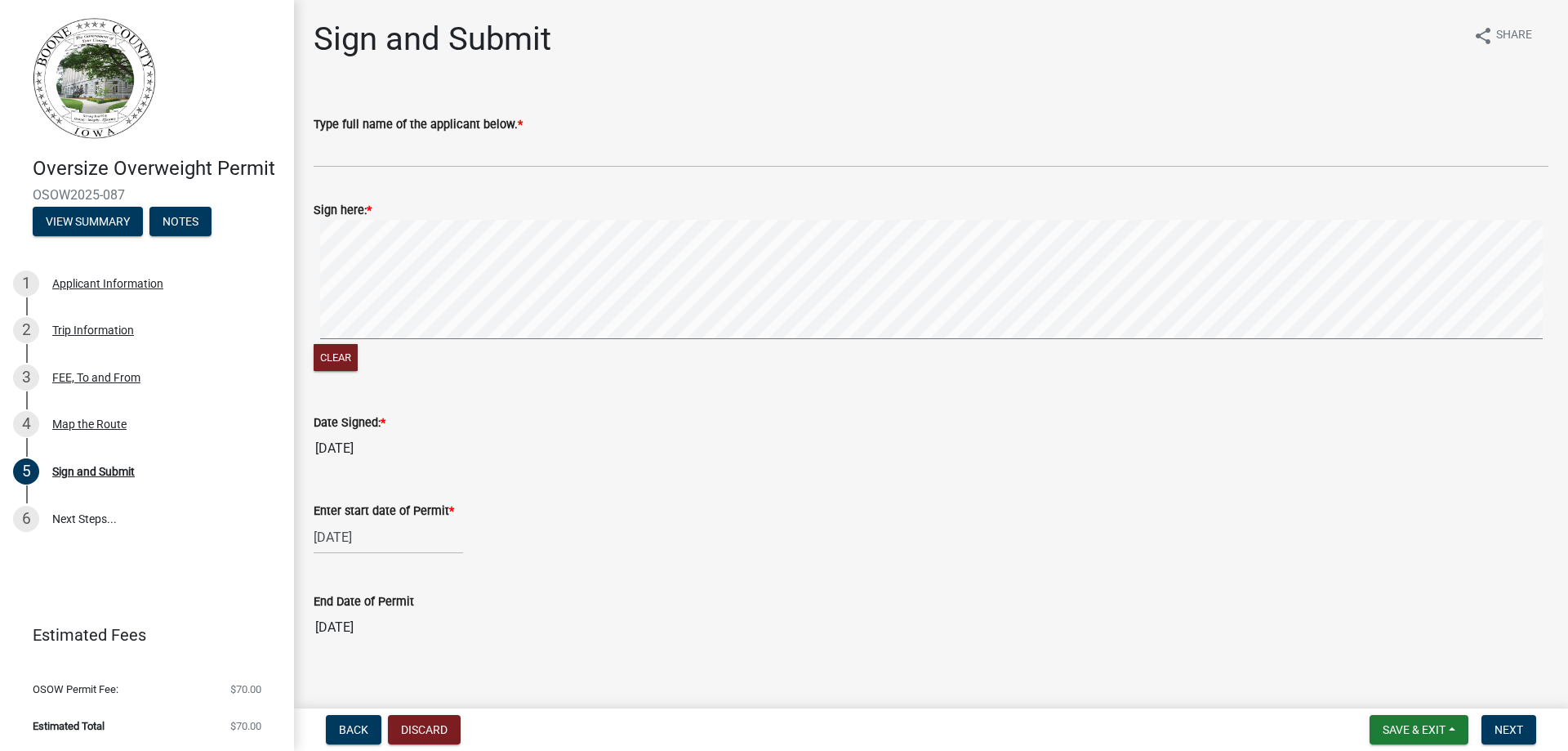
scroll to position [20, 0]
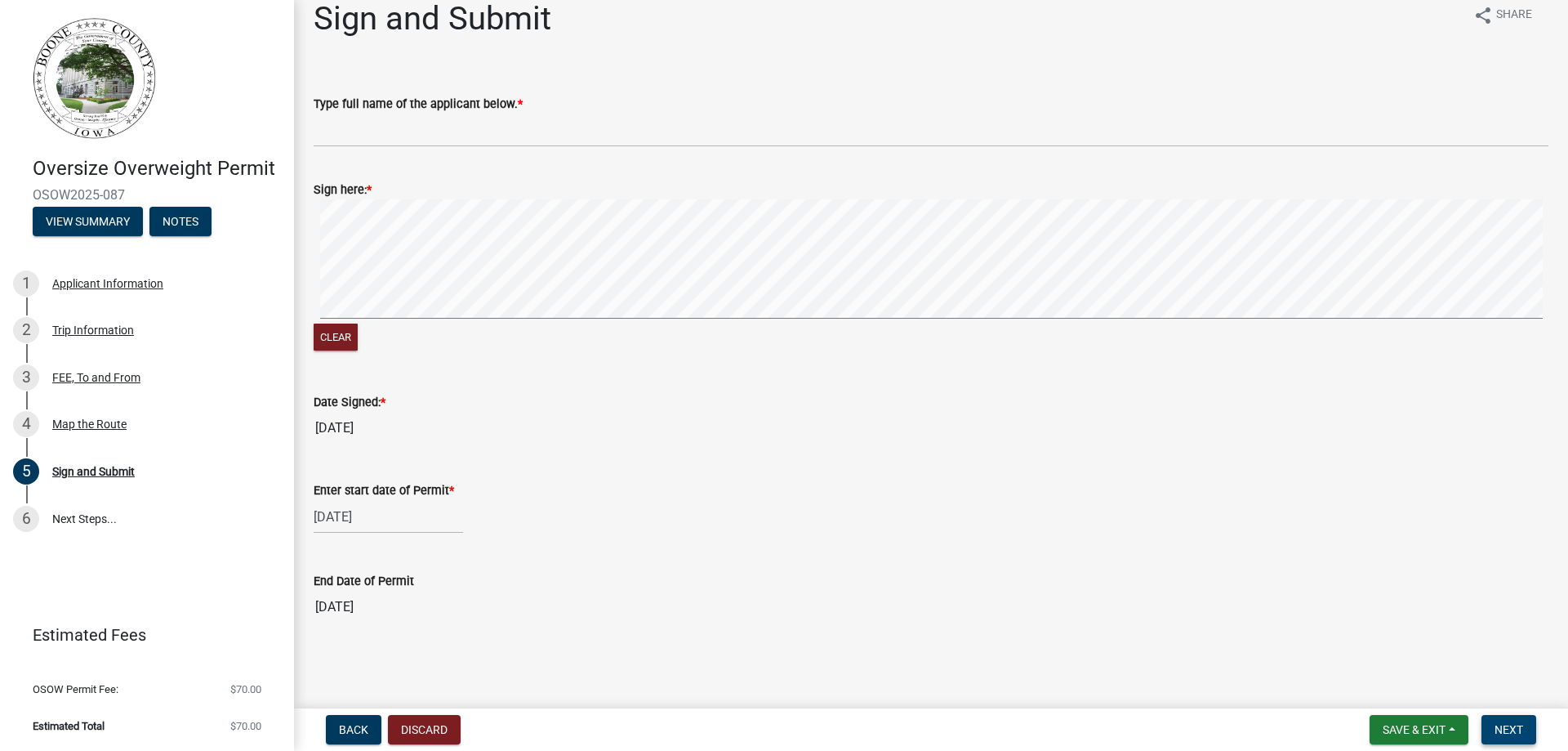
click at [1528, 736] on button "Next" at bounding box center [1509, 729] width 55 height 30
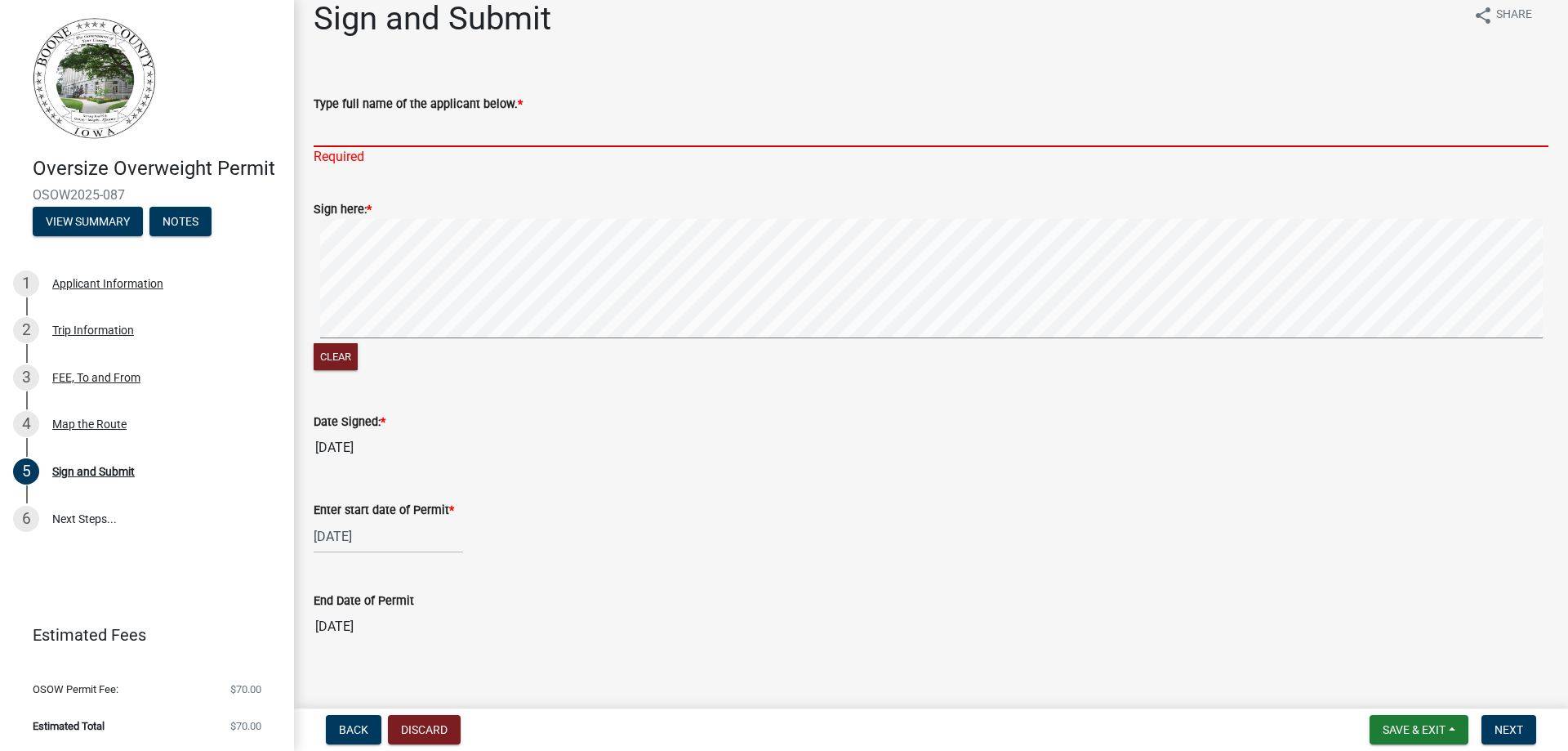
click at [351, 133] on input "Type full name of the applicant below. *" at bounding box center [931, 130] width 1234 height 33
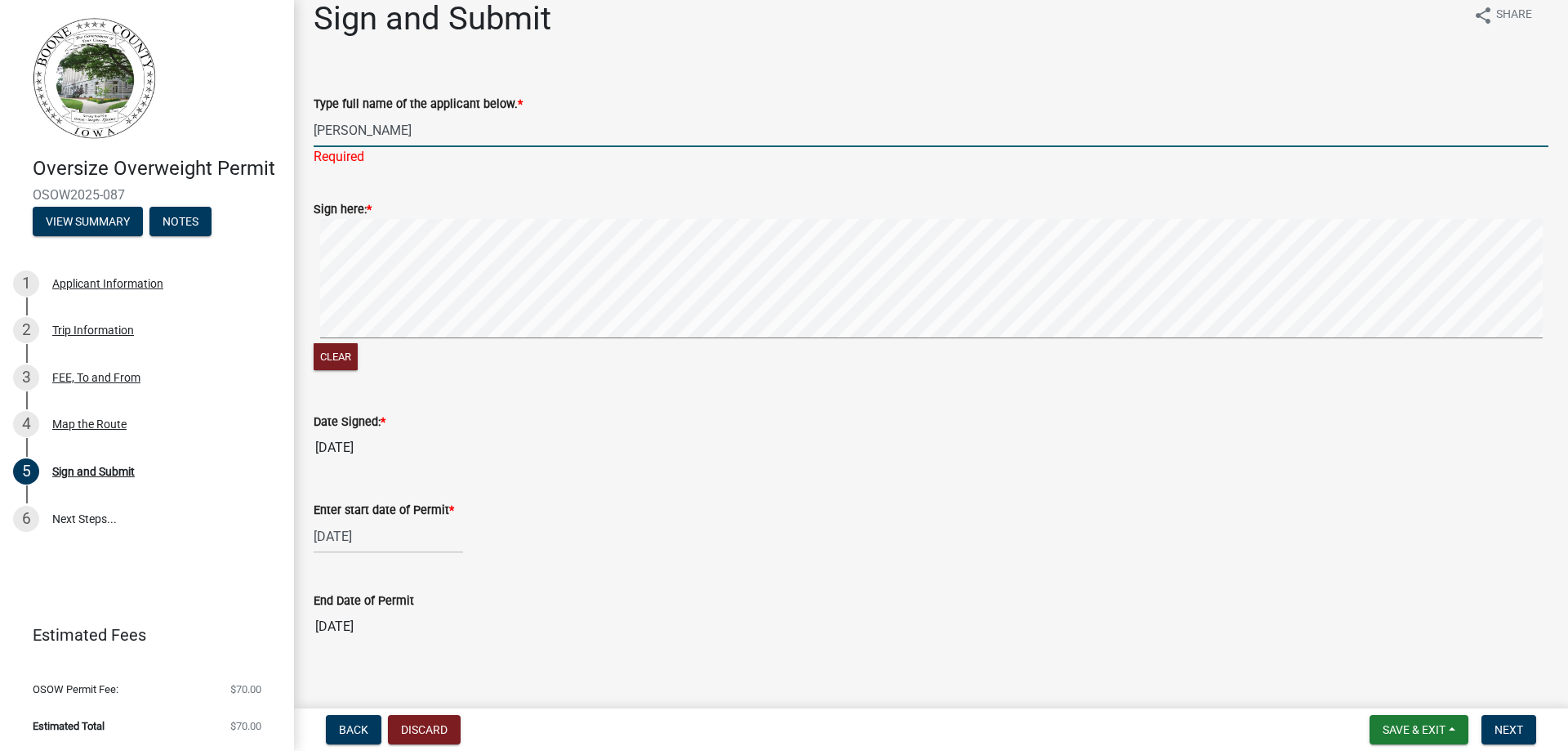
type input "[PERSON_NAME]"
click at [652, 185] on form "Sign here: * Clear" at bounding box center [931, 277] width 1234 height 194
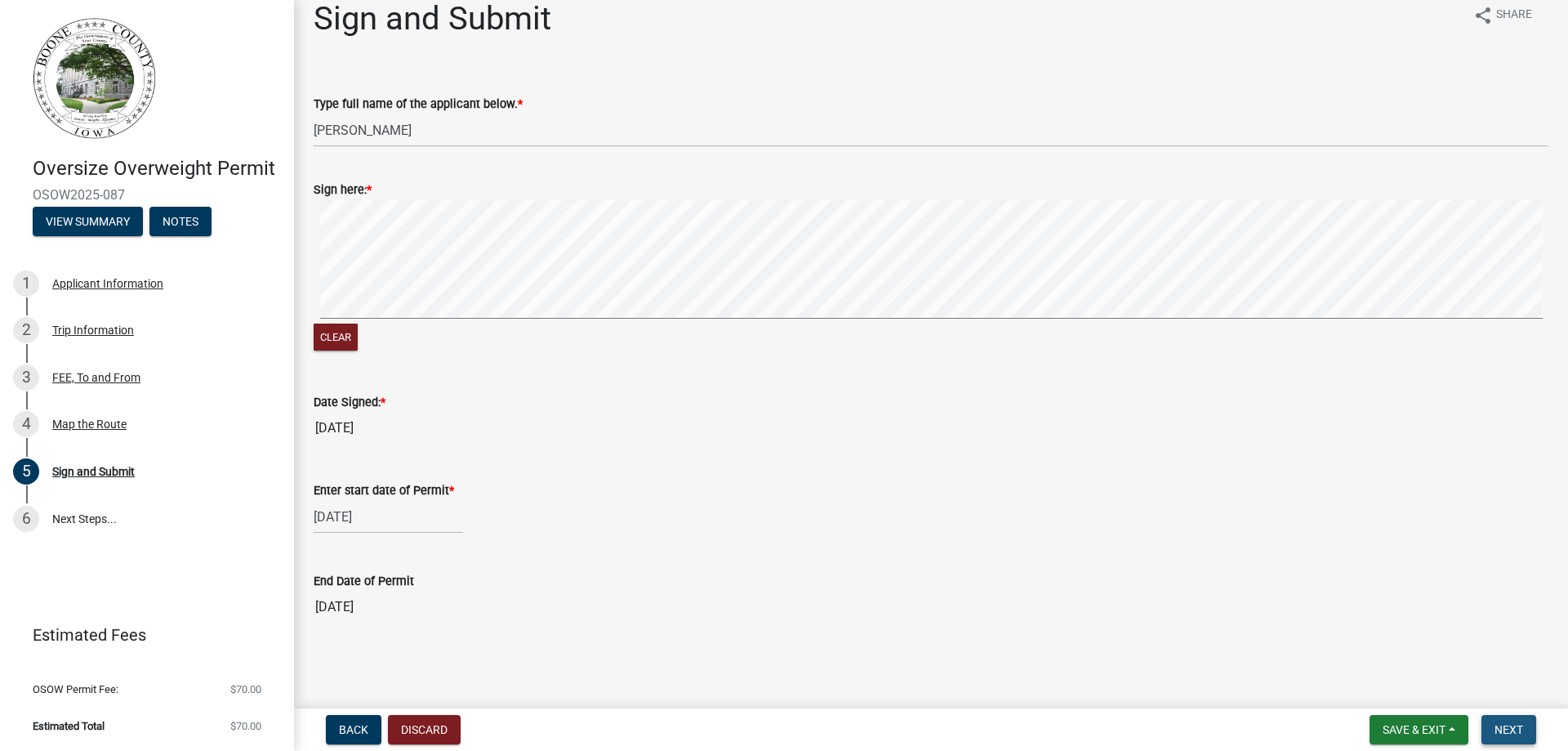
click at [1496, 728] on span "Next" at bounding box center [1509, 729] width 29 height 13
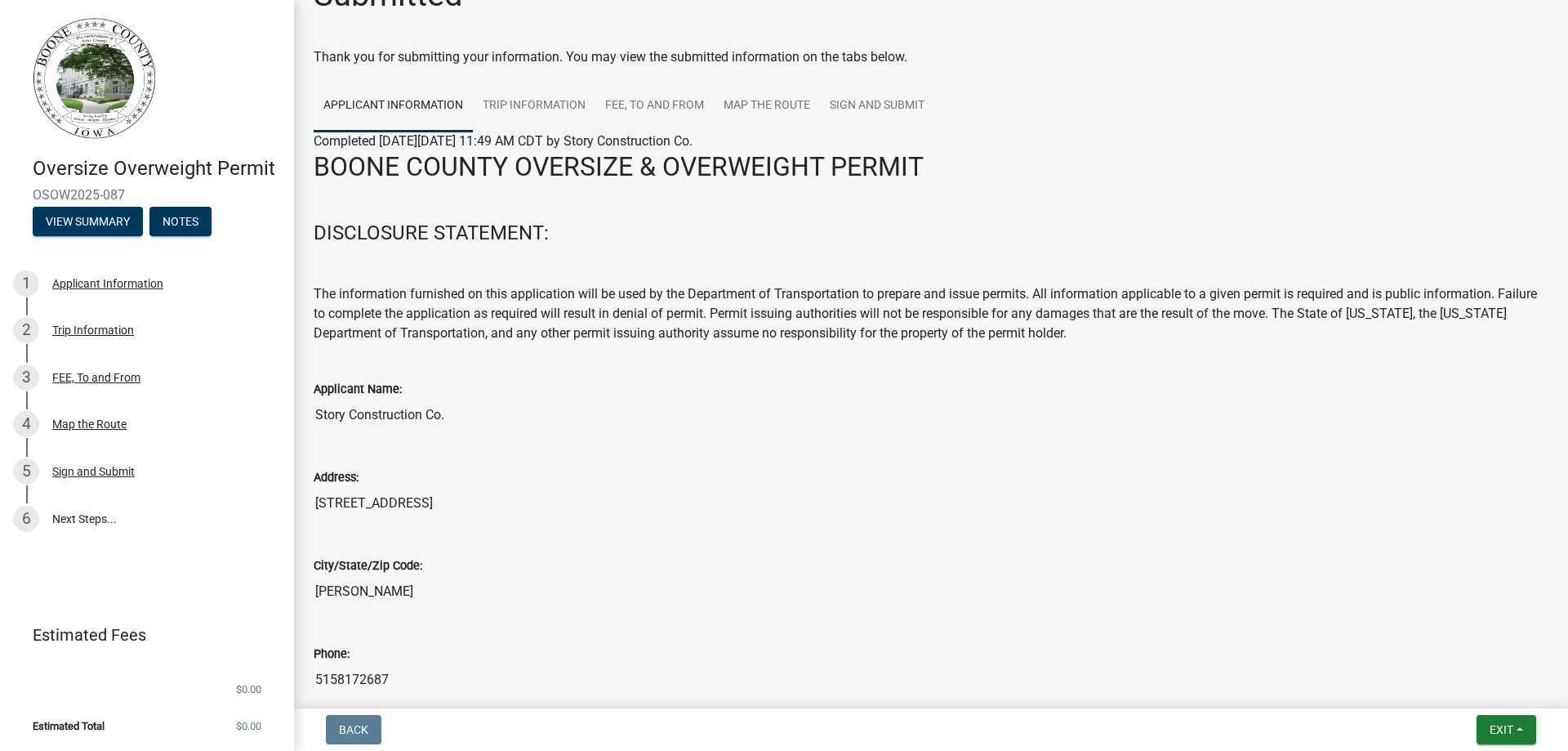
scroll to position [31, 0]
